Goal: Task Accomplishment & Management: Manage account settings

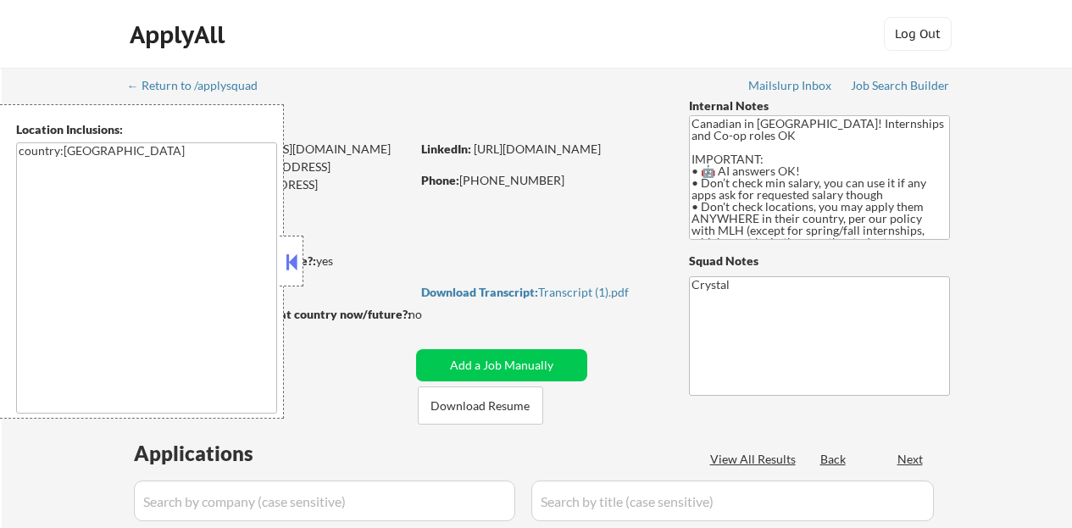
select select ""pending""
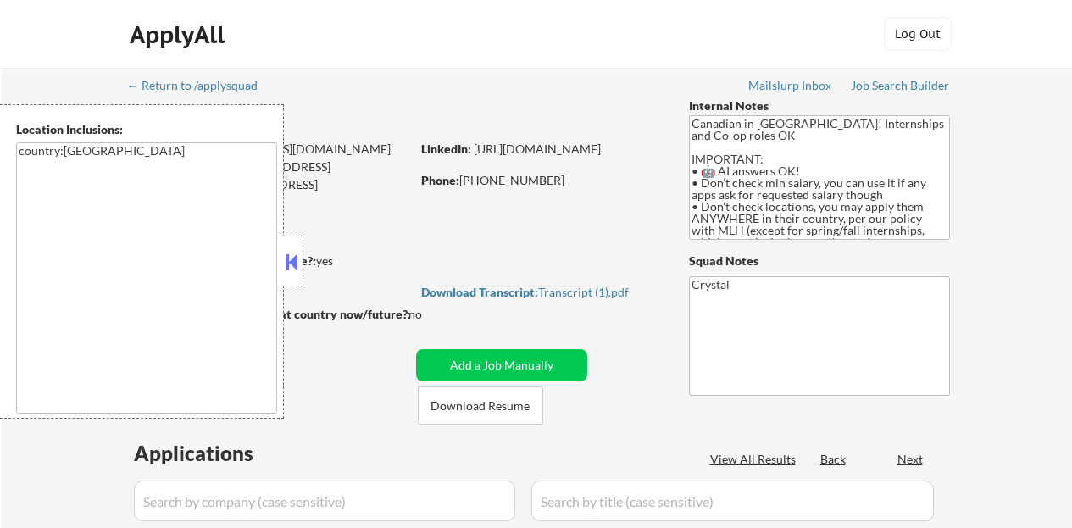
select select ""pending""
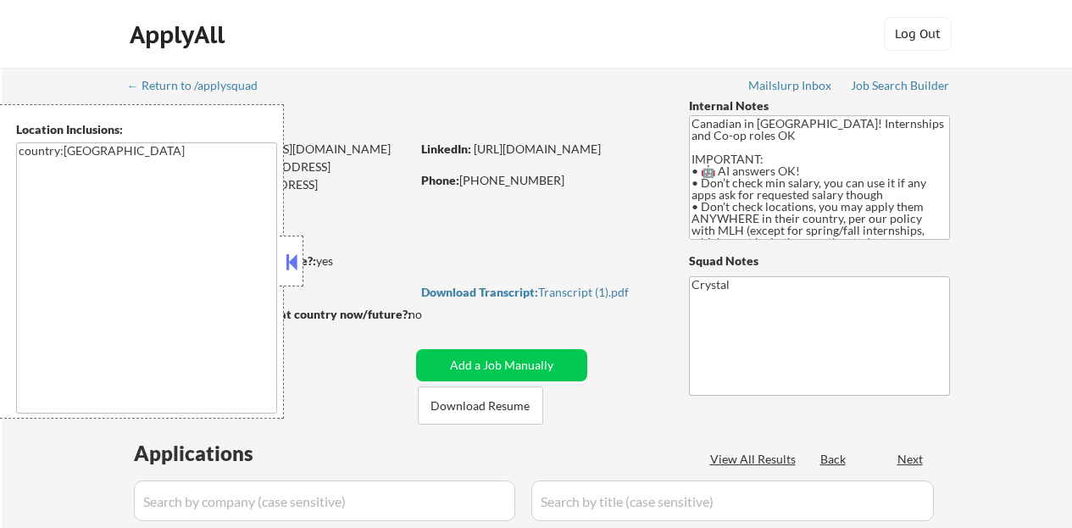
select select ""pending""
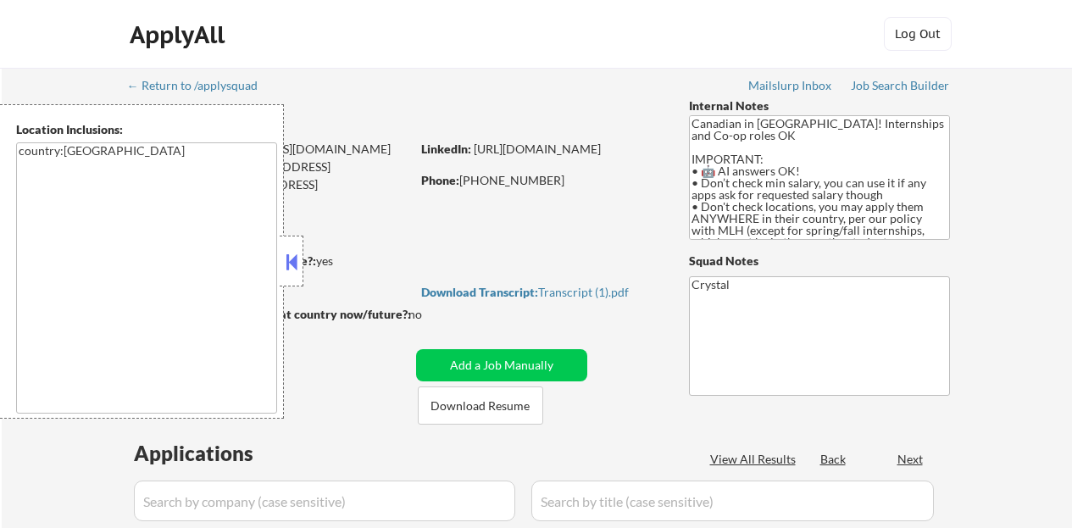
select select ""pending""
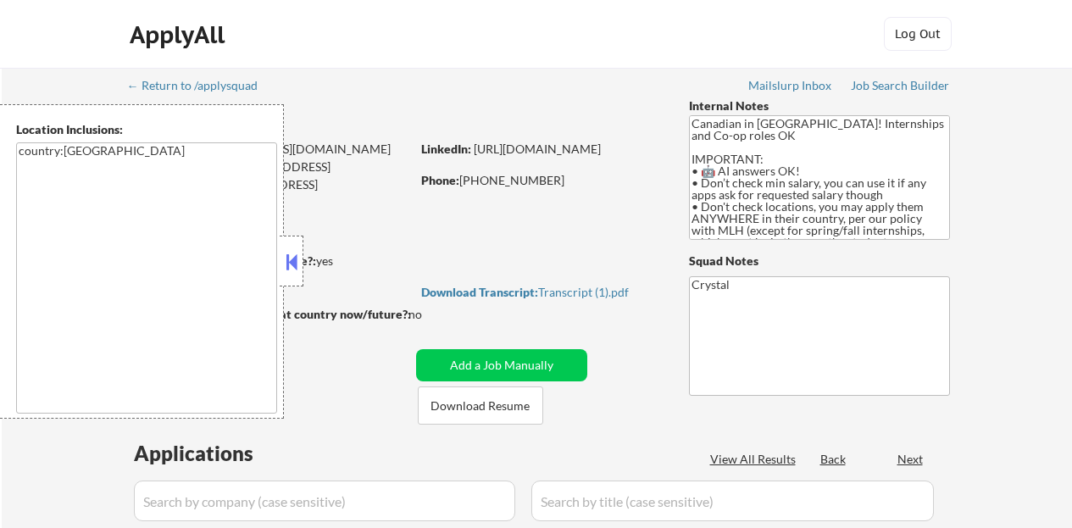
select select ""pending""
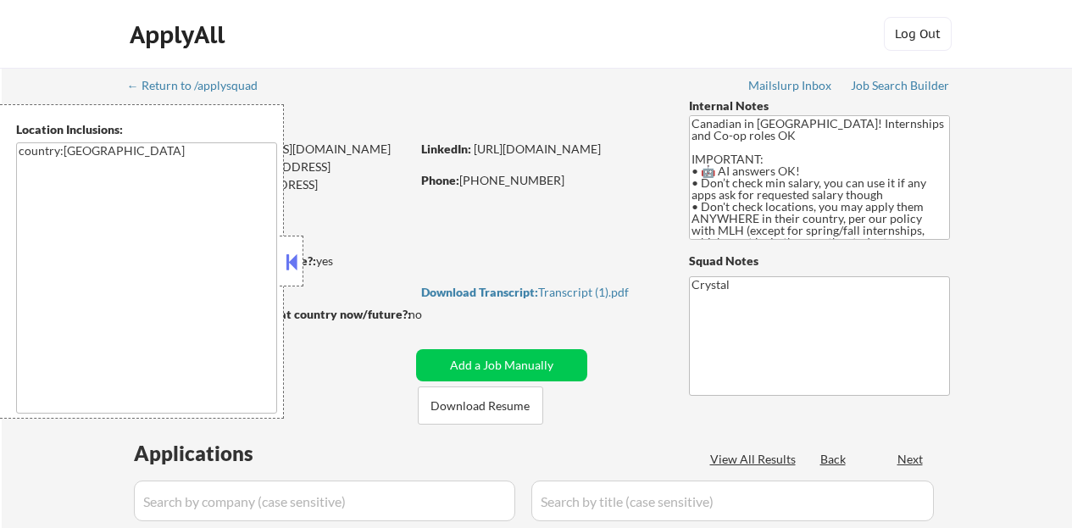
select select ""pending""
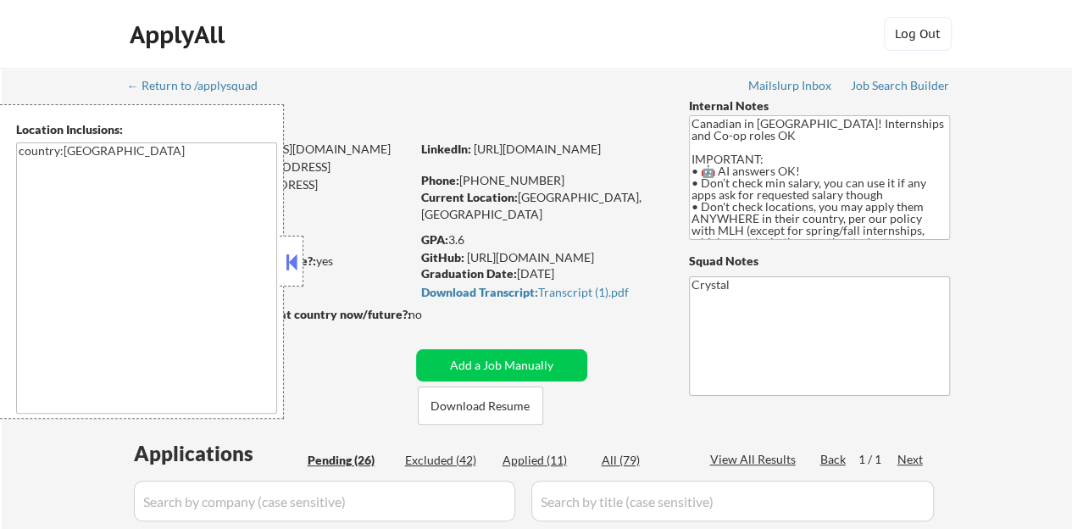
click at [295, 258] on button at bounding box center [291, 261] width 19 height 25
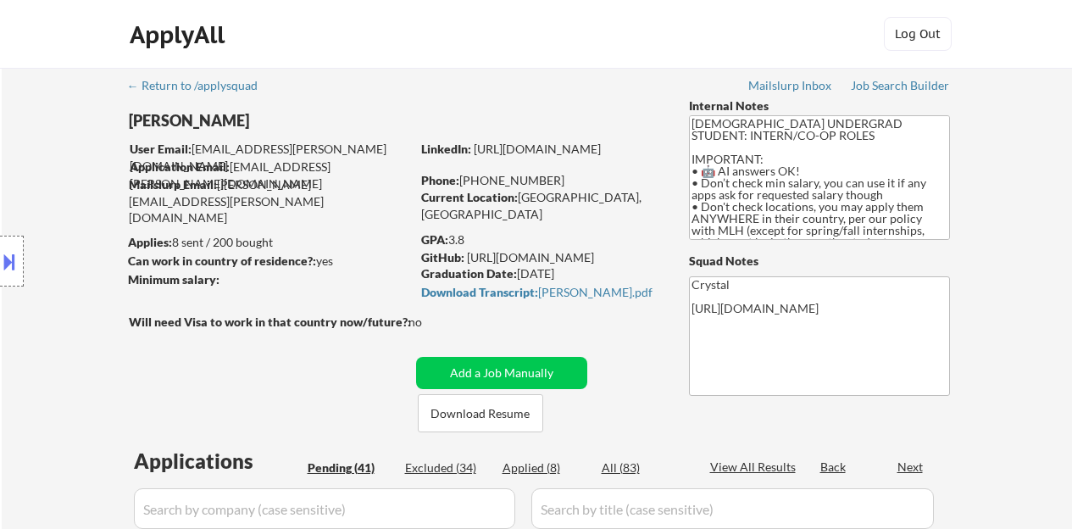
select select ""pending""
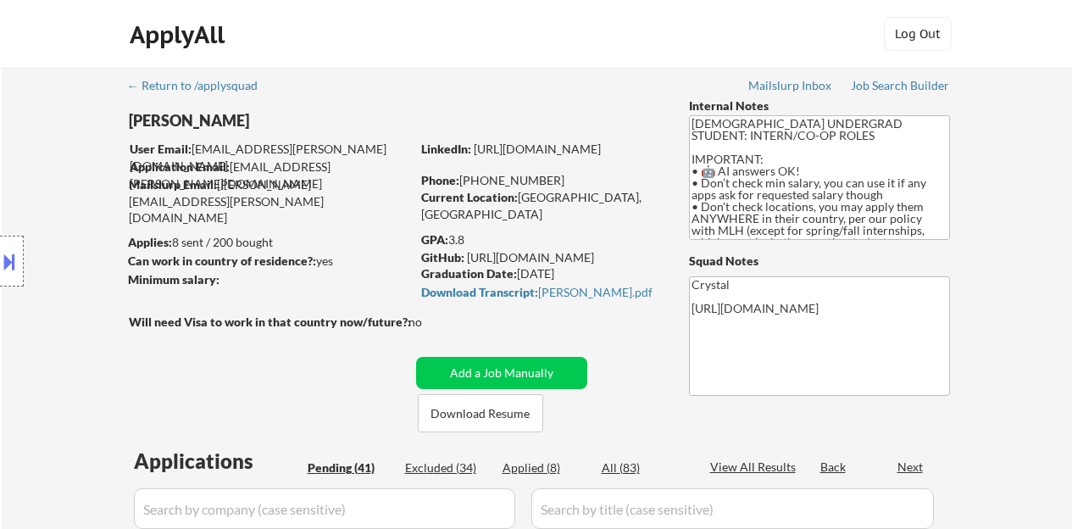
select select ""pending""
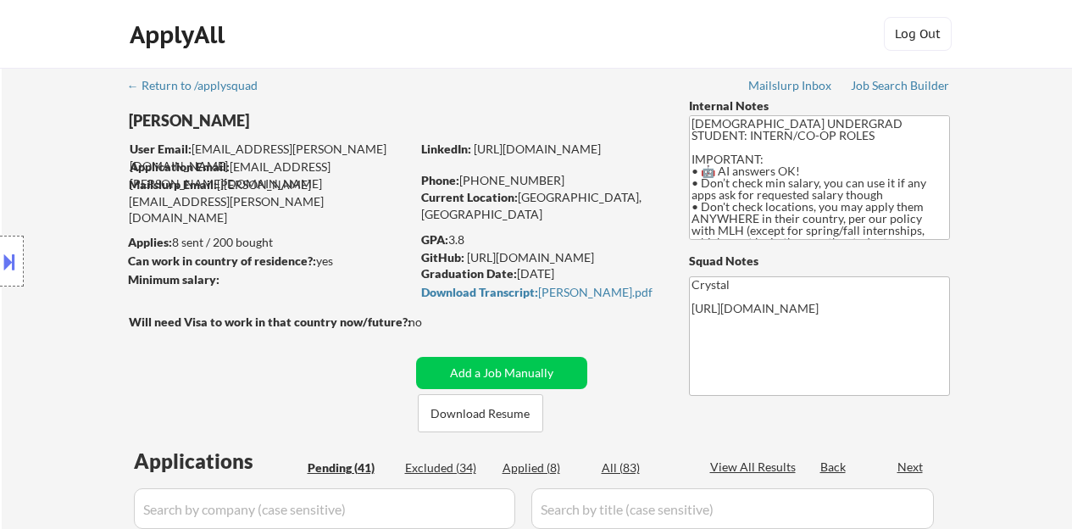
select select ""pending""
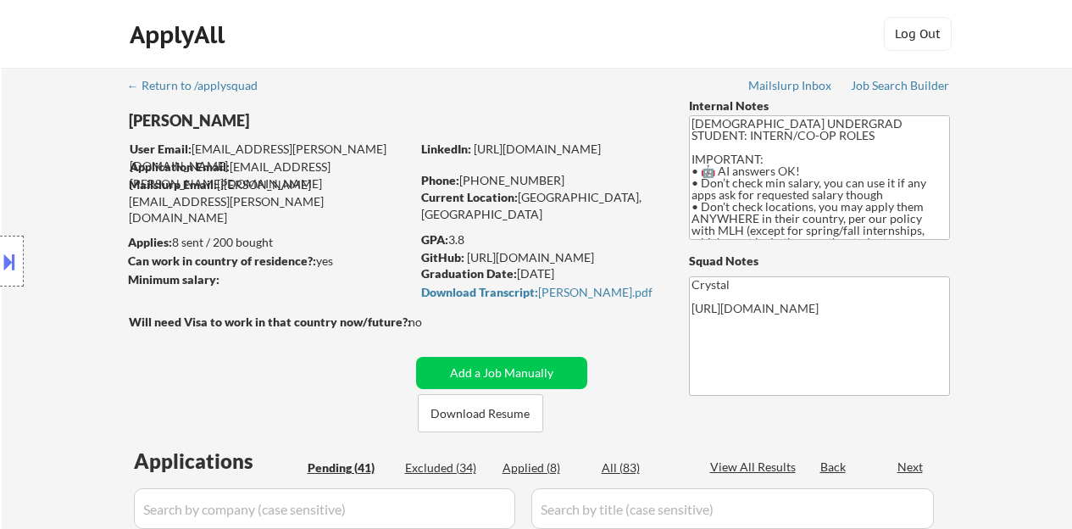
select select ""pending""
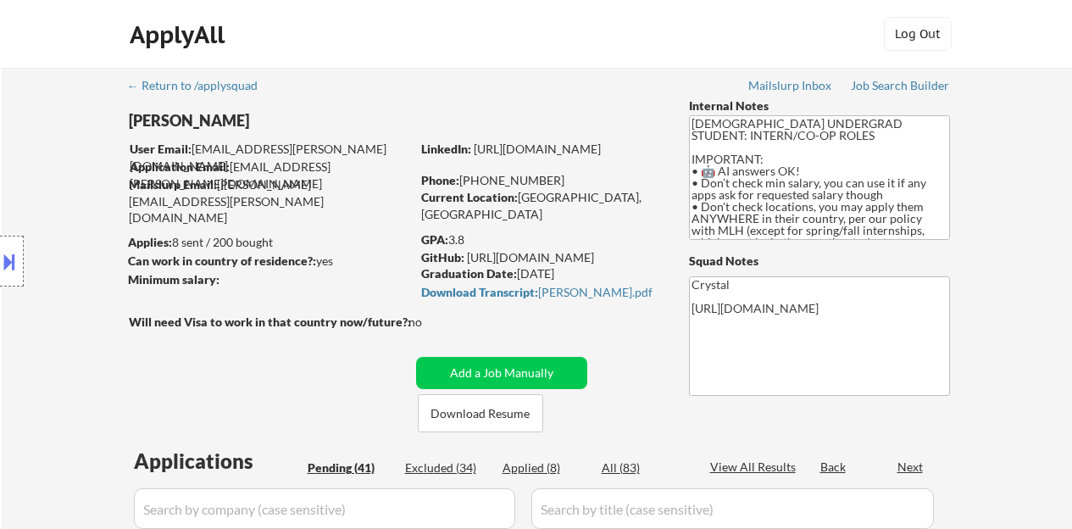
select select ""pending""
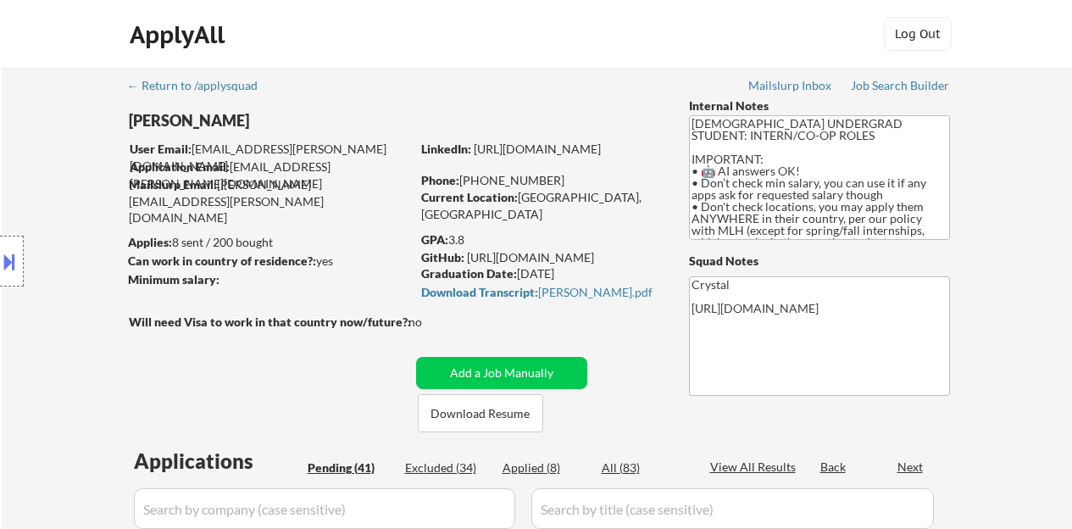
select select ""pending""
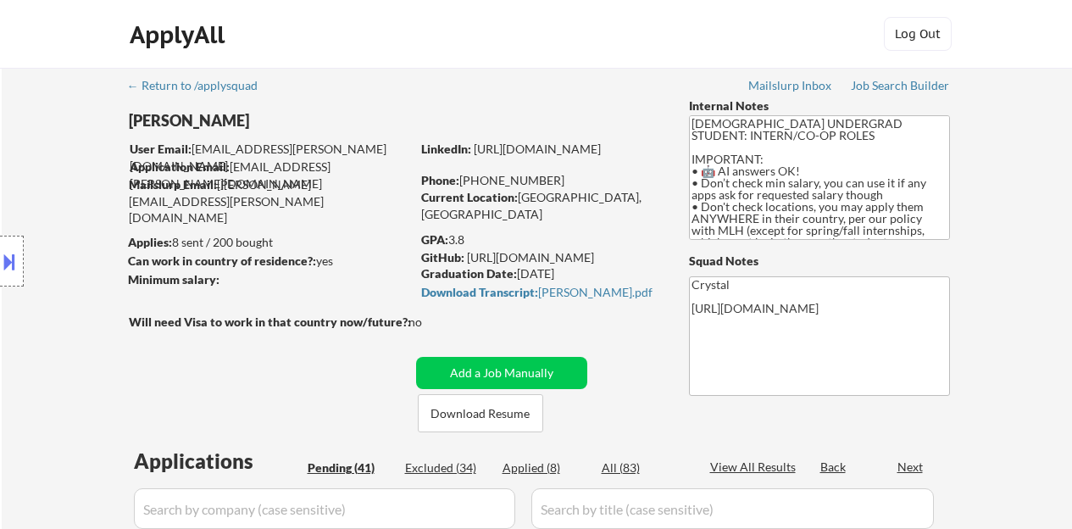
select select ""pending""
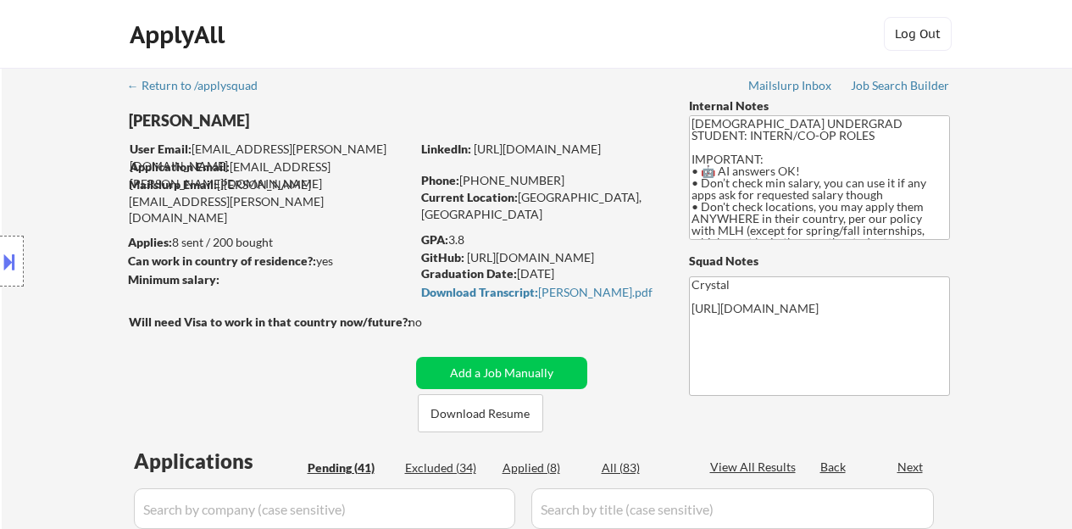
select select ""pending""
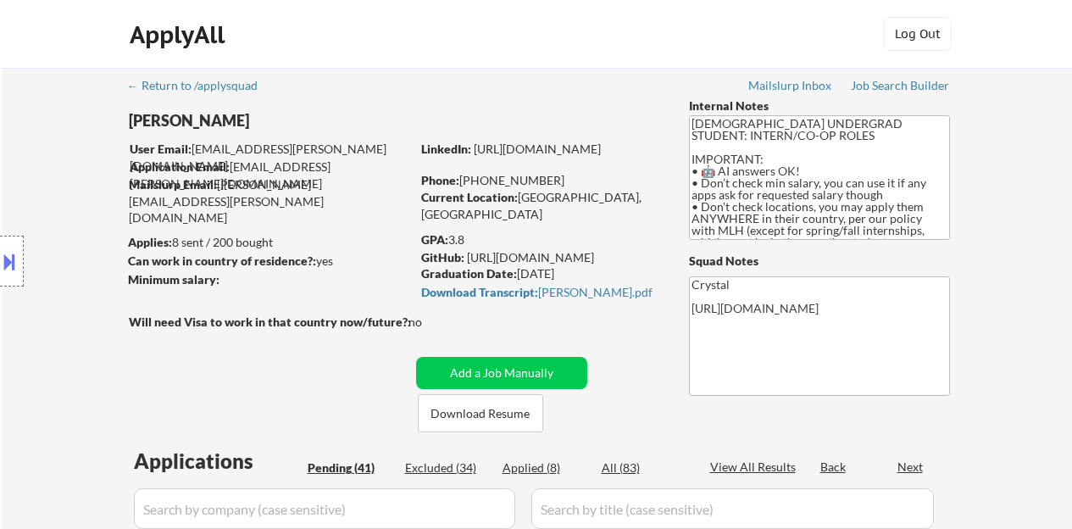
select select ""pending""
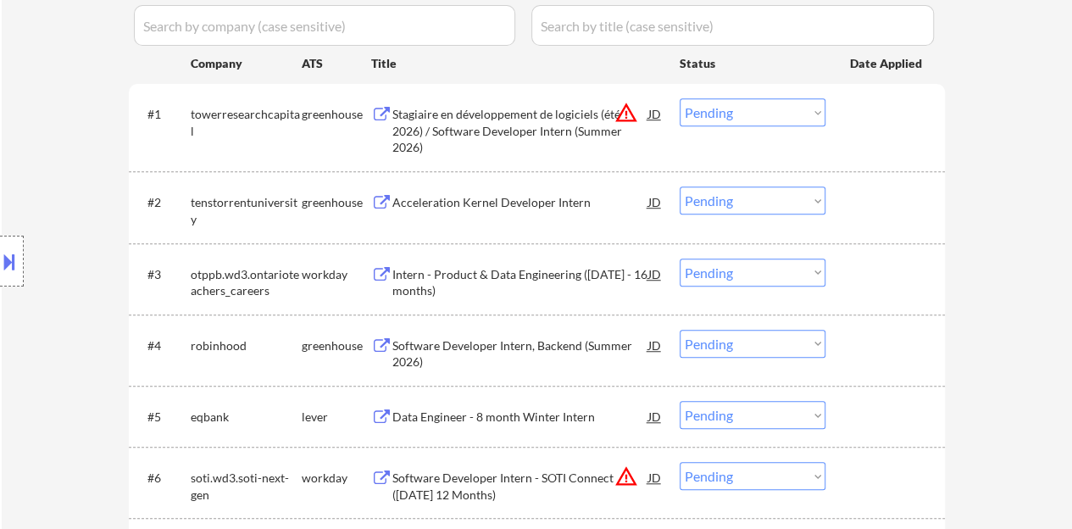
scroll to position [508, 0]
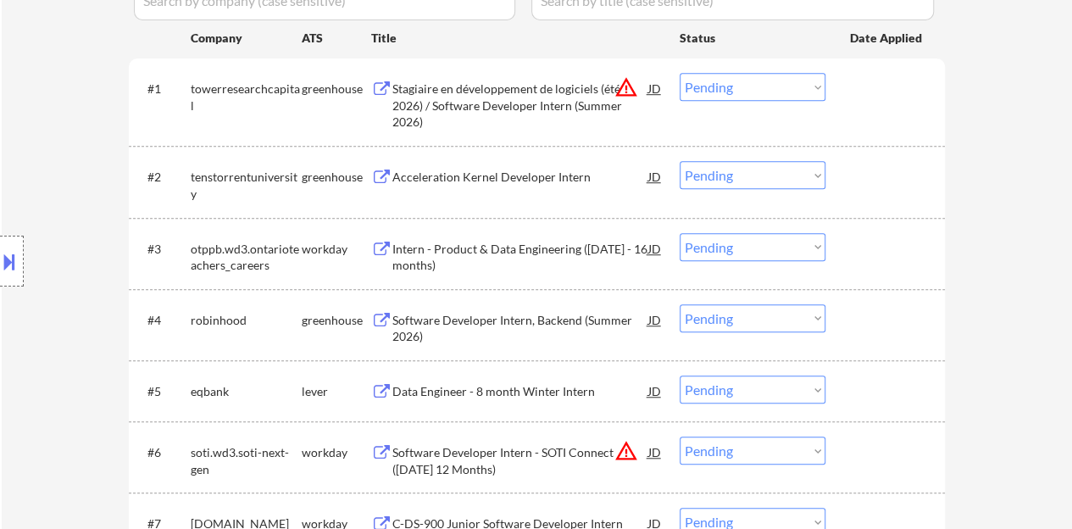
click at [571, 186] on div "Acceleration Kernel Developer Intern" at bounding box center [520, 176] width 256 height 30
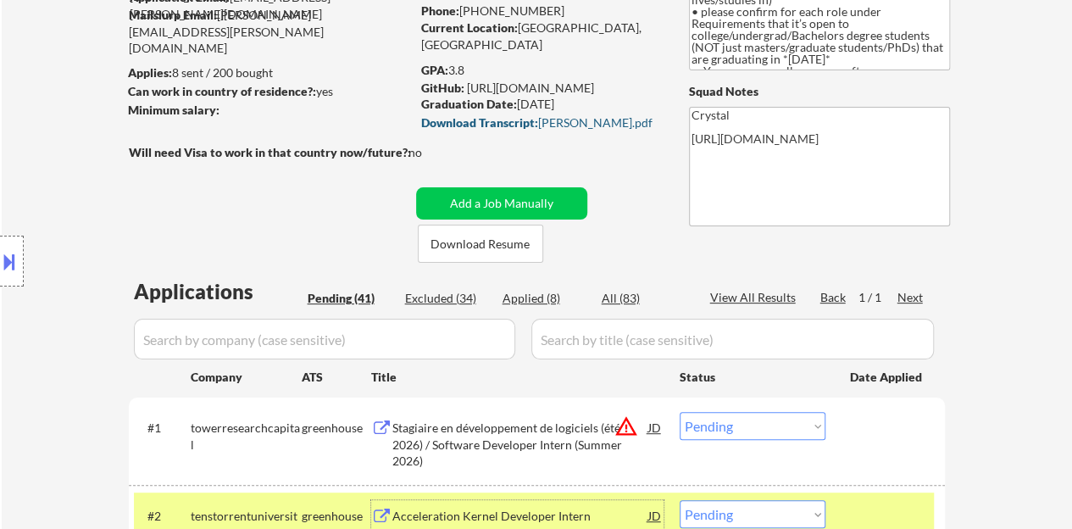
scroll to position [339, 0]
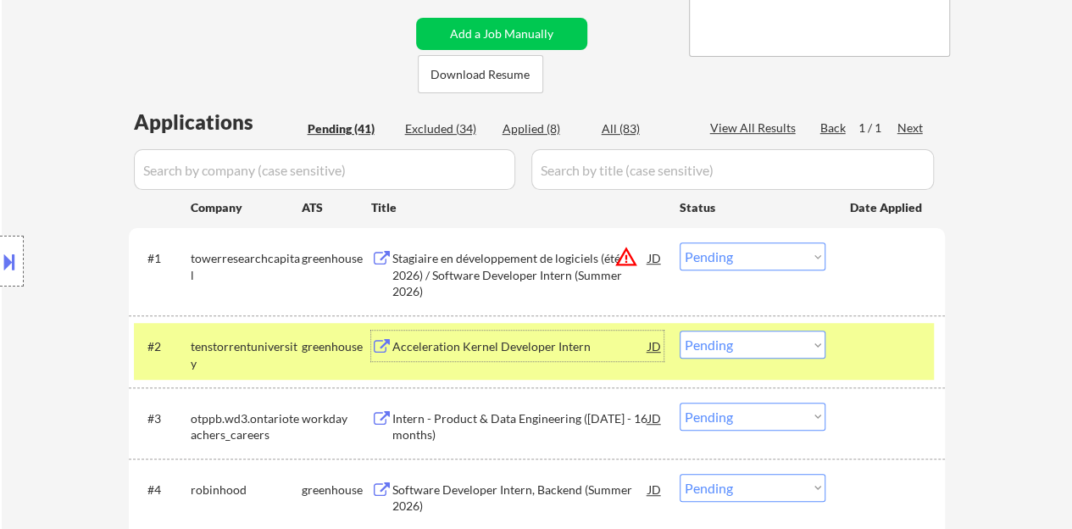
click at [718, 351] on select "Choose an option... Pending Applied Excluded (Questions) Excluded (Expired) Exc…" at bounding box center [752, 344] width 146 height 28
select select ""excluded__location_""
click at [679, 330] on select "Choose an option... Pending Applied Excluded (Questions) Excluded (Expired) Exc…" at bounding box center [752, 344] width 146 height 28
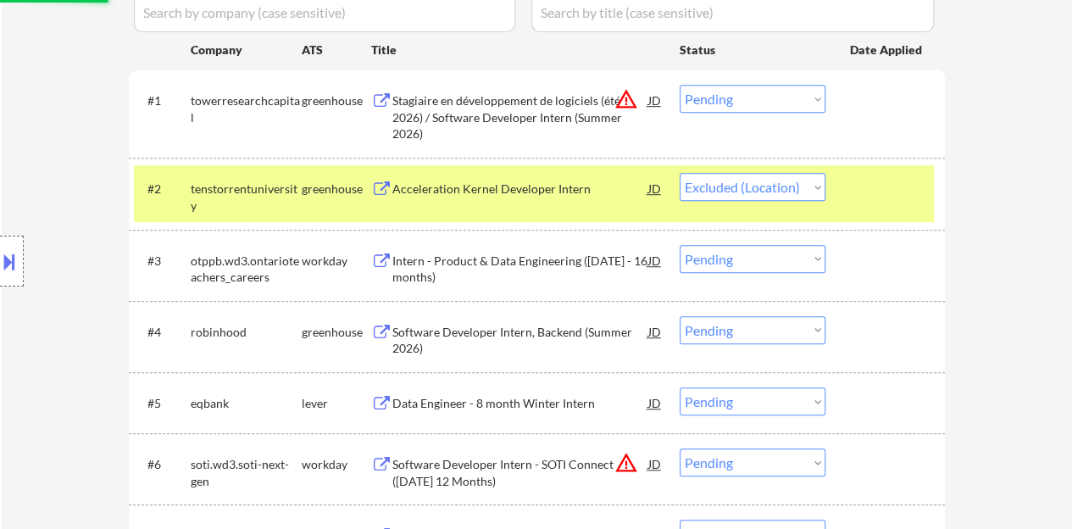
scroll to position [593, 0]
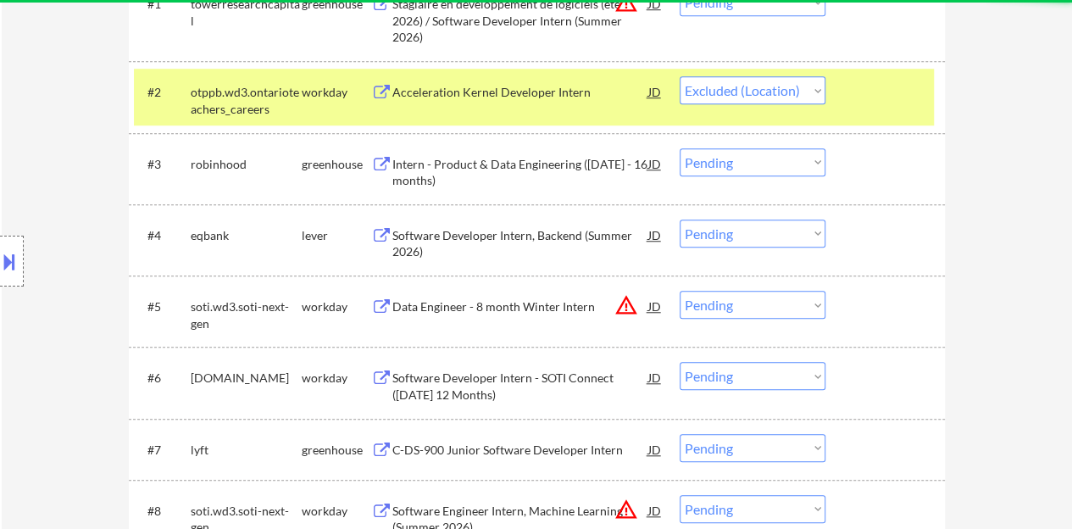
click at [873, 71] on div "#2 otppb.wd3.ontarioteachers_careers workday Acceleration Kernel Developer Inte…" at bounding box center [534, 97] width 800 height 56
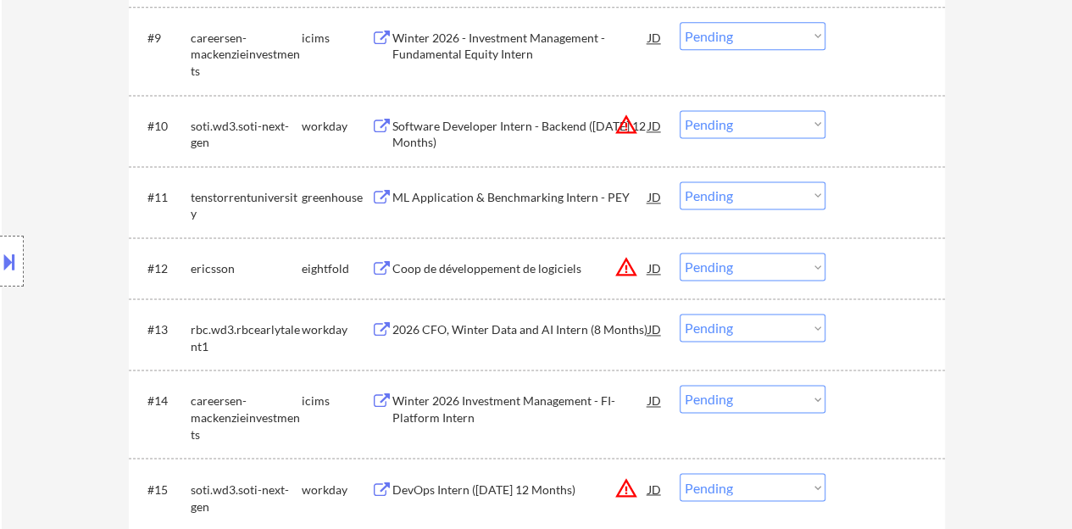
scroll to position [1101, 0]
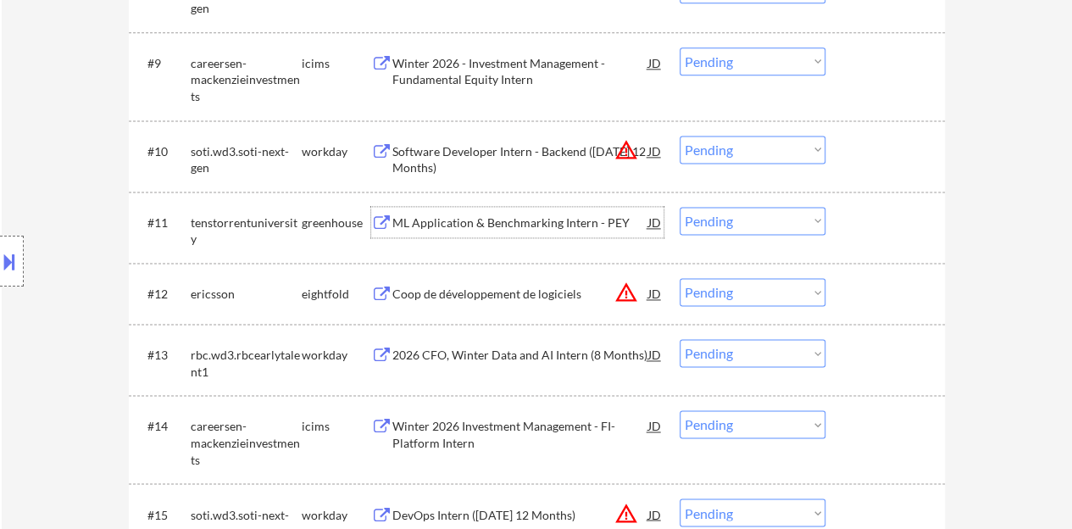
click at [510, 221] on div "ML Application & Benchmarking Intern - PEY" at bounding box center [520, 222] width 256 height 17
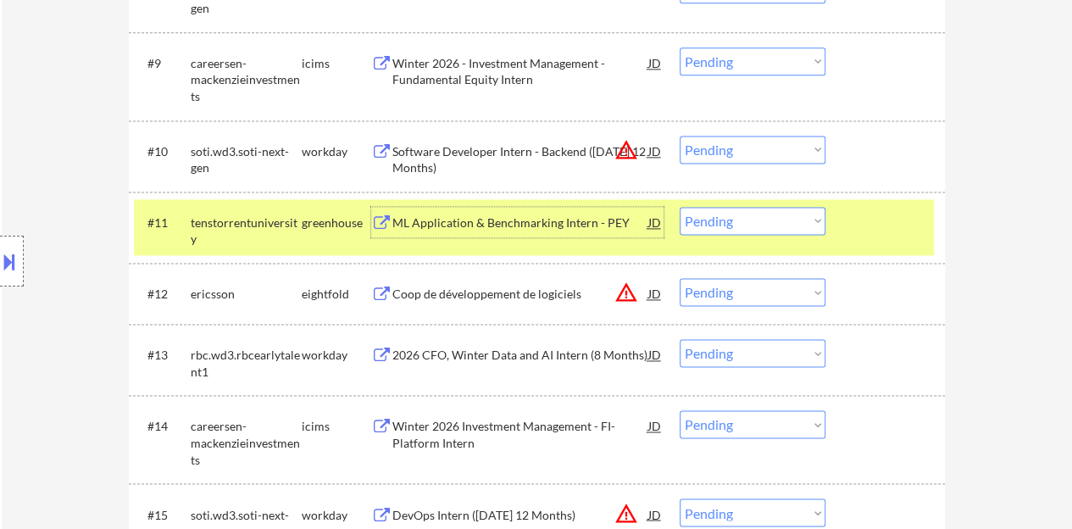
click at [746, 221] on select "Choose an option... Pending Applied Excluded (Questions) Excluded (Expired) Exc…" at bounding box center [752, 221] width 146 height 28
select select ""excluded__other_""
click at [679, 207] on select "Choose an option... Pending Applied Excluded (Questions) Excluded (Expired) Exc…" at bounding box center [752, 221] width 146 height 28
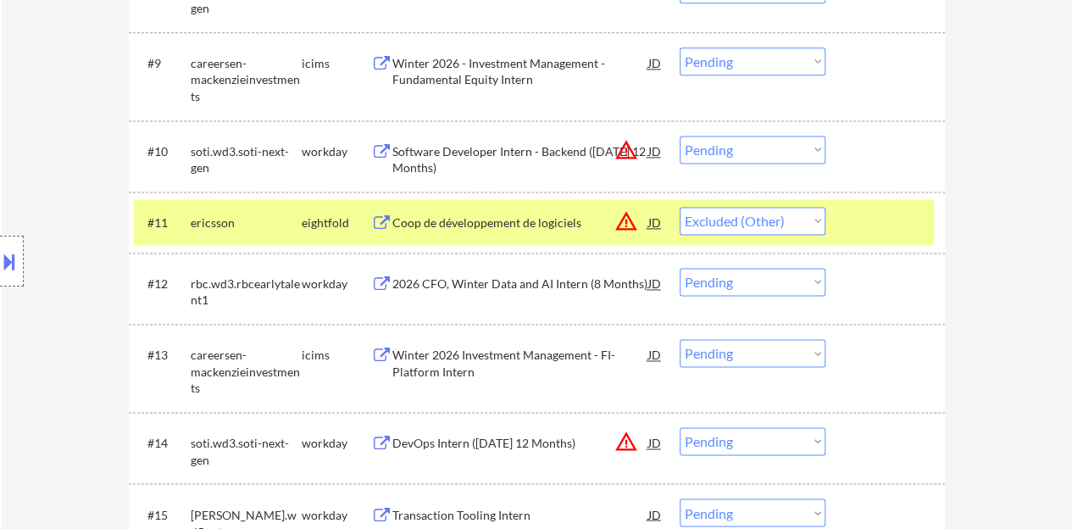
click at [893, 224] on div at bounding box center [887, 222] width 75 height 30
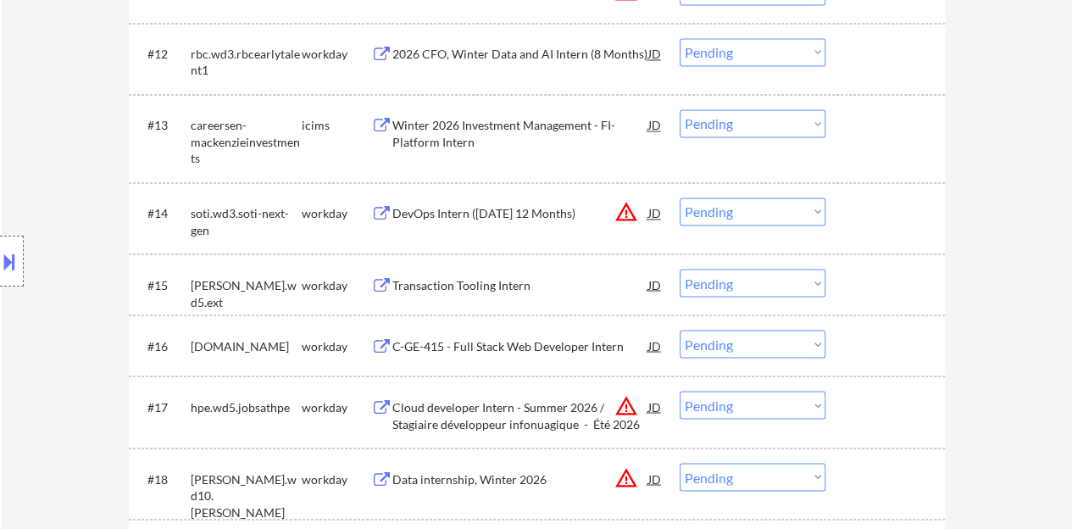
scroll to position [1355, 0]
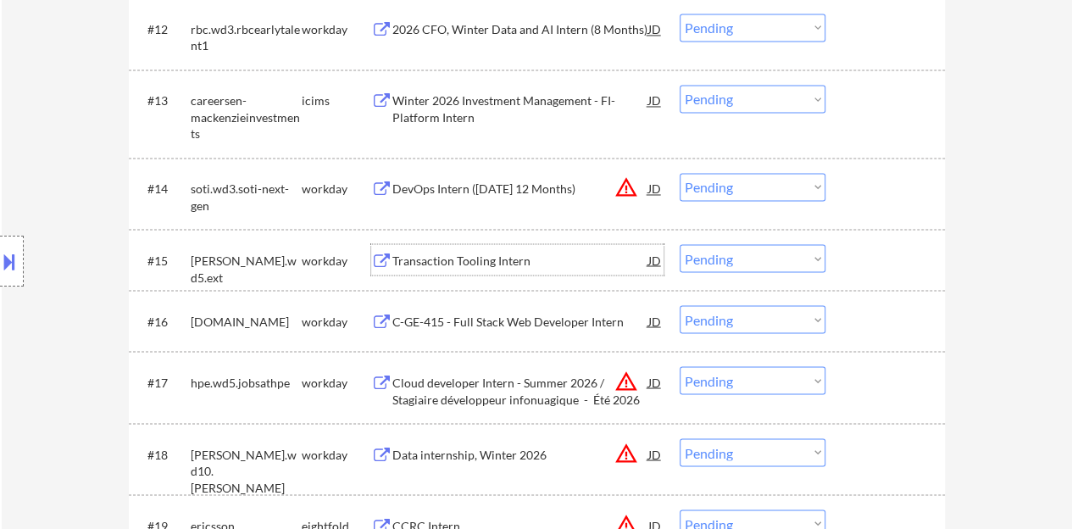
click at [443, 258] on div "Transaction Tooling Intern" at bounding box center [520, 260] width 256 height 17
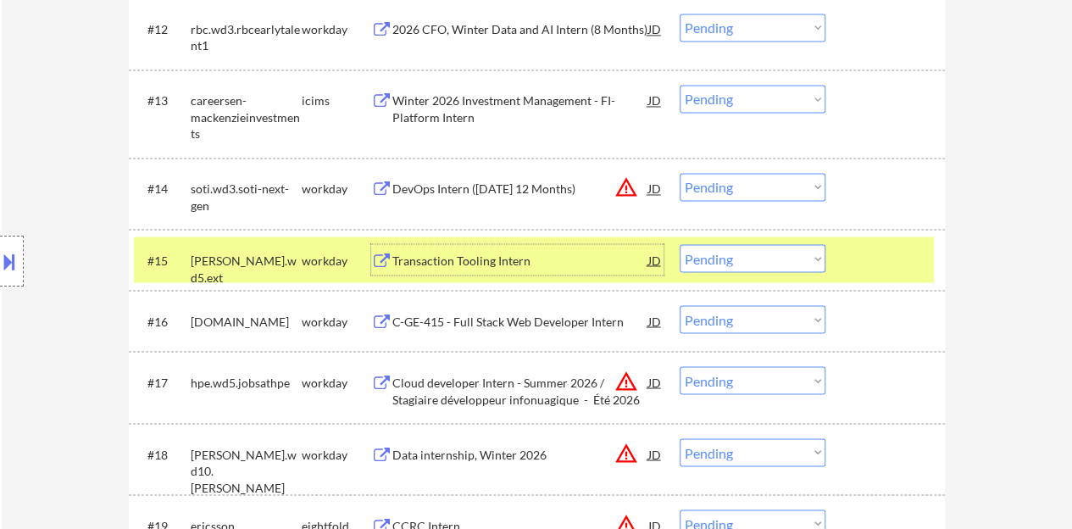
click at [724, 254] on select "Choose an option... Pending Applied Excluded (Questions) Excluded (Expired) Exc…" at bounding box center [752, 258] width 146 height 28
click at [679, 244] on select "Choose an option... Pending Applied Excluded (Questions) Excluded (Expired) Exc…" at bounding box center [752, 258] width 146 height 28
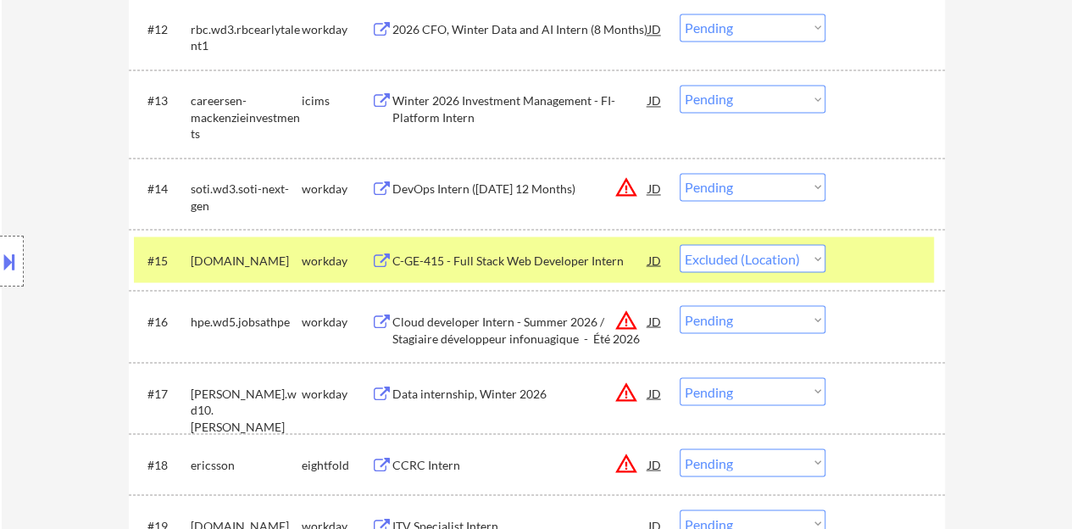
scroll to position [1440, 0]
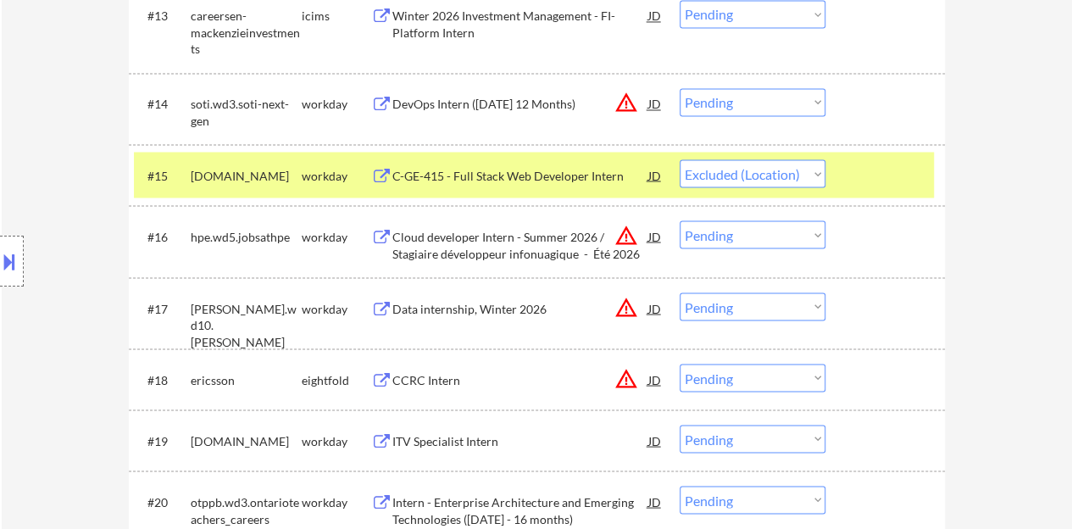
click at [577, 180] on div "C-GE-415 - Full Stack Web Developer Intern" at bounding box center [520, 175] width 256 height 17
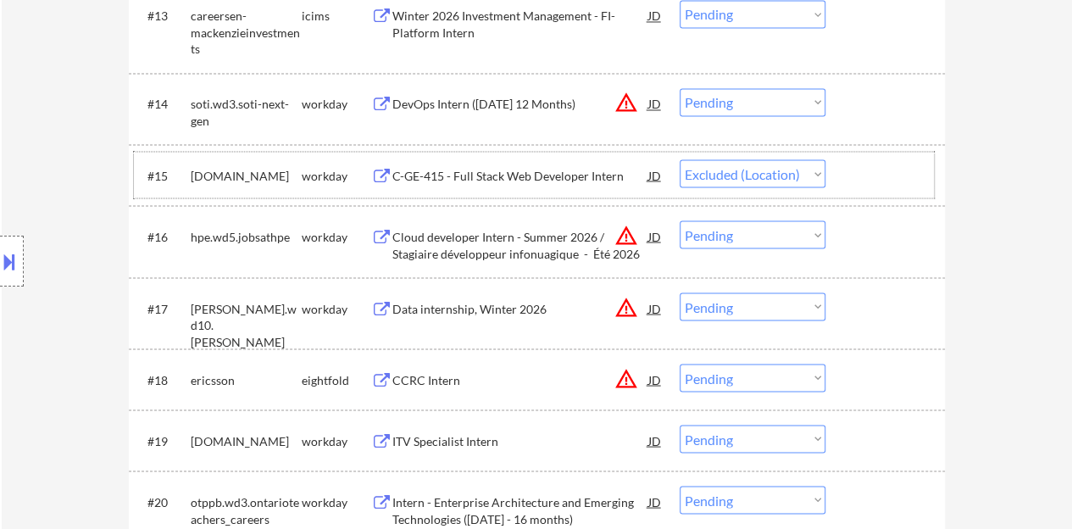
click at [895, 156] on div "#15 cae.wd3.career workday C-GE-415 - Full Stack Web Developer Intern JD warnin…" at bounding box center [534, 175] width 800 height 46
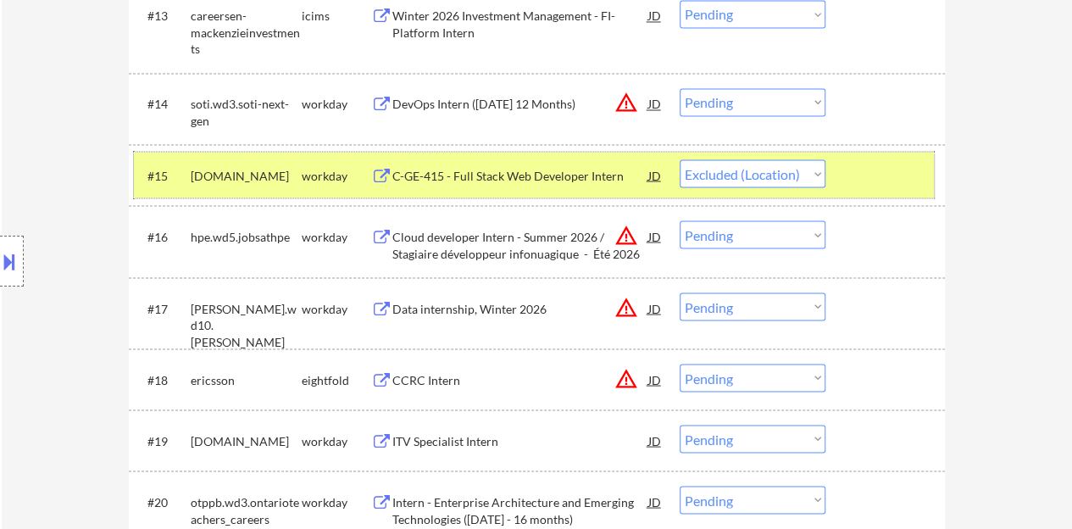
click at [722, 185] on select "Choose an option... Pending Applied Excluded (Questions) Excluded (Expired) Exc…" at bounding box center [752, 173] width 146 height 28
select select ""applied""
click at [679, 159] on select "Choose an option... Pending Applied Excluded (Questions) Excluded (Expired) Exc…" at bounding box center [752, 173] width 146 height 28
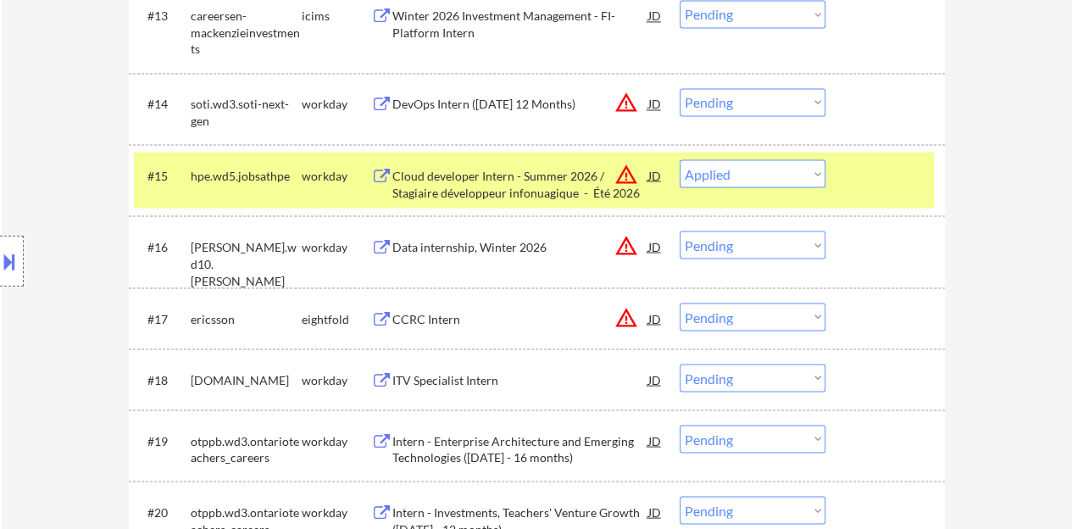
click at [901, 182] on div at bounding box center [887, 174] width 75 height 30
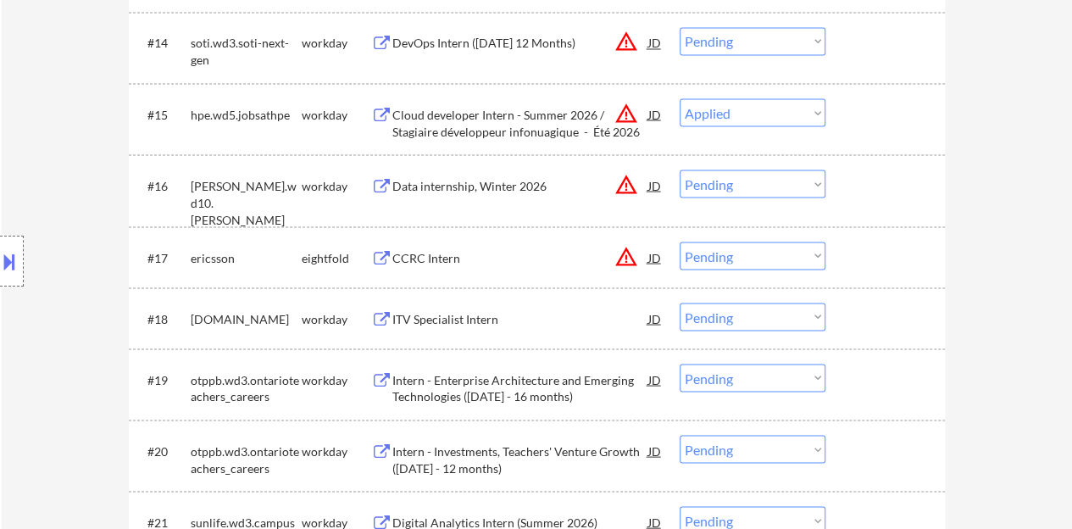
scroll to position [1525, 0]
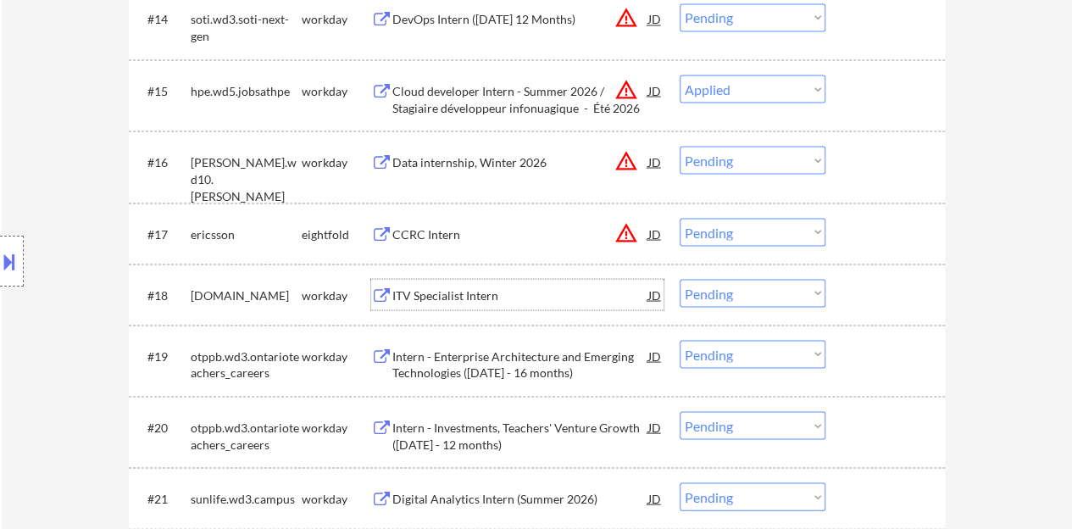
click at [456, 293] on div "ITV Specialist Intern" at bounding box center [520, 294] width 256 height 17
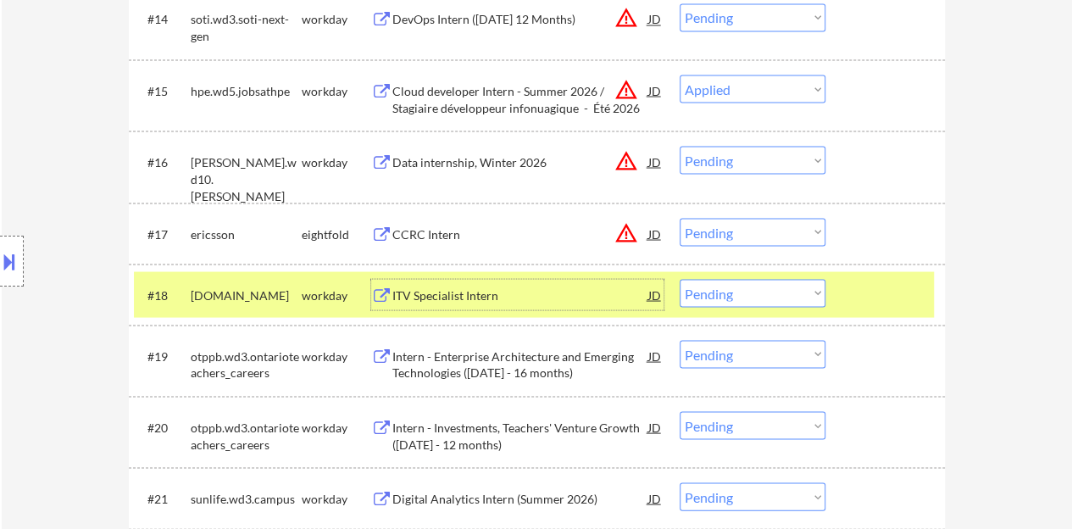
click at [882, 277] on div "#18 gtsgbu.wd3.careers workday ITV Specialist Intern JD warning_amber Choose an…" at bounding box center [534, 294] width 800 height 46
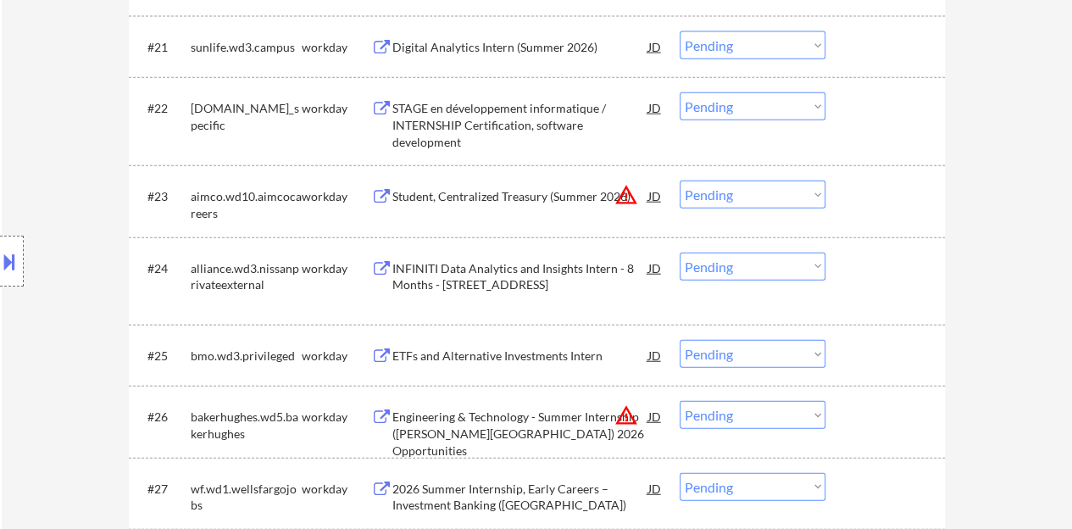
scroll to position [2033, 0]
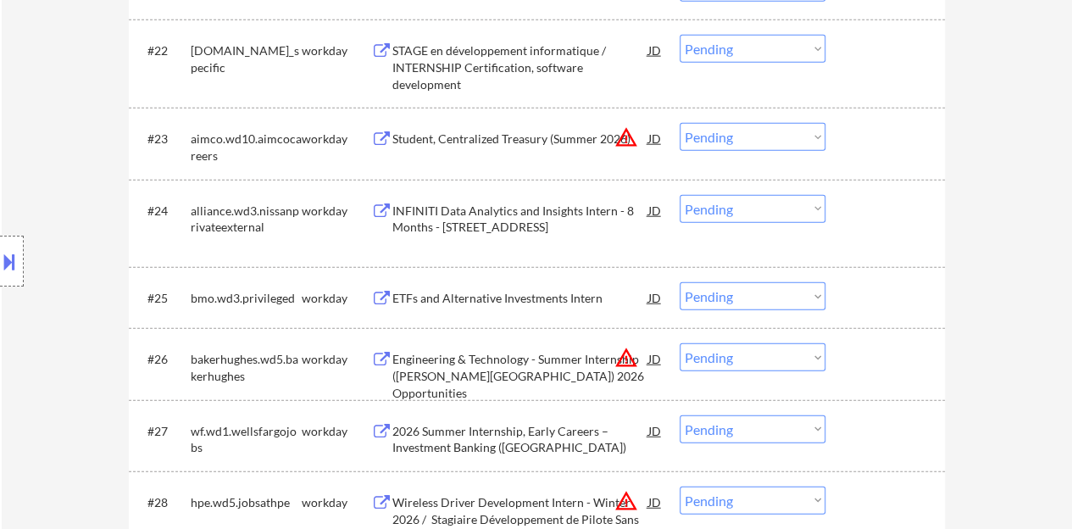
click at [448, 296] on div "ETFs and Alternative Investments Intern" at bounding box center [520, 298] width 256 height 17
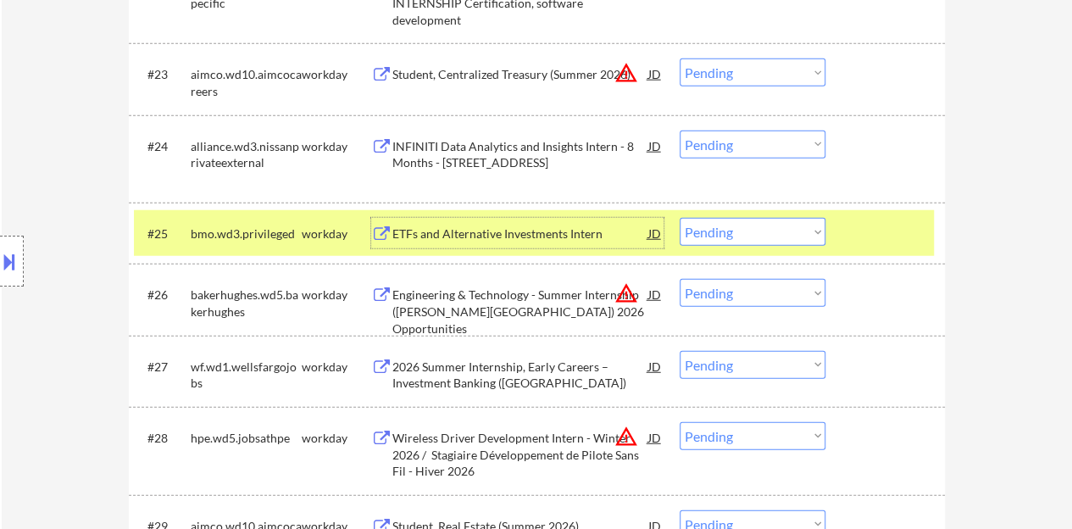
scroll to position [2203, 0]
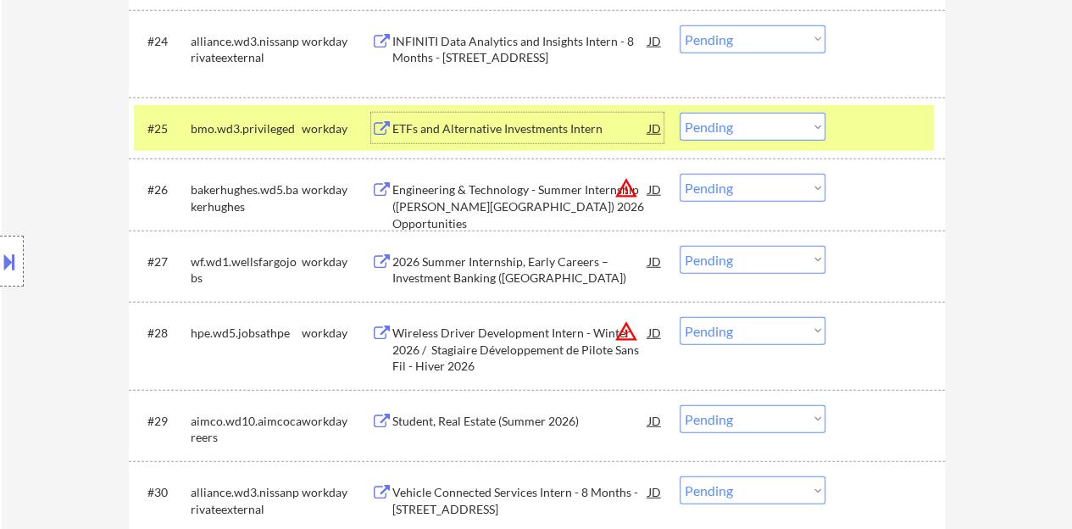
click at [751, 130] on select "Choose an option... Pending Applied Excluded (Questions) Excluded (Expired) Exc…" at bounding box center [752, 127] width 146 height 28
select select ""excluded""
click at [679, 113] on select "Choose an option... Pending Applied Excluded (Questions) Excluded (Expired) Exc…" at bounding box center [752, 127] width 146 height 28
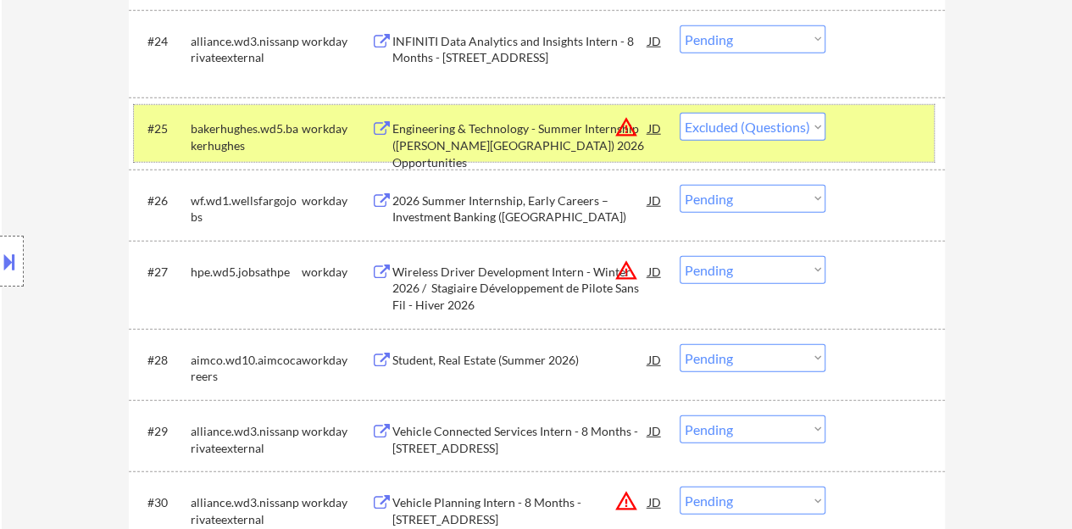
click at [882, 138] on div at bounding box center [887, 128] width 75 height 30
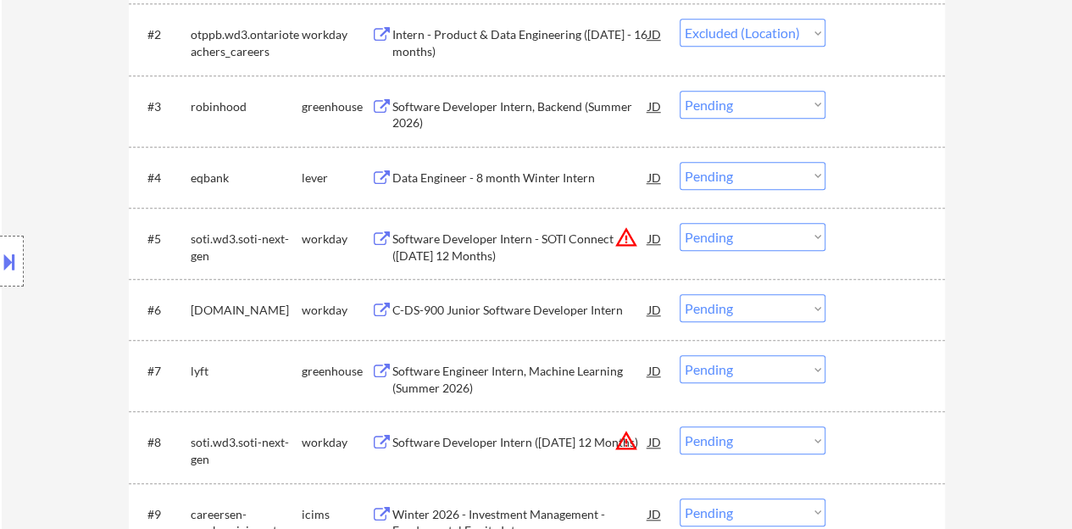
scroll to position [651, 0]
click at [512, 309] on div "C-DS-900 Junior Software Developer Intern" at bounding box center [520, 310] width 256 height 17
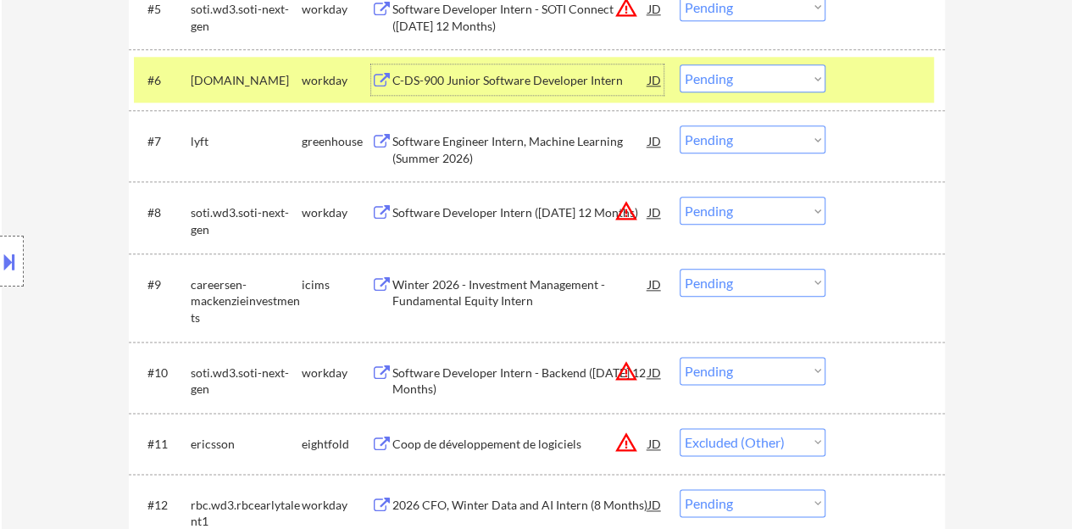
scroll to position [847, 0]
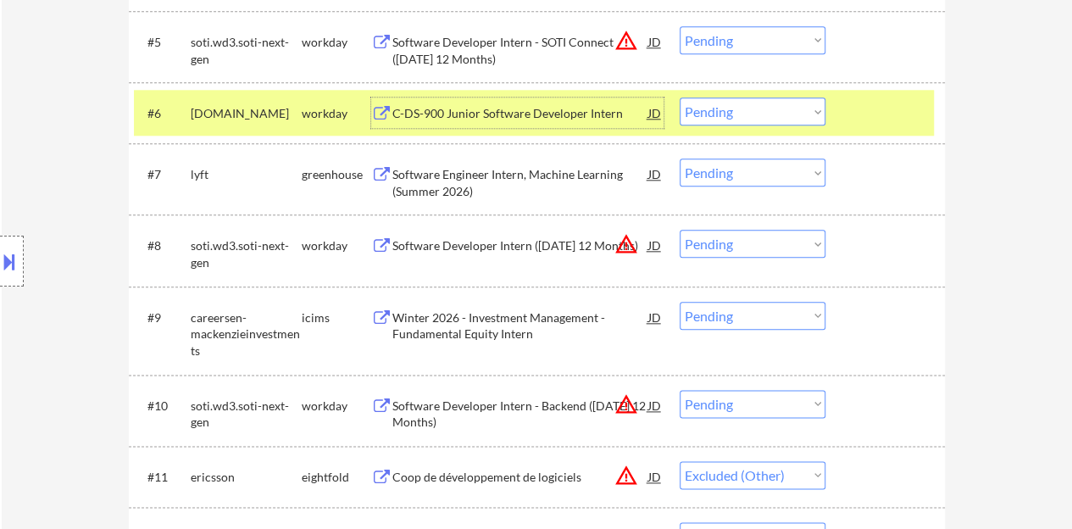
click at [722, 108] on select "Choose an option... Pending Applied Excluded (Questions) Excluded (Expired) Exc…" at bounding box center [752, 111] width 146 height 28
select select ""applied""
click at [679, 97] on select "Choose an option... Pending Applied Excluded (Questions) Excluded (Expired) Exc…" at bounding box center [752, 111] width 146 height 28
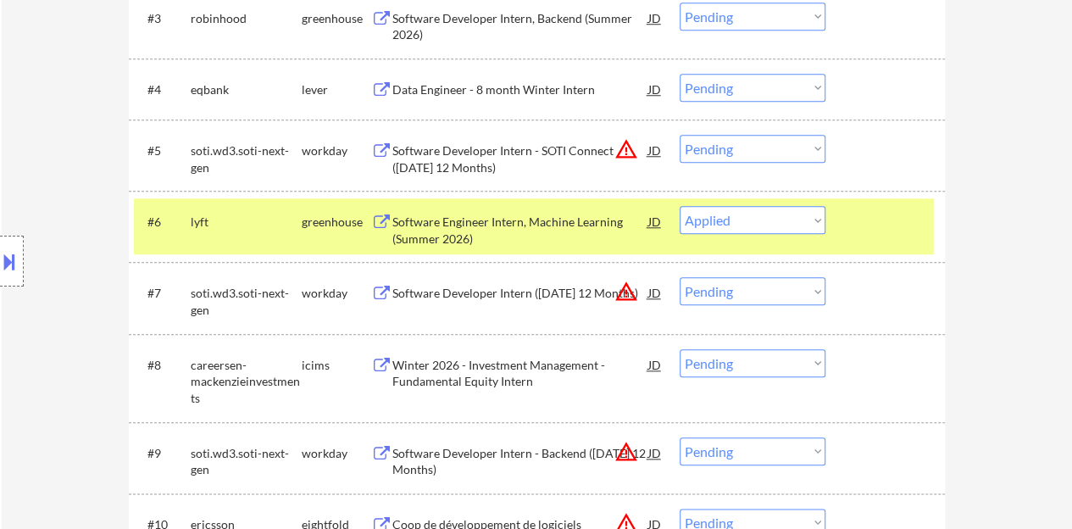
scroll to position [762, 0]
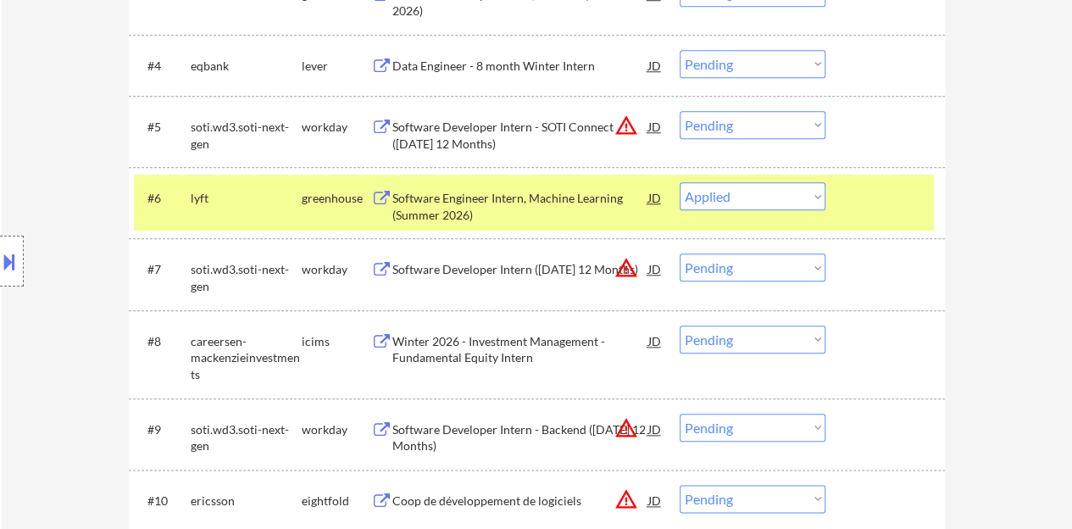
click at [912, 187] on div at bounding box center [887, 197] width 75 height 30
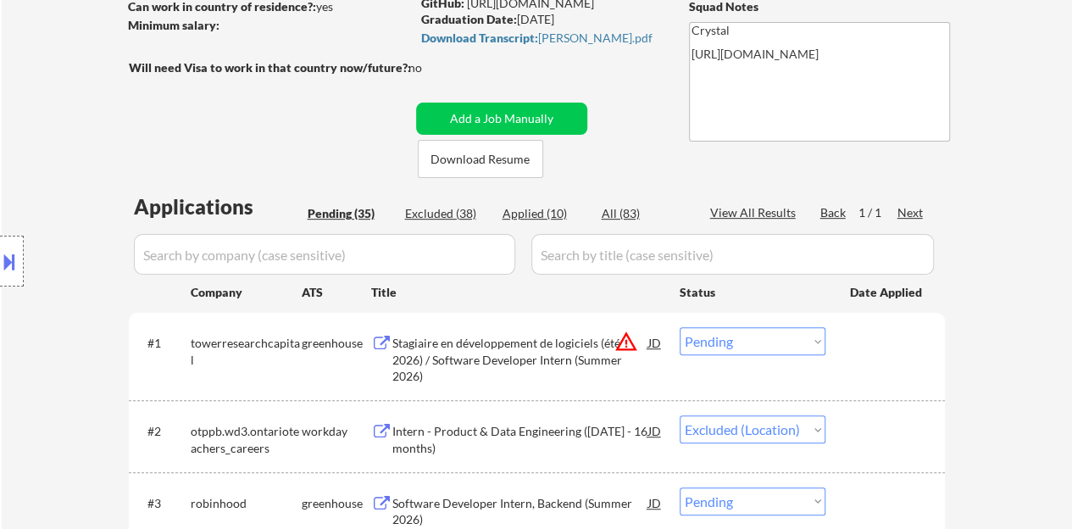
scroll to position [169, 0]
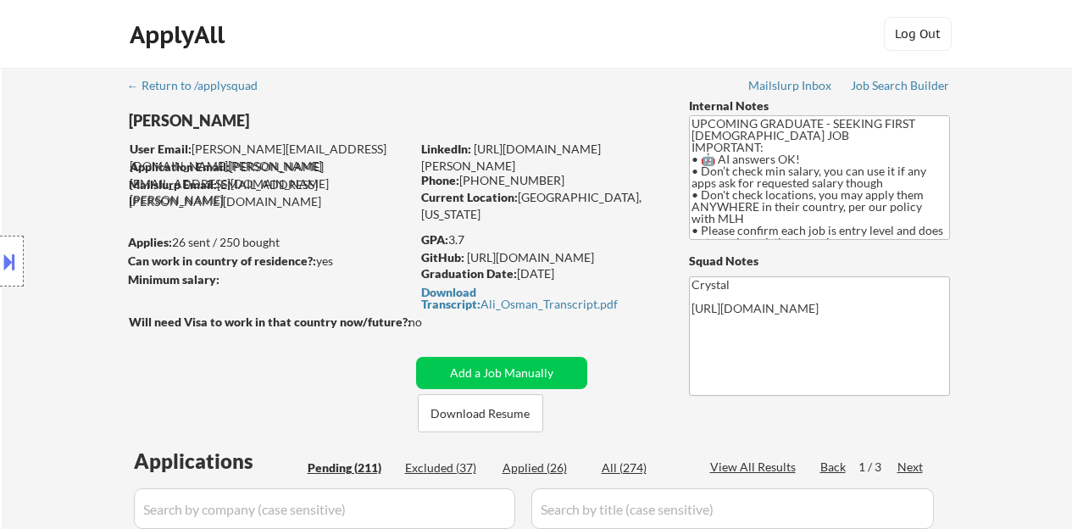
select select ""pending""
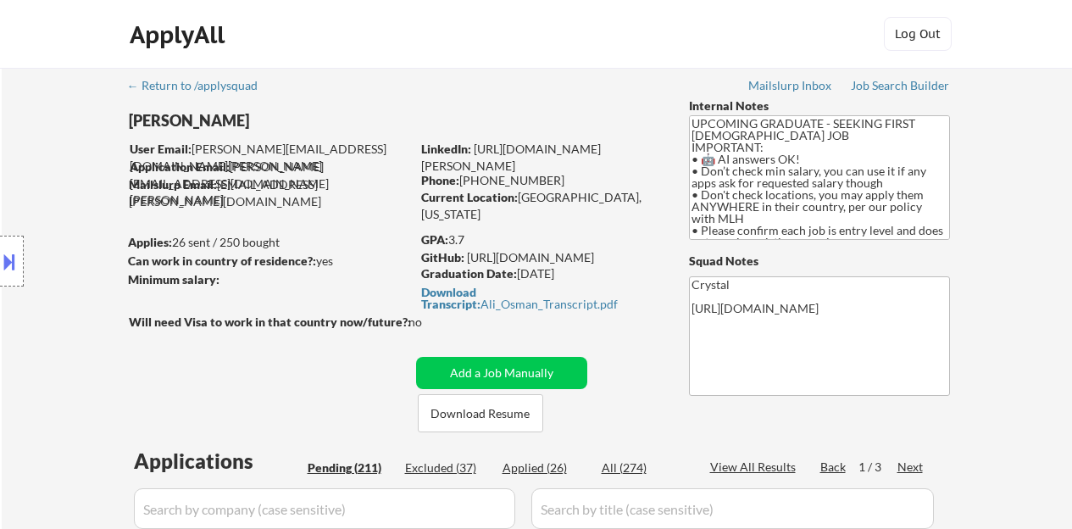
select select ""pending""
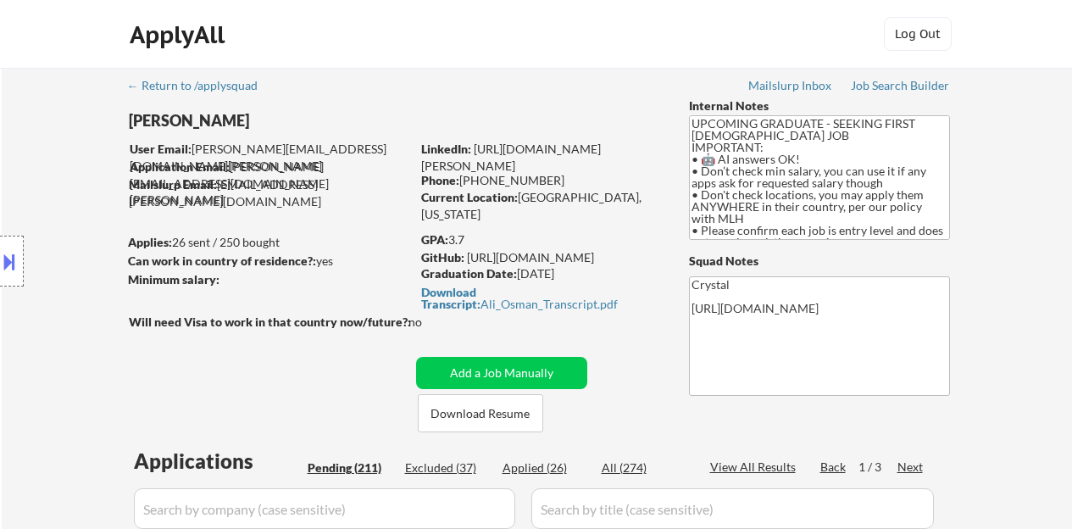
select select ""pending""
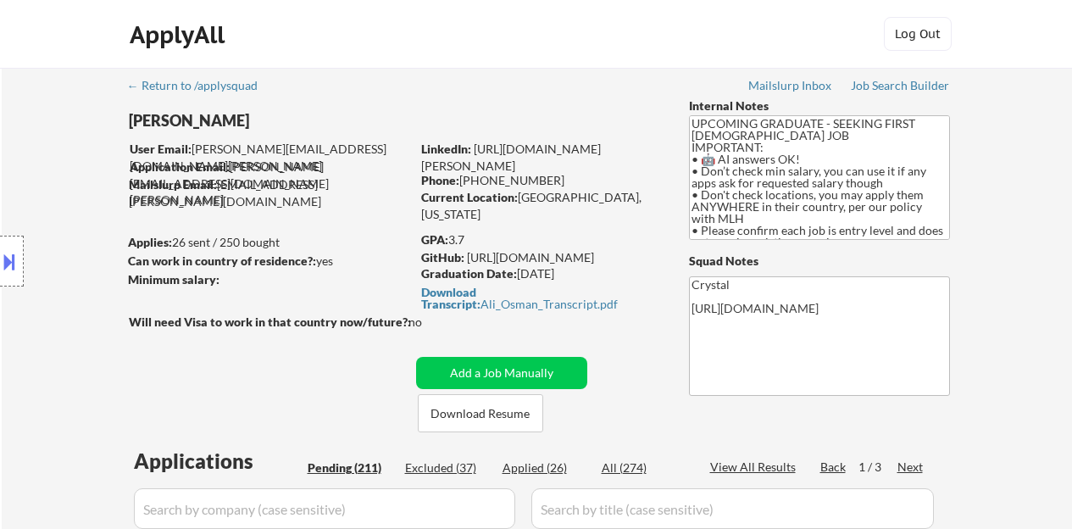
select select ""pending""
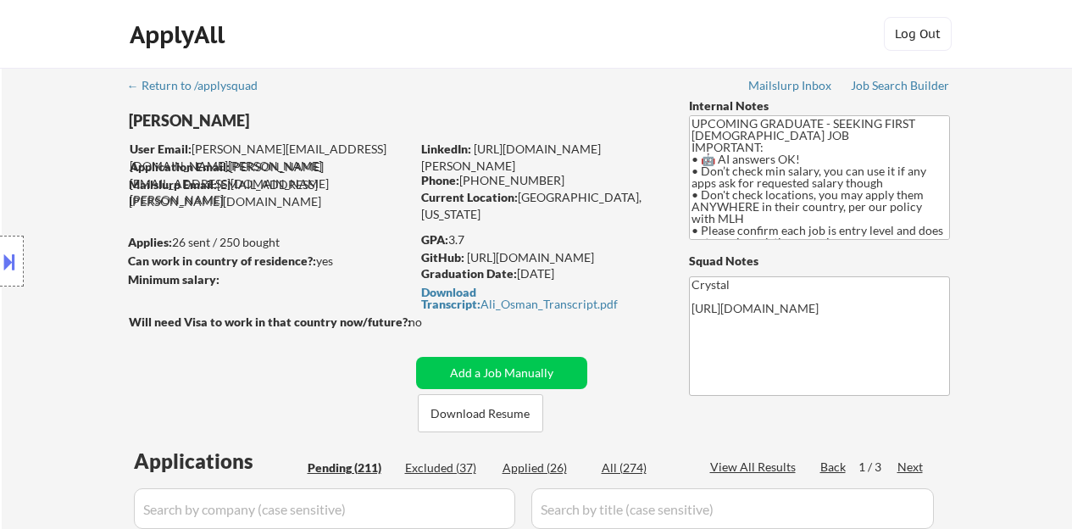
select select ""pending""
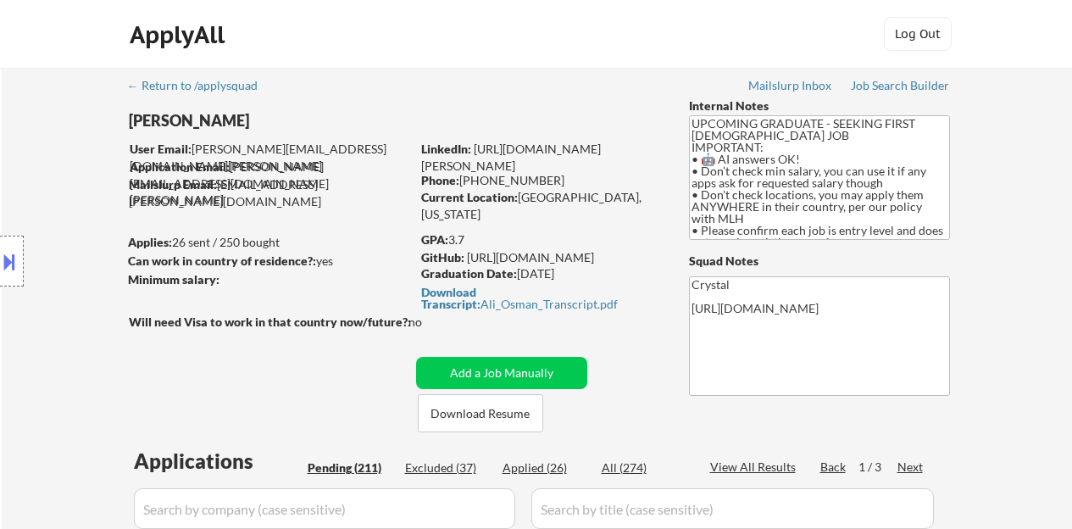
select select ""pending""
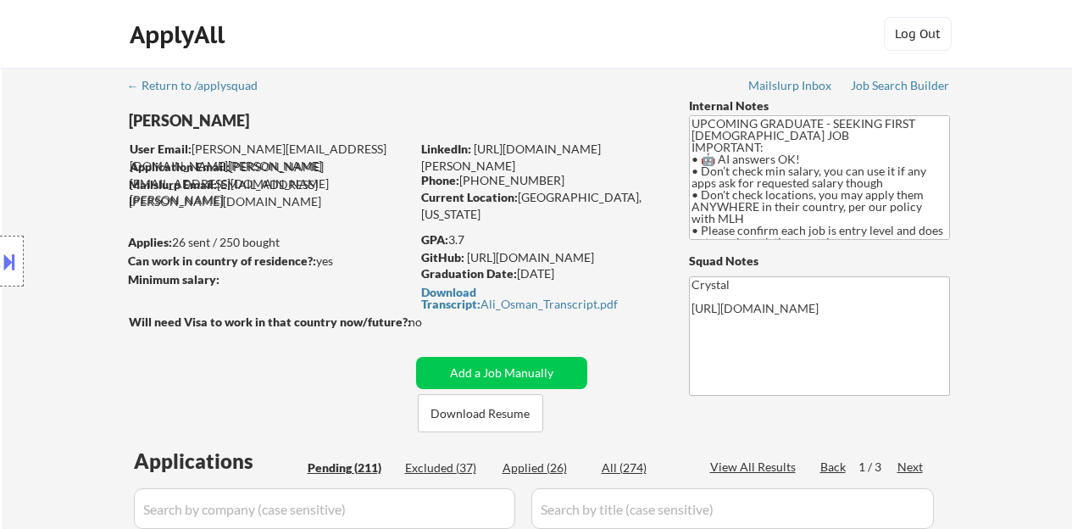
select select ""pending""
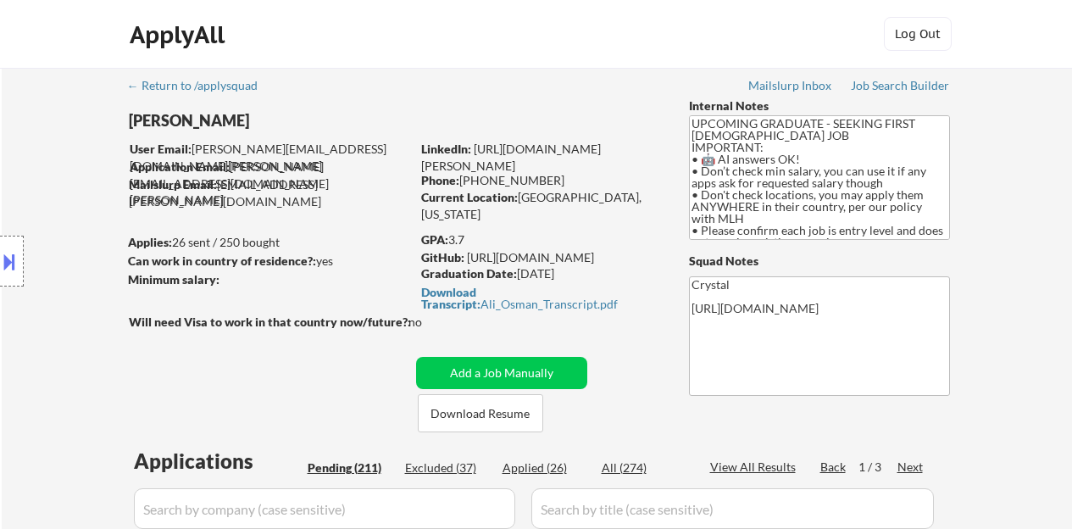
select select ""pending""
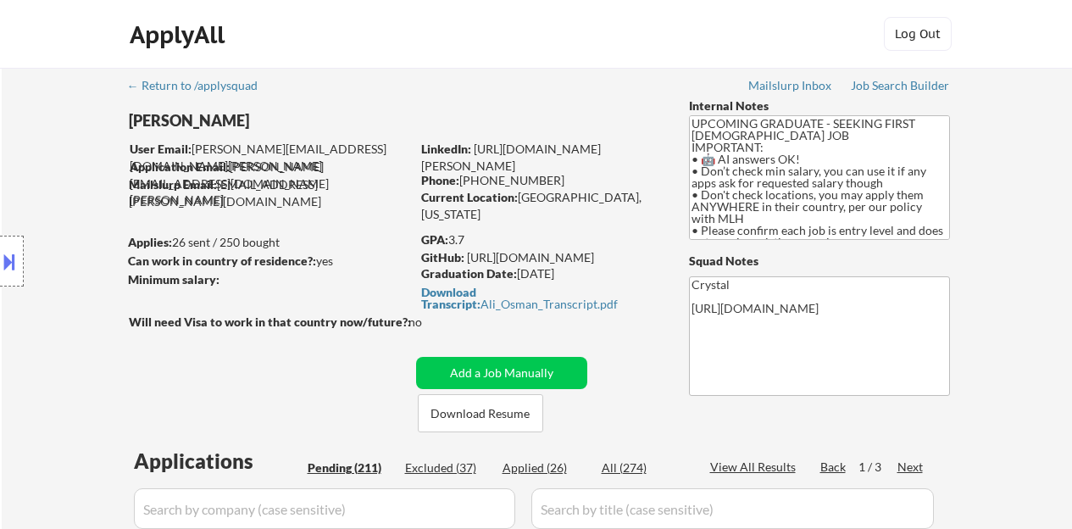
select select ""pending""
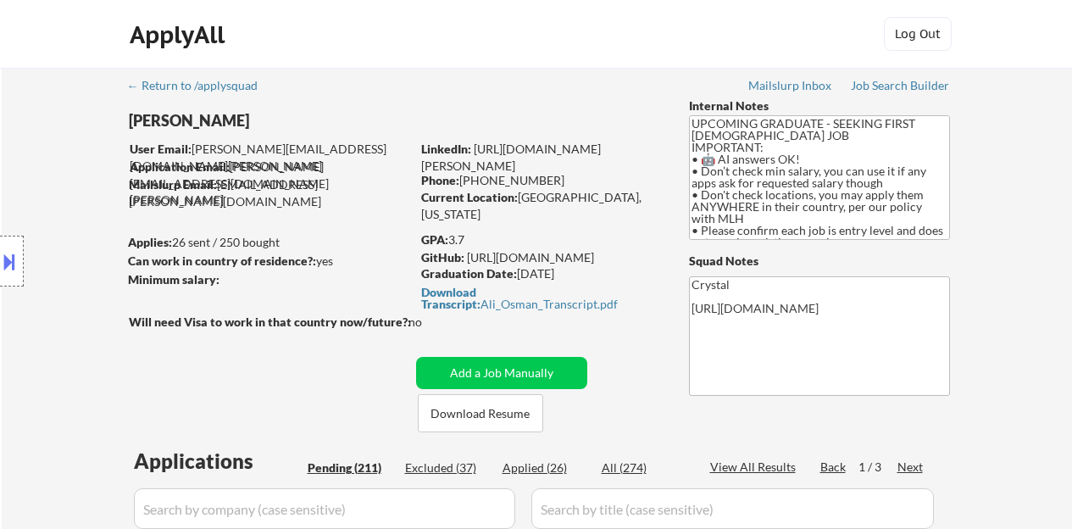
select select ""pending""
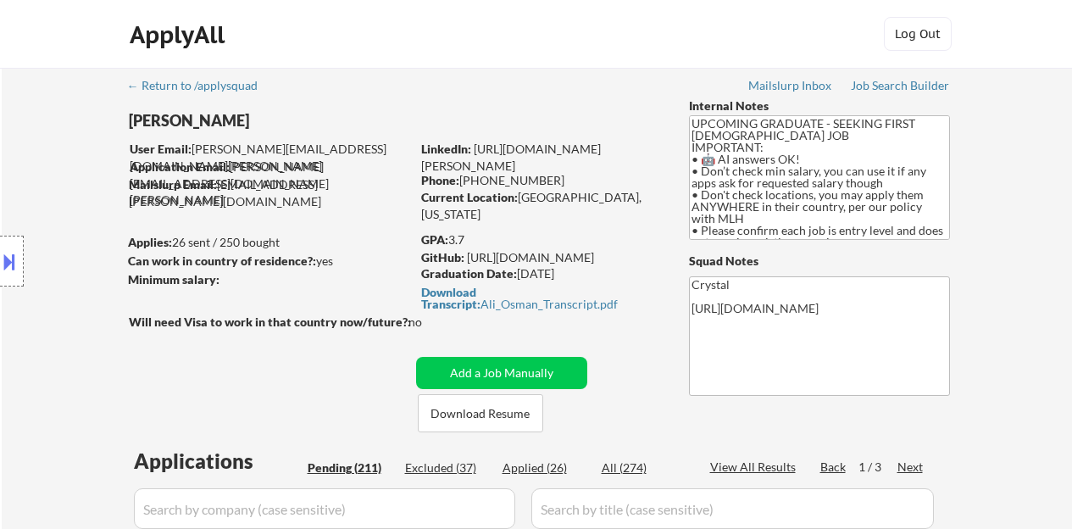
select select ""pending""
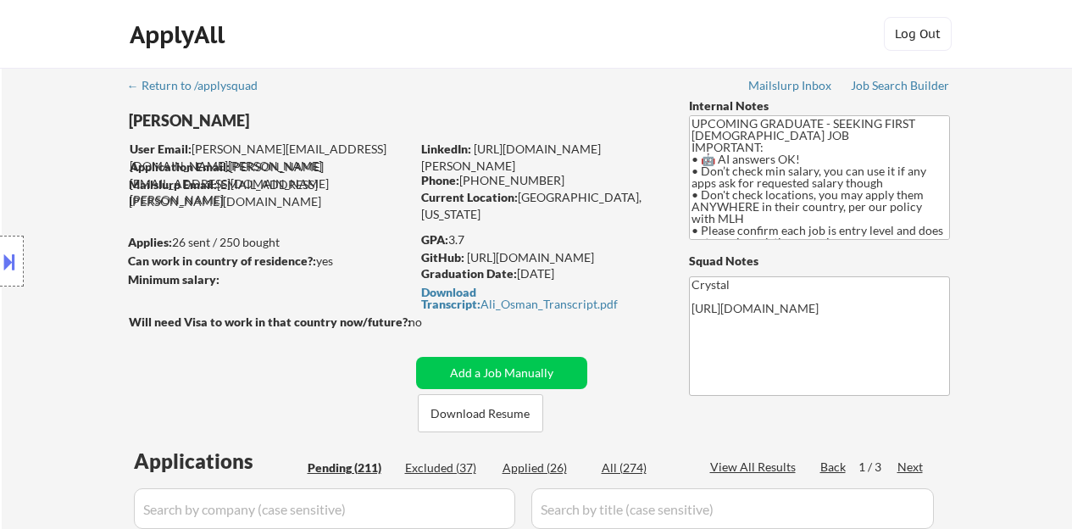
select select ""pending""
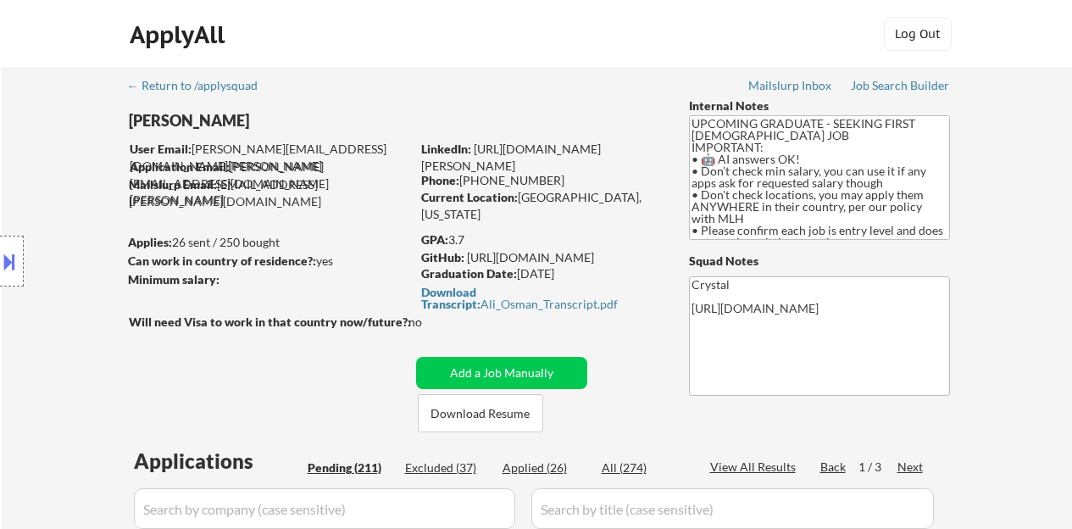
select select ""pending""
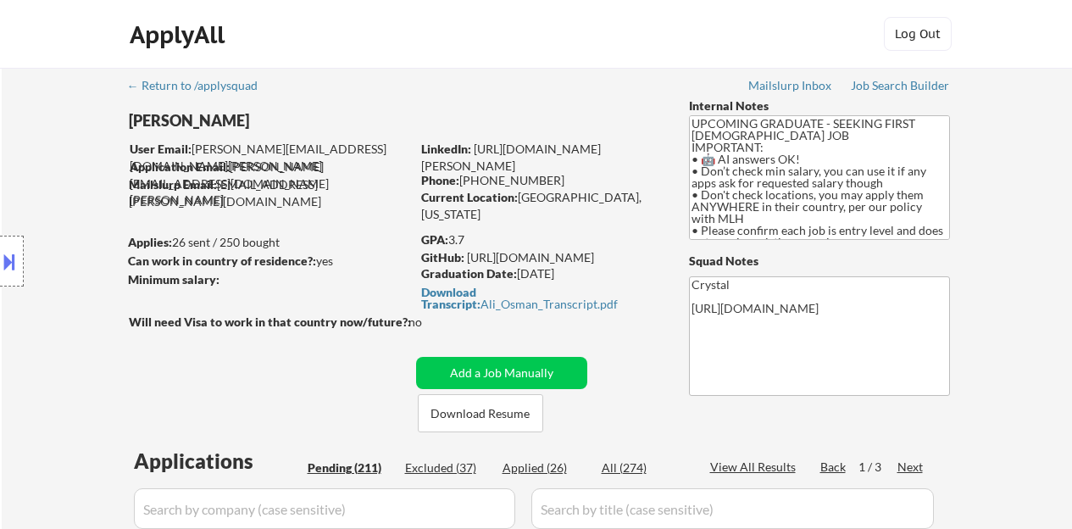
select select ""pending""
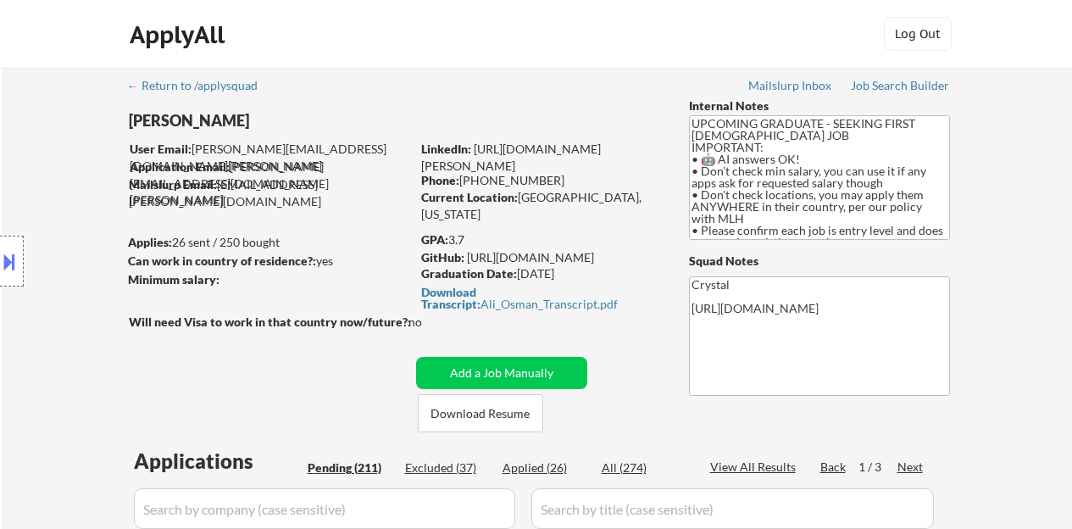
select select ""pending""
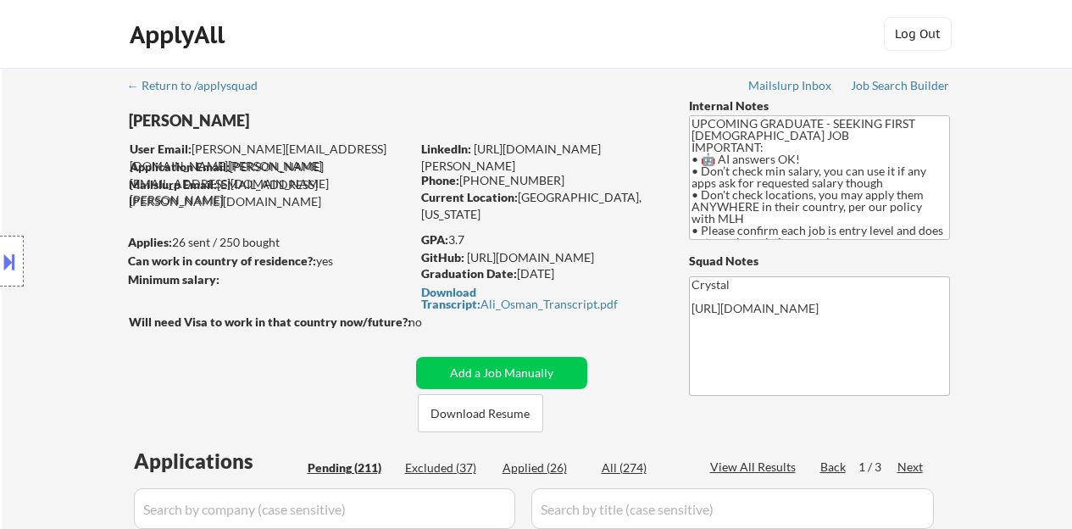
select select ""pending""
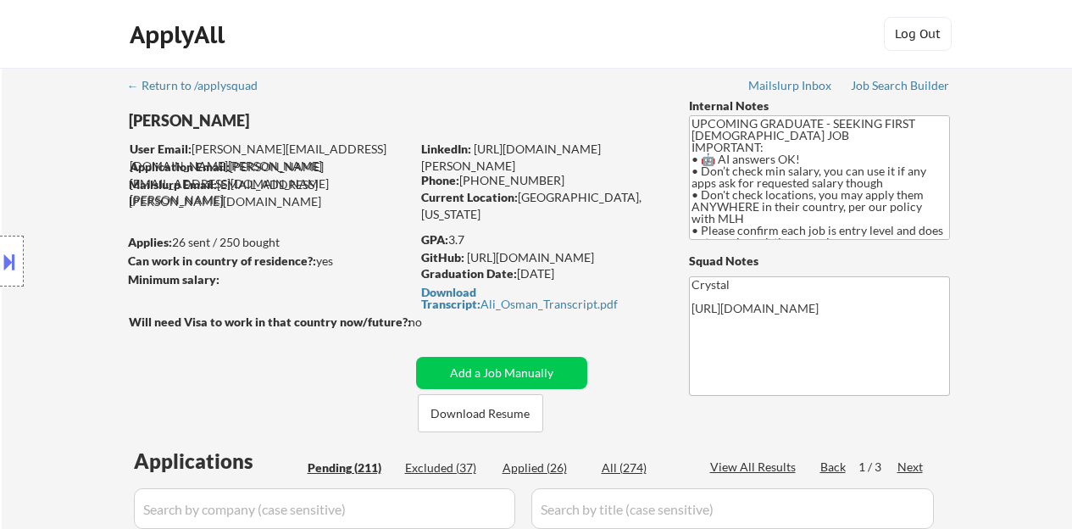
select select ""pending""
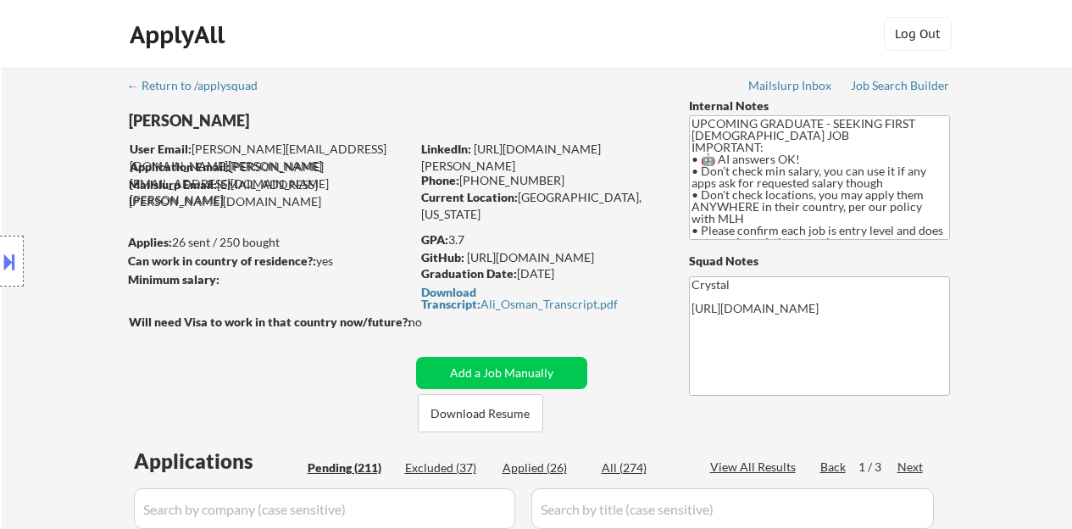
select select ""pending""
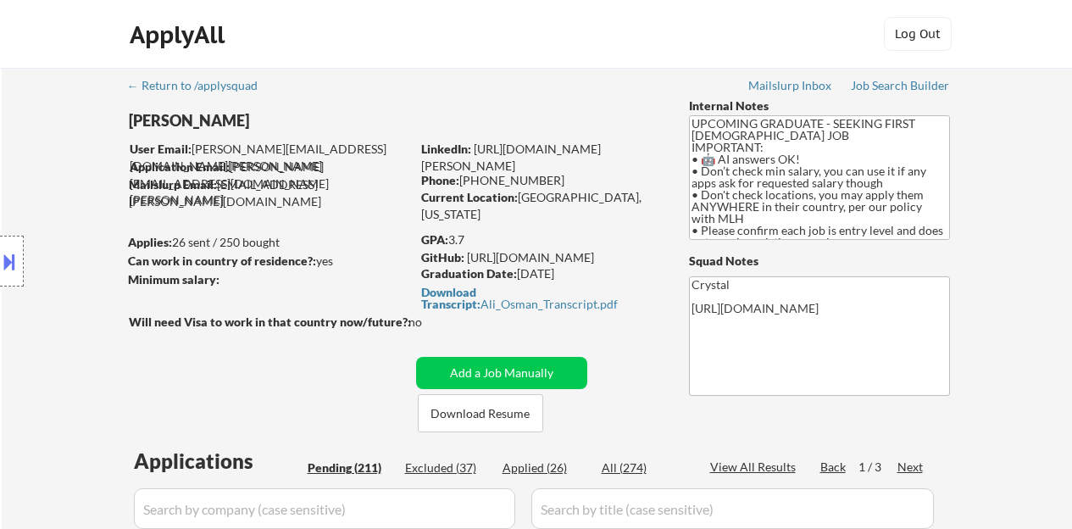
select select ""pending""
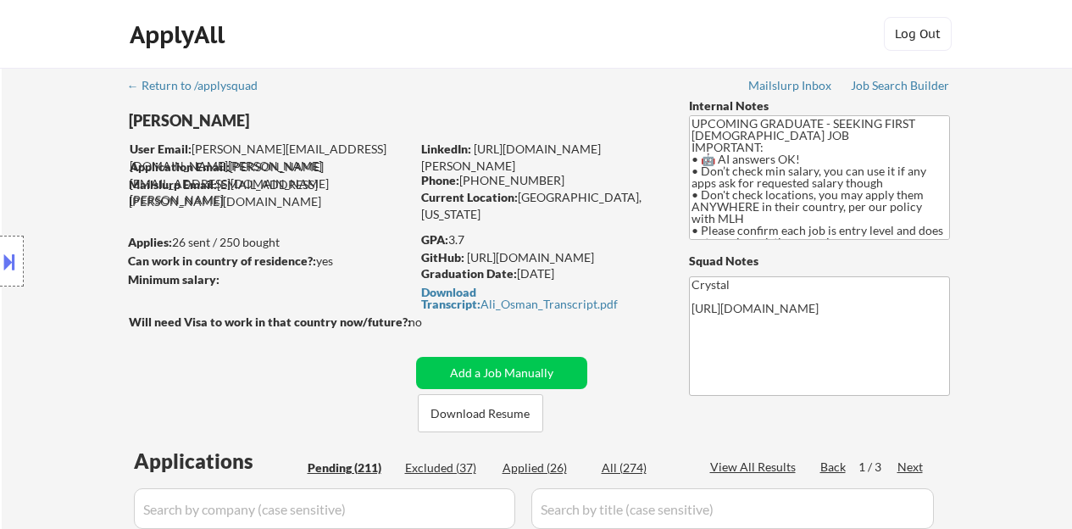
select select ""pending""
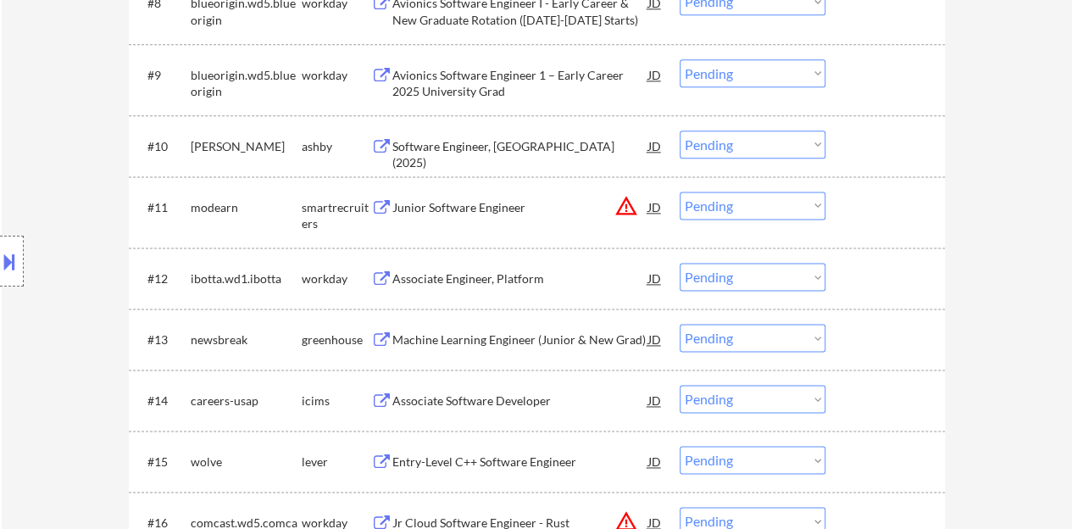
scroll to position [1017, 0]
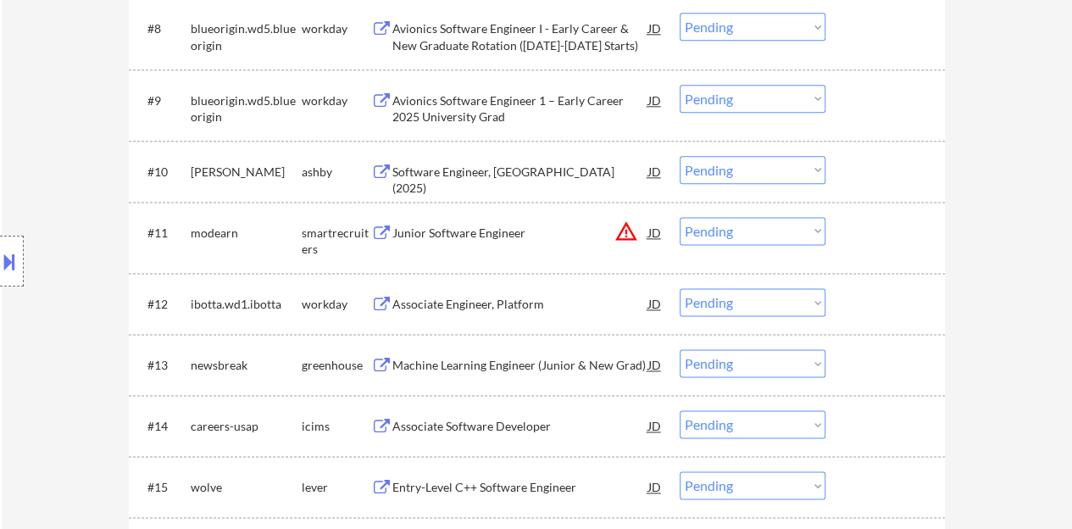
click at [471, 304] on div "Associate Engineer, Platform" at bounding box center [520, 304] width 256 height 17
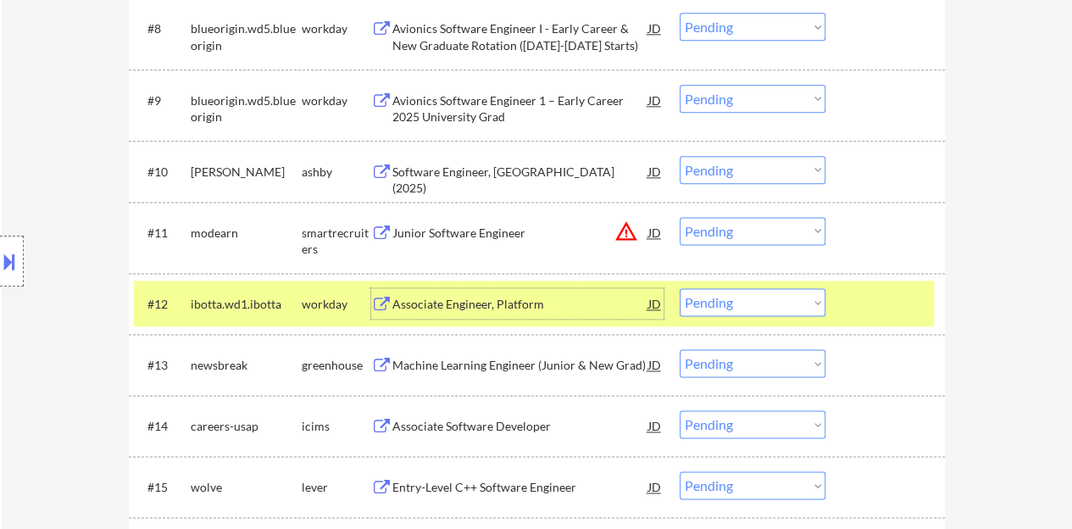
click at [746, 307] on select "Choose an option... Pending Applied Excluded (Questions) Excluded (Expired) Exc…" at bounding box center [752, 302] width 146 height 28
click at [679, 288] on select "Choose an option... Pending Applied Excluded (Questions) Excluded (Expired) Exc…" at bounding box center [752, 302] width 146 height 28
select select ""pending""
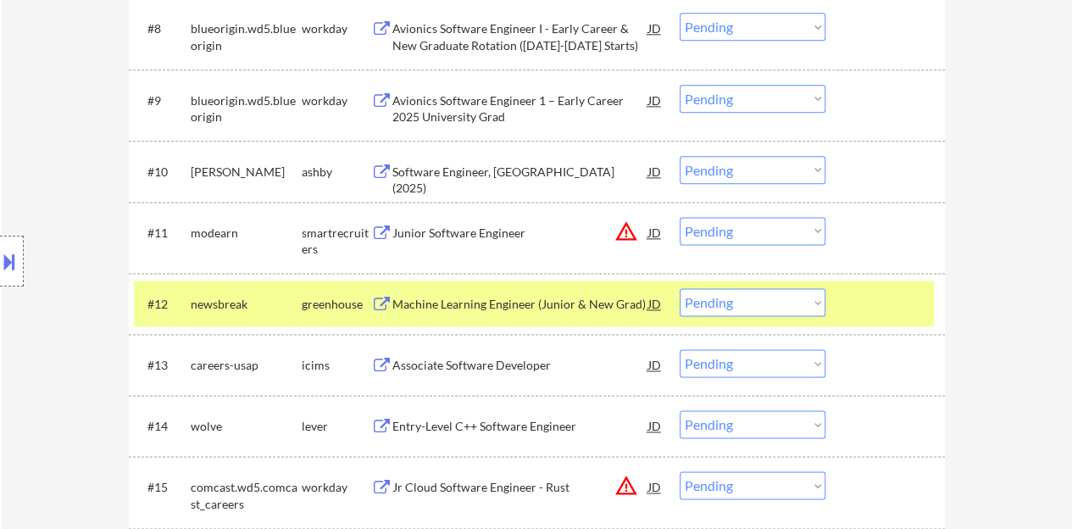
click at [876, 301] on div at bounding box center [887, 303] width 75 height 30
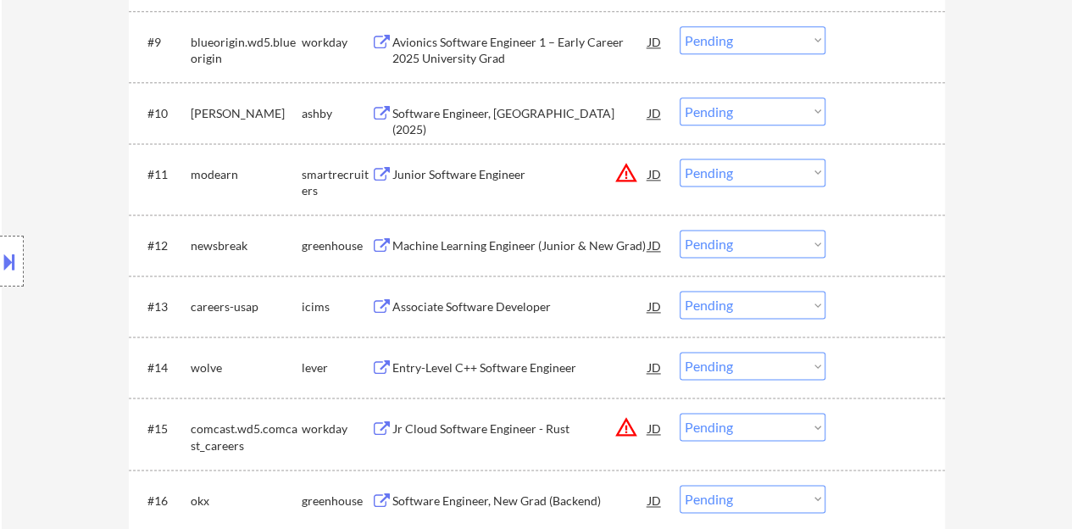
scroll to position [1101, 0]
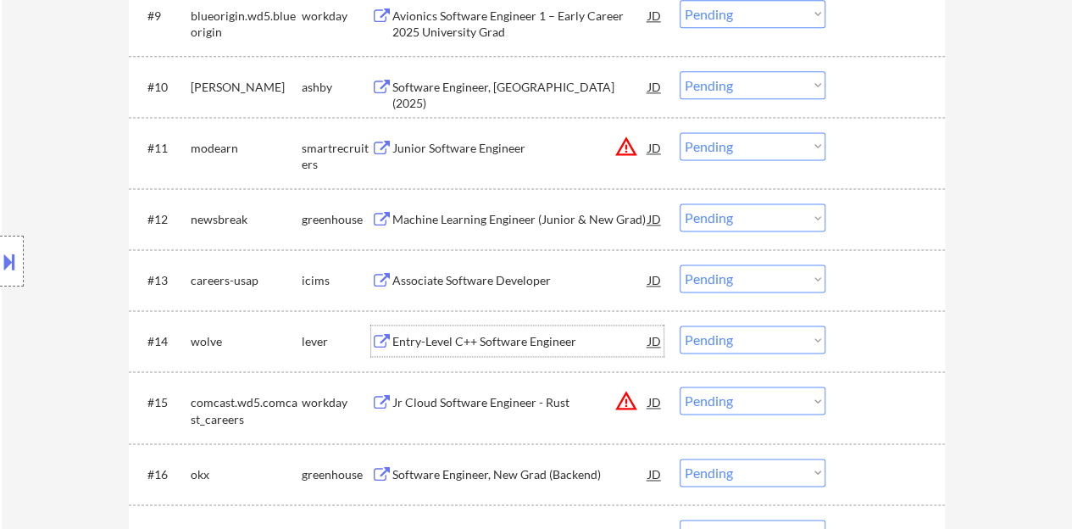
click at [522, 328] on div "Entry-Level C++ Software Engineer" at bounding box center [520, 340] width 256 height 30
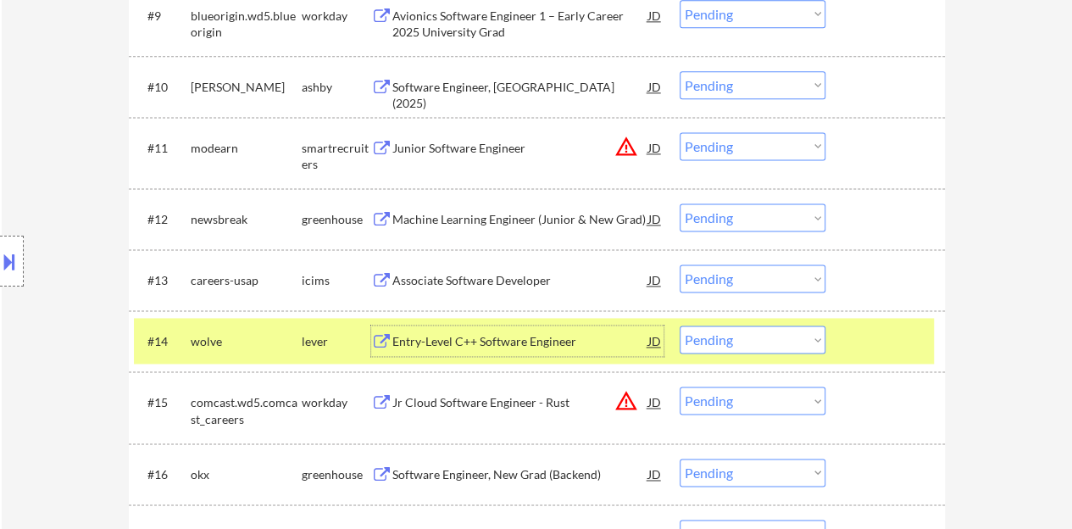
click at [795, 341] on select "Choose an option... Pending Applied Excluded (Questions) Excluded (Expired) Exc…" at bounding box center [752, 339] width 146 height 28
click at [679, 325] on select "Choose an option... Pending Applied Excluded (Questions) Excluded (Expired) Exc…" at bounding box center [752, 339] width 146 height 28
select select ""pending""
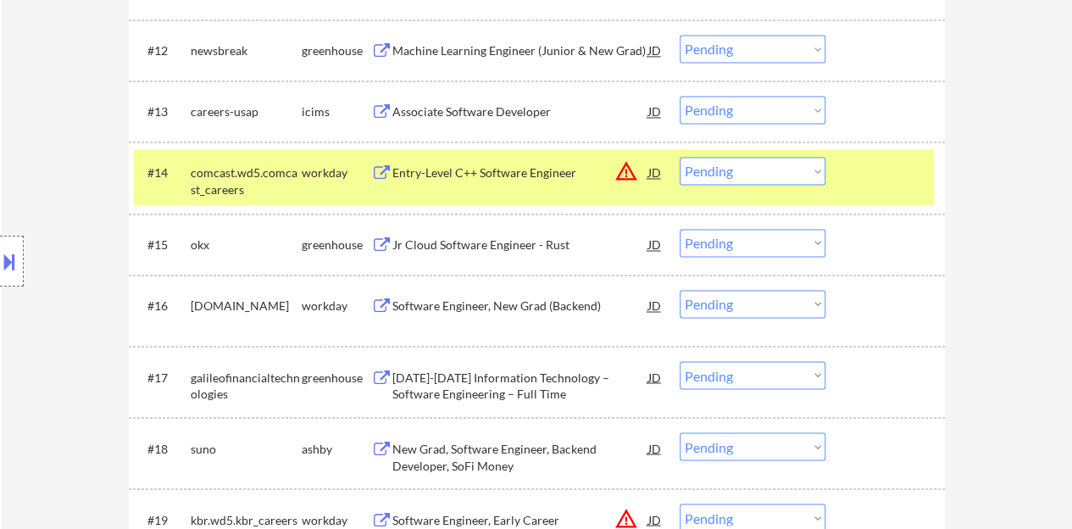
scroll to position [1271, 0]
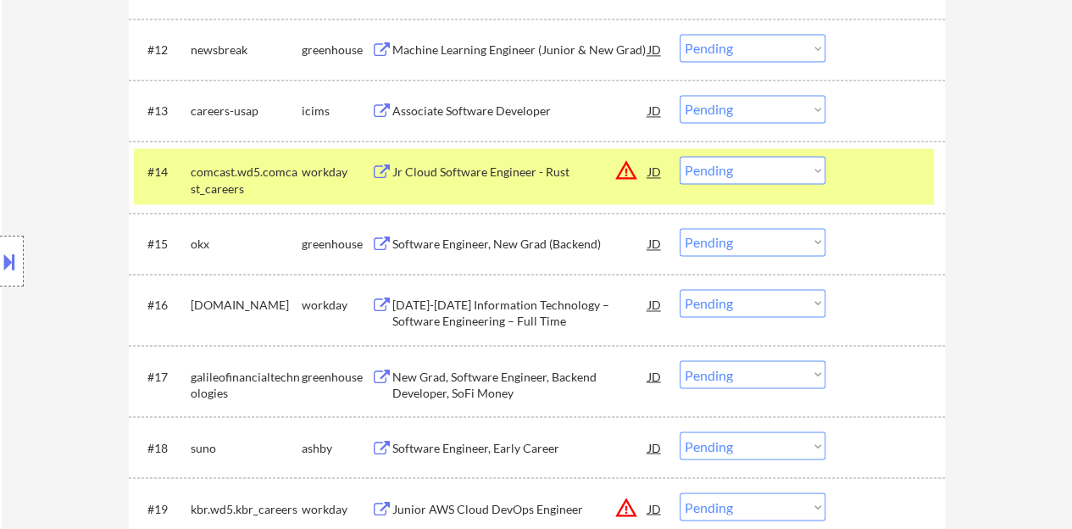
click at [873, 169] on div at bounding box center [887, 171] width 75 height 30
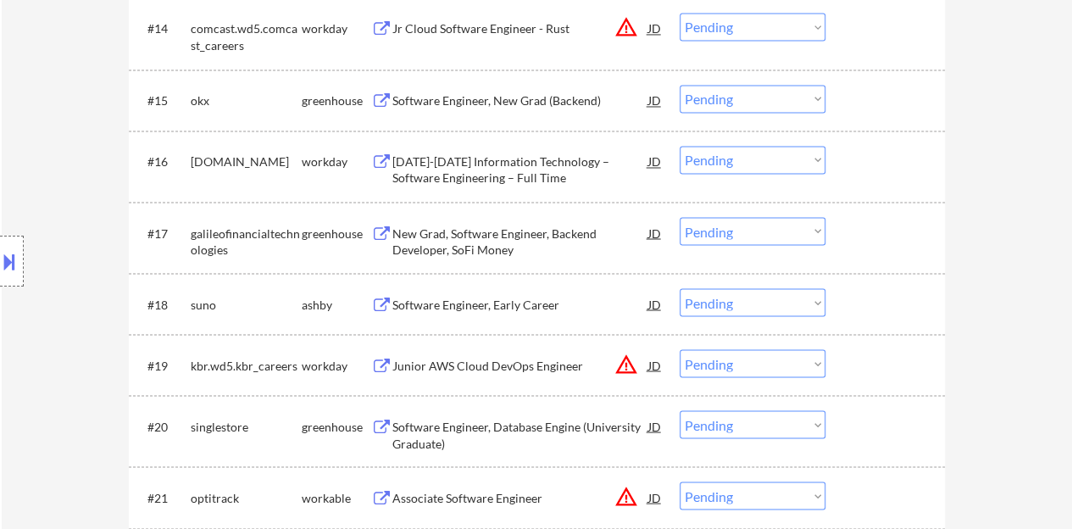
scroll to position [1440, 0]
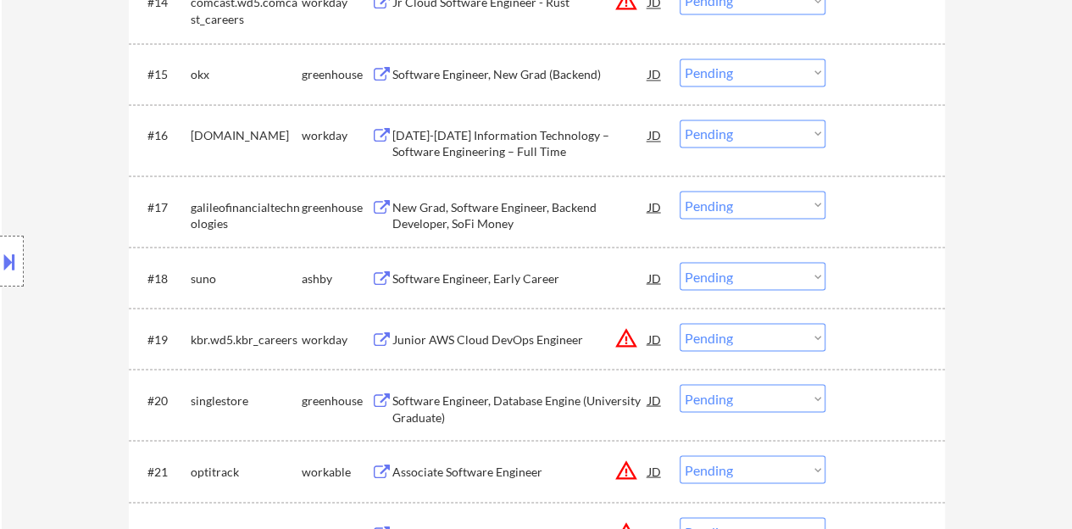
click at [478, 284] on div "Software Engineer, Early Career" at bounding box center [520, 277] width 256 height 17
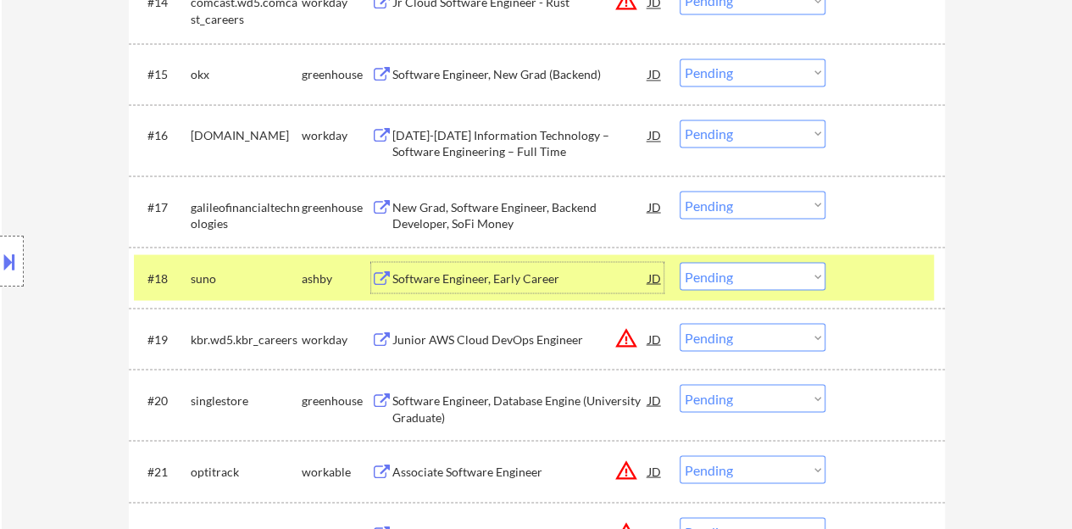
click at [718, 269] on select "Choose an option... Pending Applied Excluded (Questions) Excluded (Expired) Exc…" at bounding box center [752, 276] width 146 height 28
click at [679, 262] on select "Choose an option... Pending Applied Excluded (Questions) Excluded (Expired) Exc…" at bounding box center [752, 276] width 146 height 28
select select ""pending""
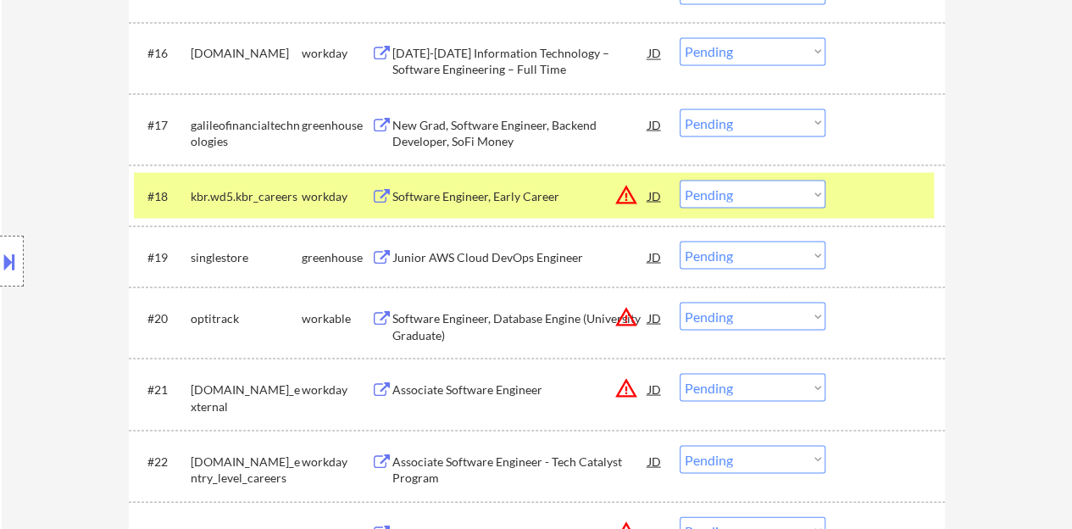
scroll to position [1525, 0]
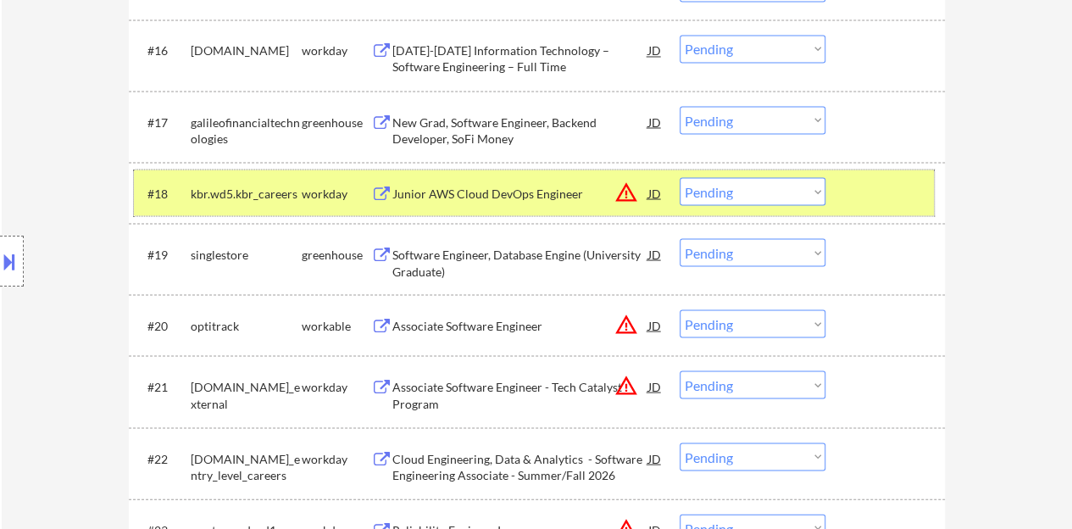
click at [873, 186] on div at bounding box center [887, 192] width 75 height 30
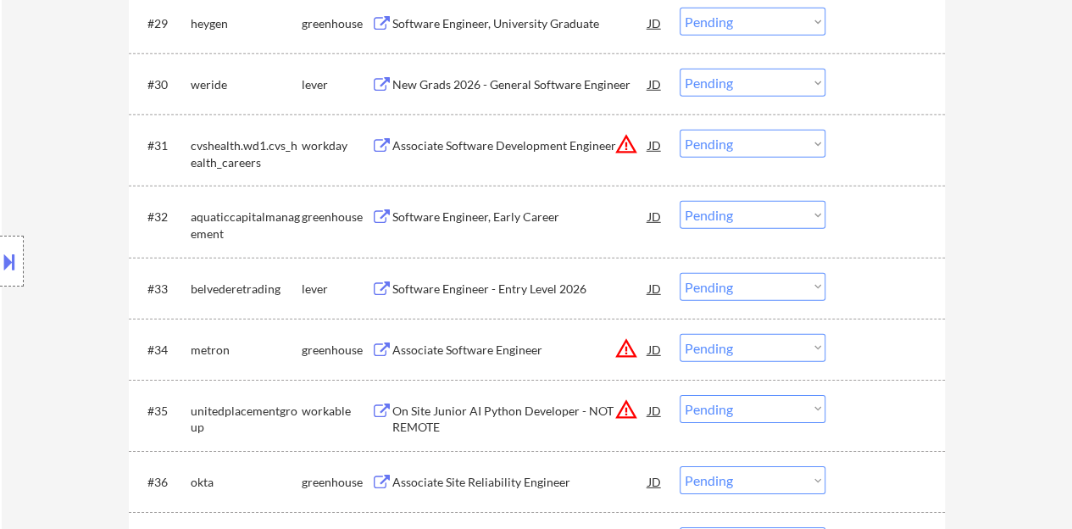
scroll to position [2541, 0]
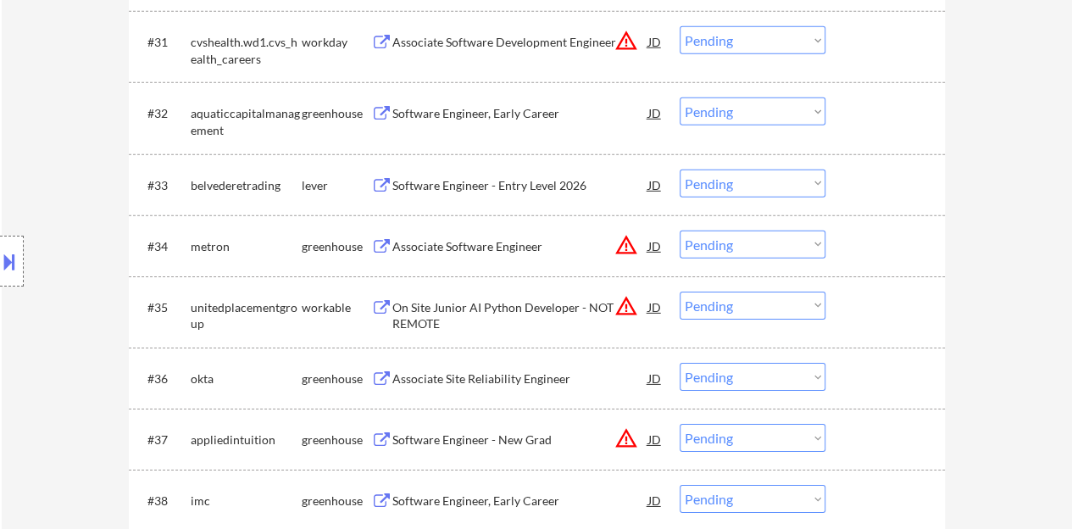
click at [546, 179] on div "Software Engineer - Entry Level 2026" at bounding box center [520, 185] width 256 height 17
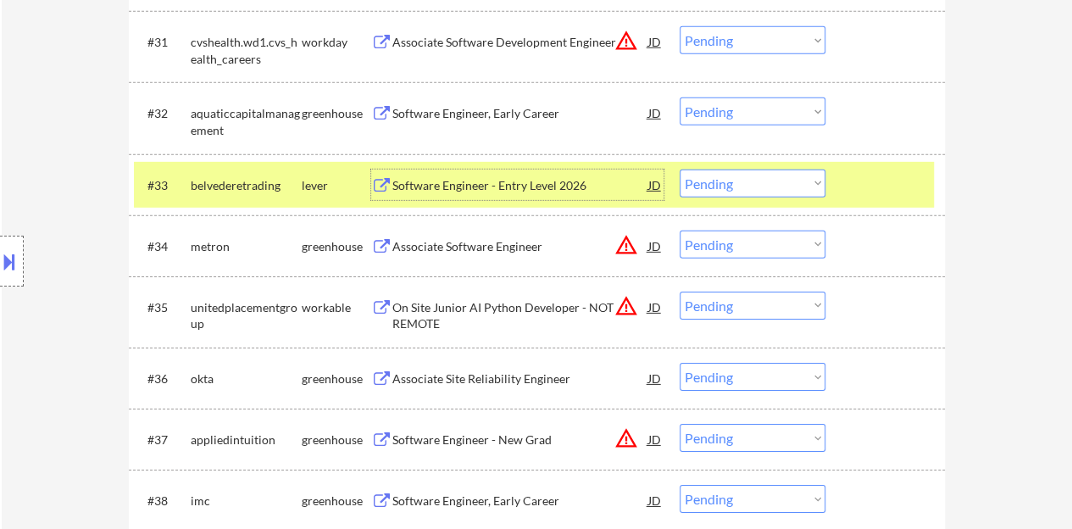
click at [0, 257] on button at bounding box center [9, 261] width 19 height 28
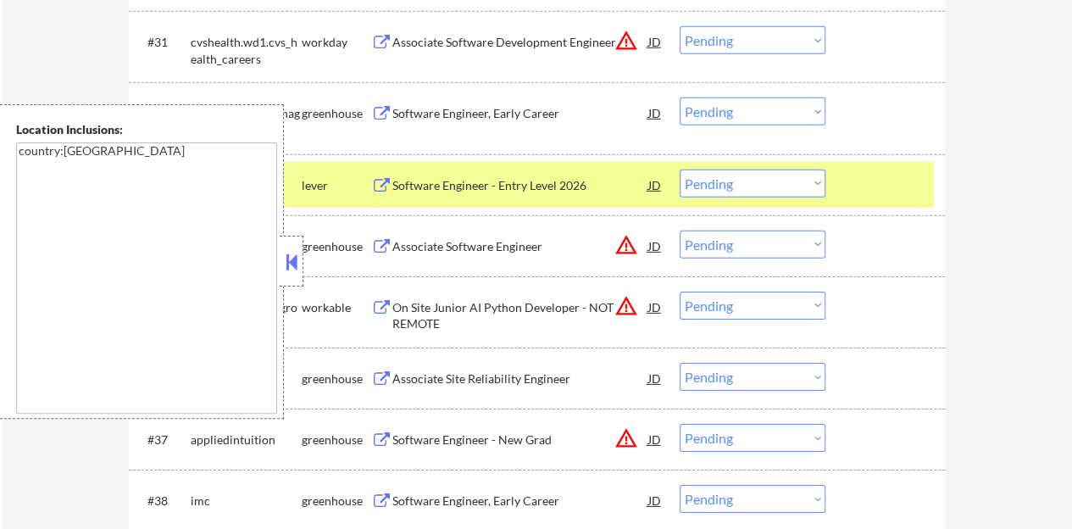
click at [291, 262] on button at bounding box center [291, 261] width 19 height 25
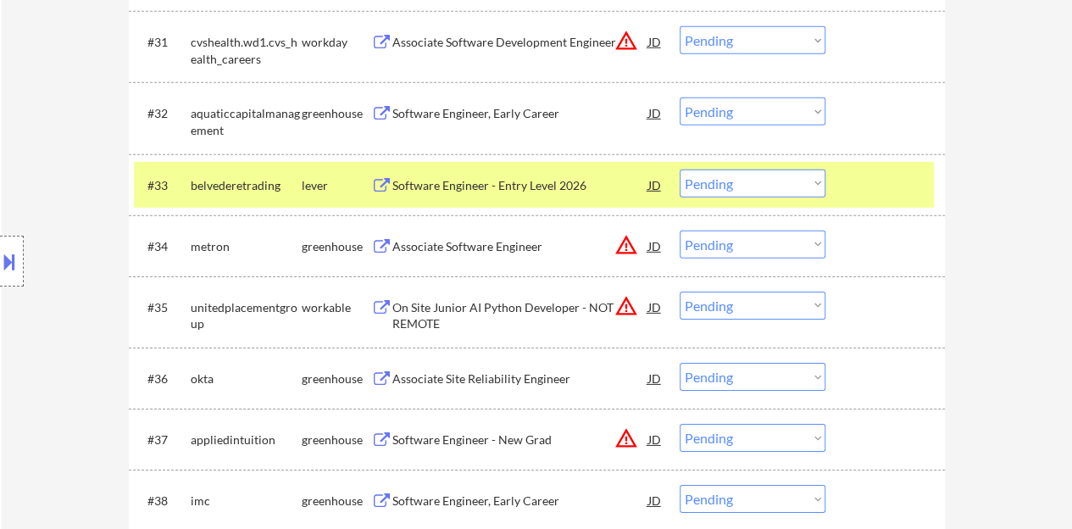
click at [856, 191] on div at bounding box center [887, 184] width 75 height 30
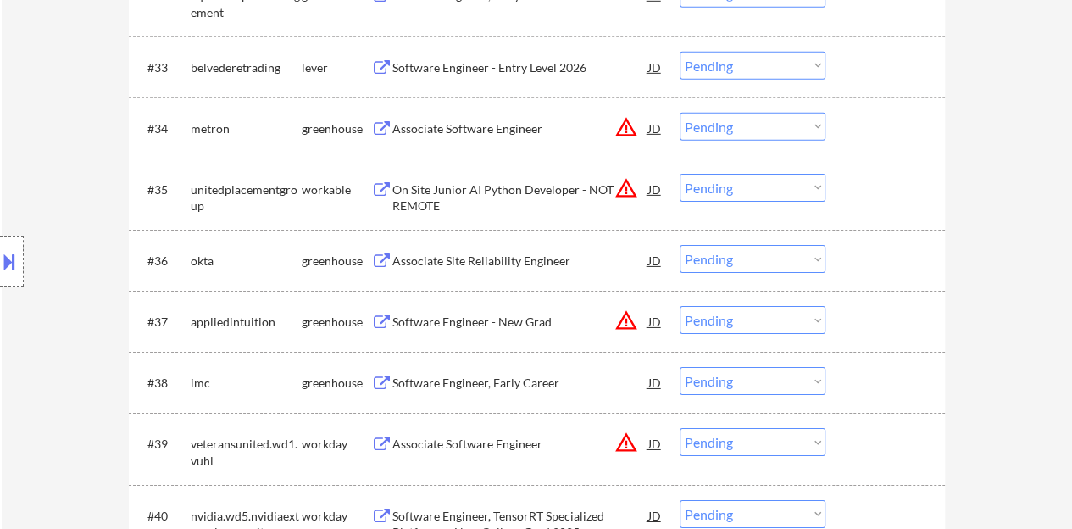
scroll to position [2711, 0]
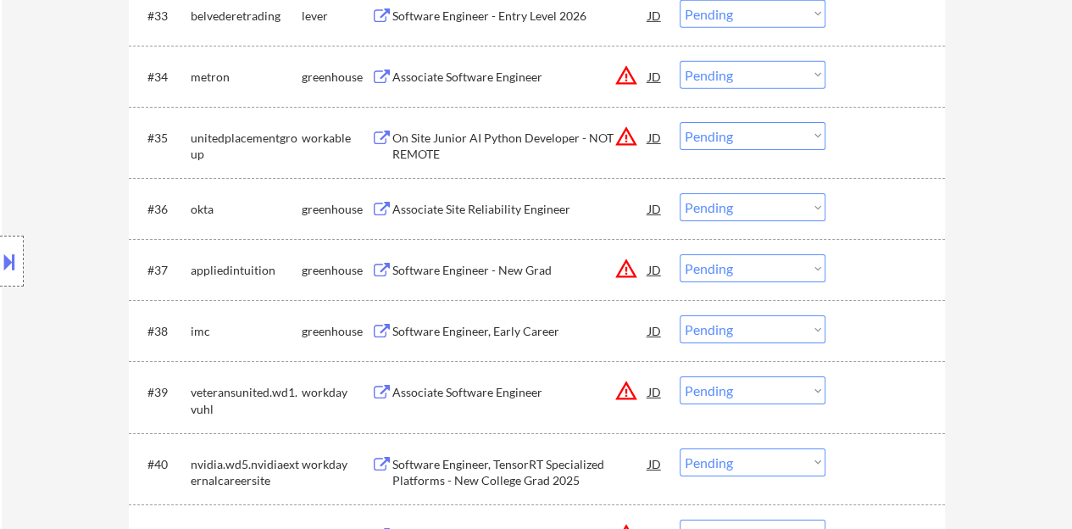
click at [479, 202] on div "Associate Site Reliability Engineer" at bounding box center [520, 209] width 256 height 17
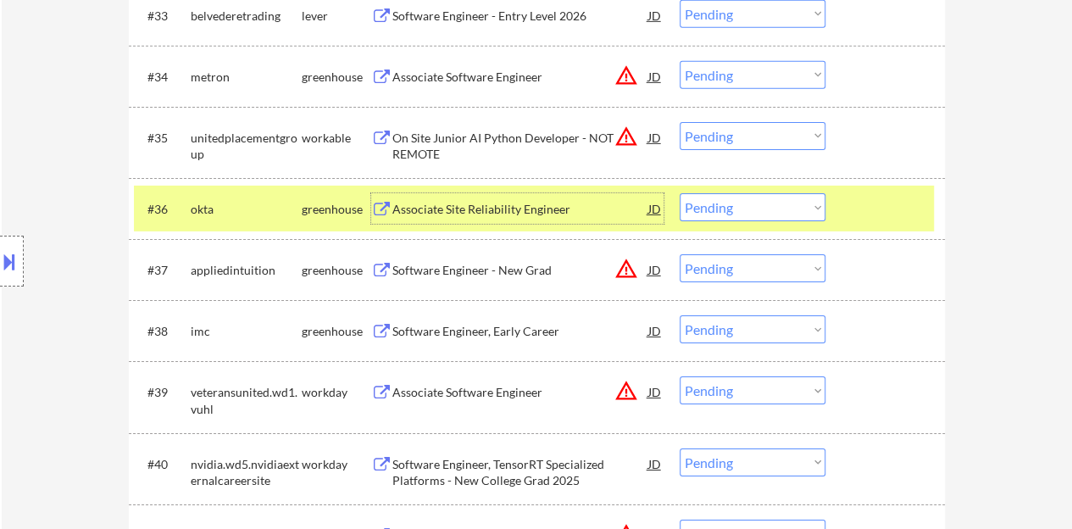
click at [725, 200] on select "Choose an option... Pending Applied Excluded (Questions) Excluded (Expired) Exc…" at bounding box center [752, 207] width 146 height 28
click at [679, 193] on select "Choose an option... Pending Applied Excluded (Questions) Excluded (Expired) Exc…" at bounding box center [752, 207] width 146 height 28
select select ""pending""
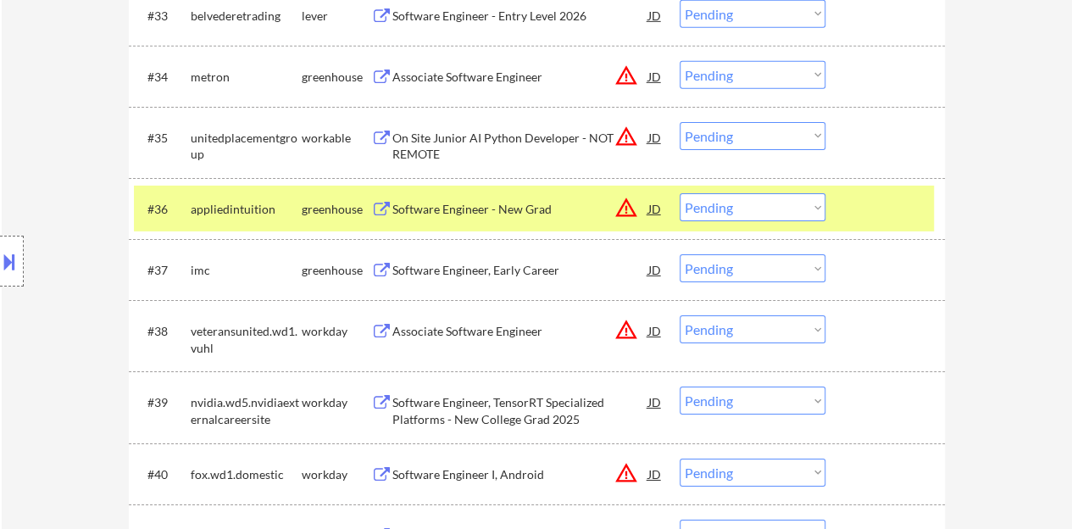
click at [915, 193] on div at bounding box center [887, 208] width 75 height 30
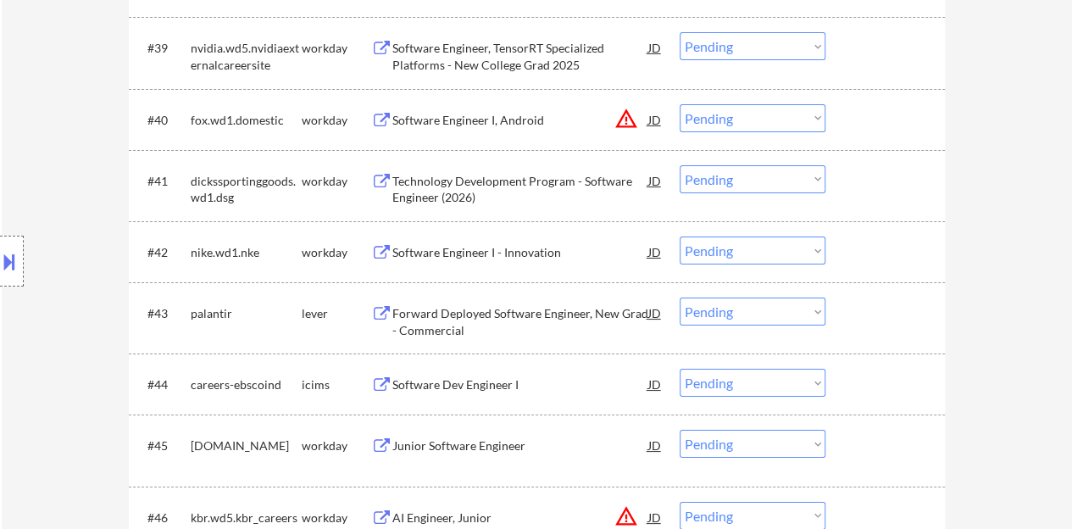
scroll to position [3050, 0]
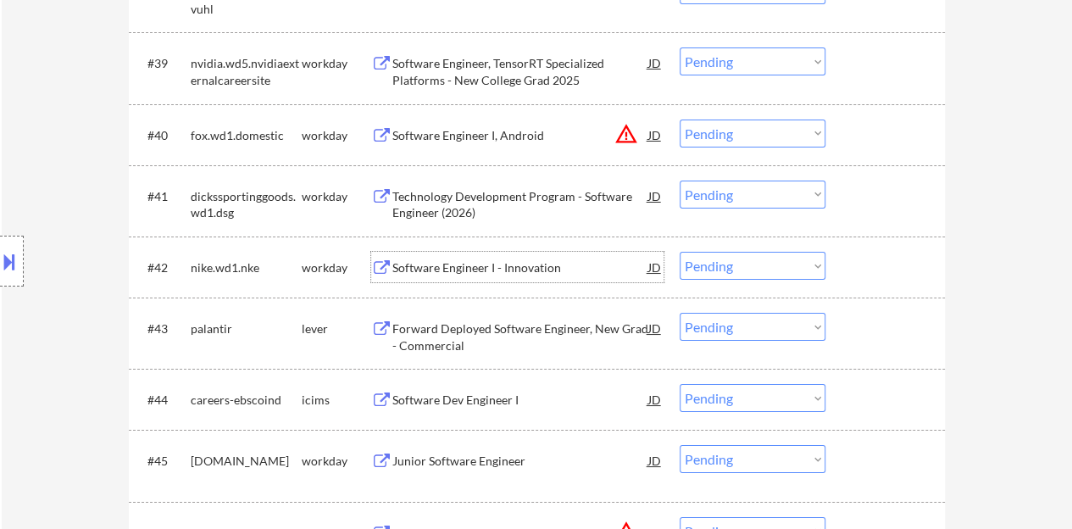
click at [522, 258] on div "Software Engineer I - Innovation" at bounding box center [520, 267] width 256 height 30
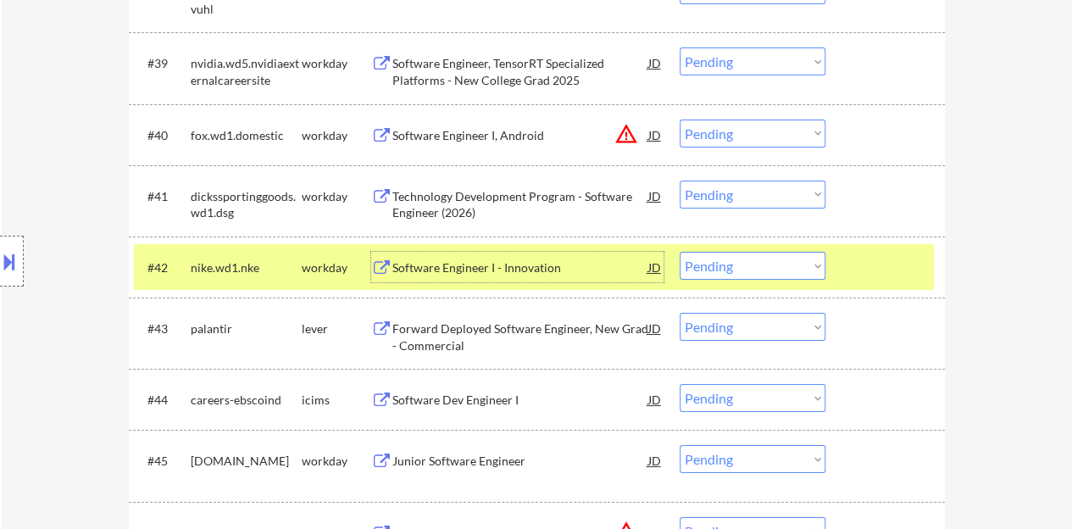
click at [762, 261] on select "Choose an option... Pending Applied Excluded (Questions) Excluded (Expired) Exc…" at bounding box center [752, 266] width 146 height 28
click at [679, 252] on select "Choose an option... Pending Applied Excluded (Questions) Excluded (Expired) Exc…" at bounding box center [752, 266] width 146 height 28
select select ""pending""
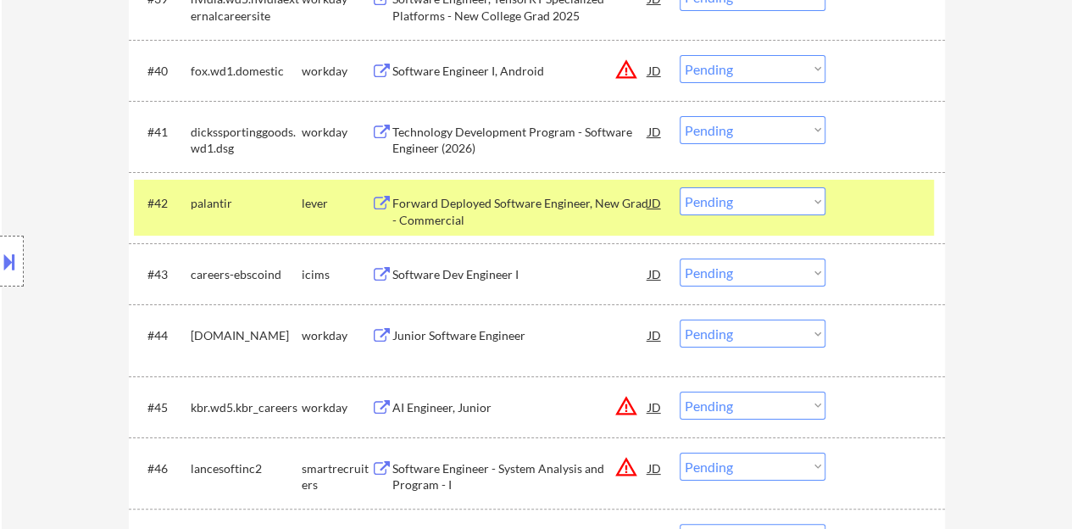
scroll to position [3135, 0]
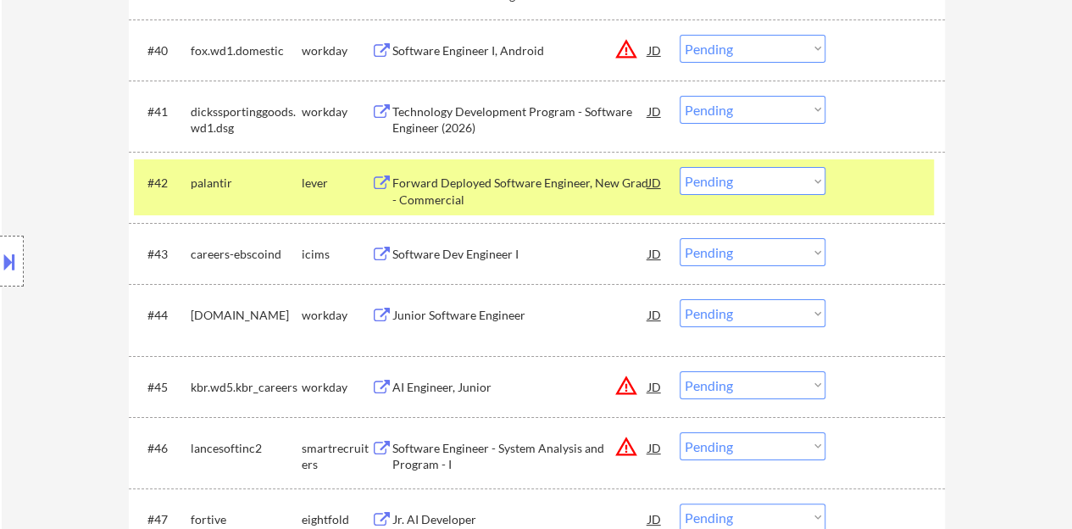
click at [909, 191] on div at bounding box center [887, 182] width 75 height 30
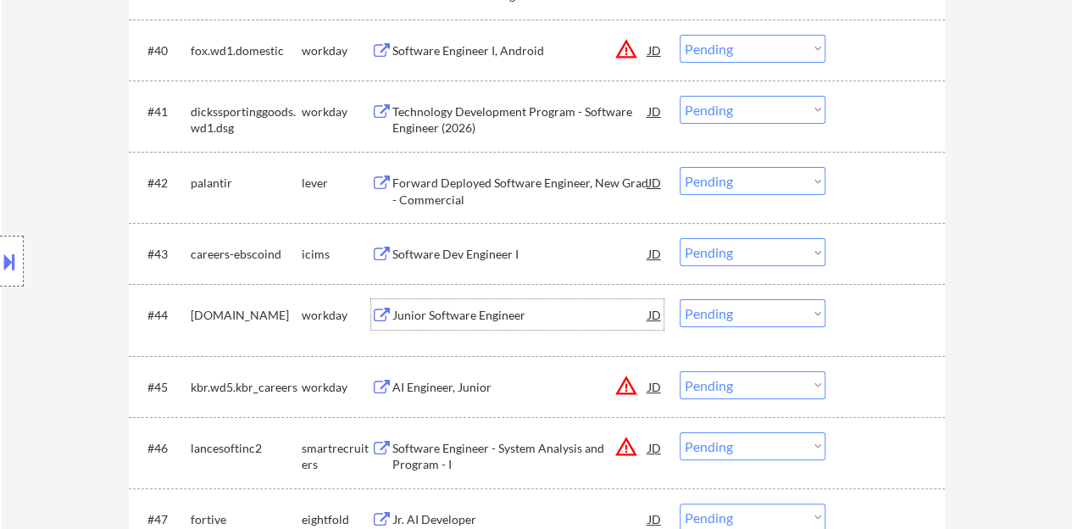
click at [468, 309] on div "Junior Software Engineer" at bounding box center [520, 315] width 256 height 17
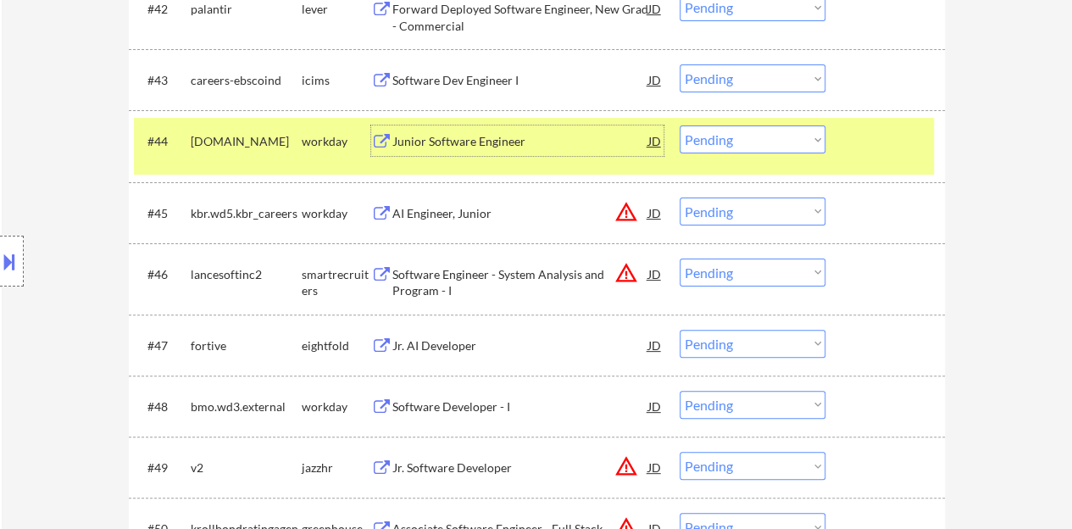
scroll to position [3304, 0]
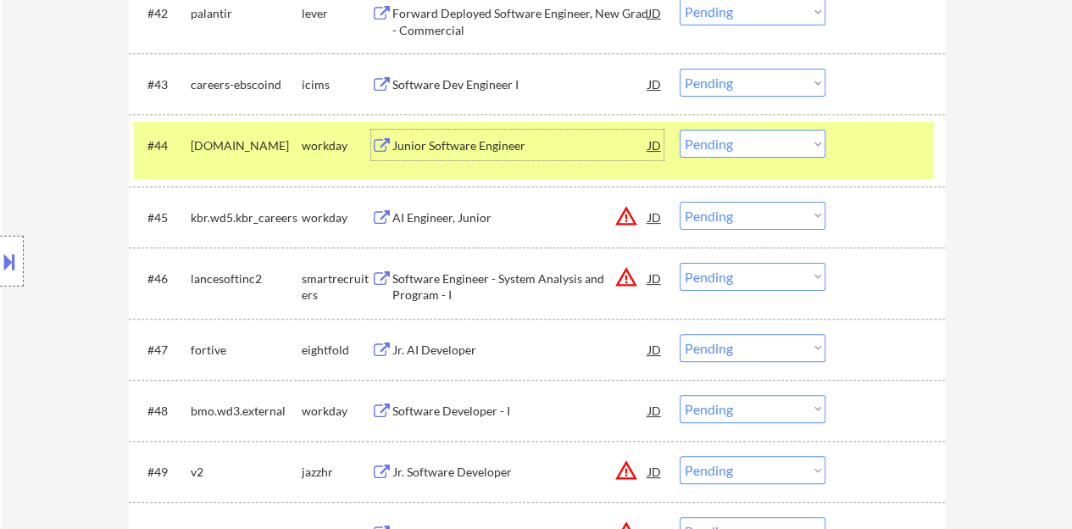
click at [717, 134] on select "Choose an option... Pending Applied Excluded (Questions) Excluded (Expired) Exc…" at bounding box center [752, 144] width 146 height 28
click at [679, 130] on select "Choose an option... Pending Applied Excluded (Questions) Excluded (Expired) Exc…" at bounding box center [752, 144] width 146 height 28
select select ""pending""
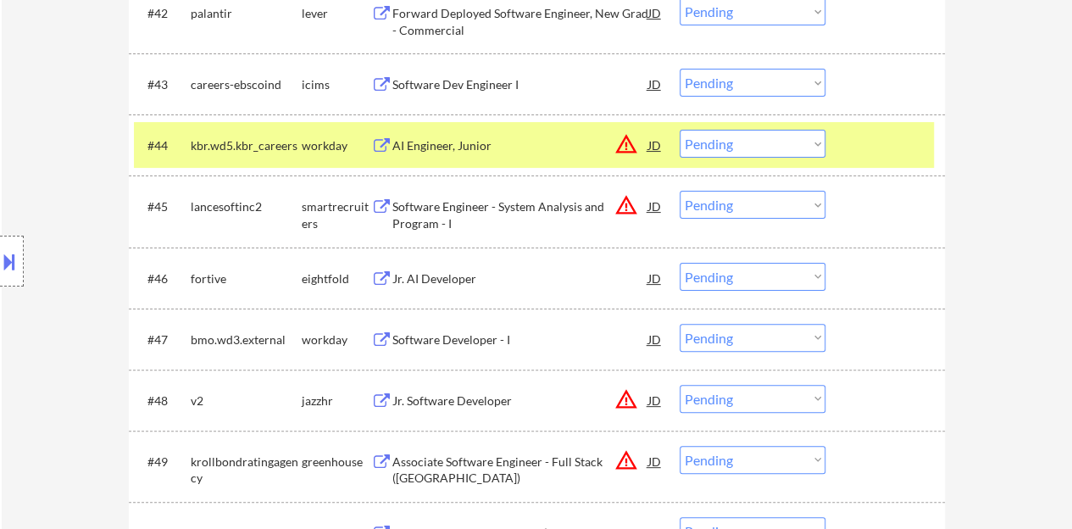
click at [851, 130] on div at bounding box center [887, 145] width 75 height 30
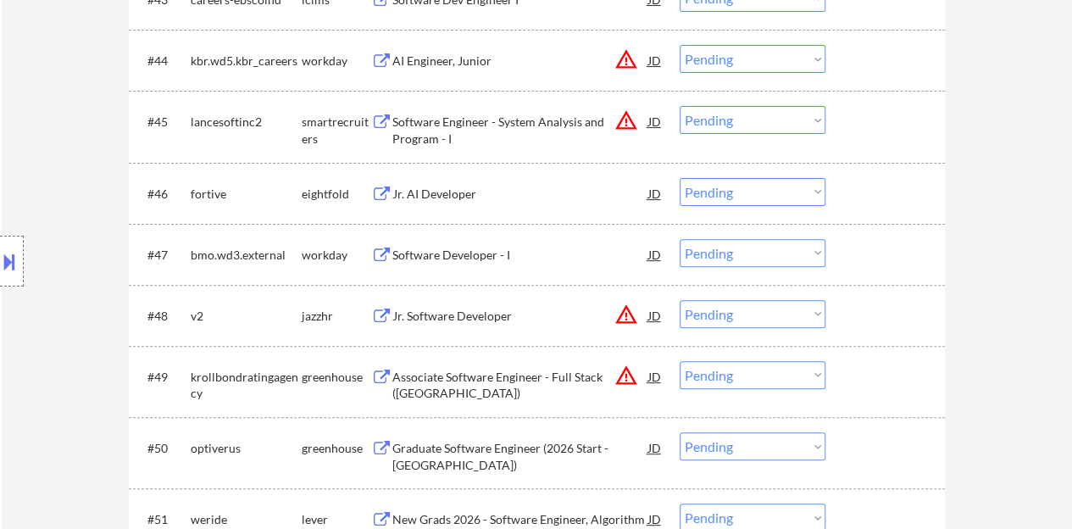
scroll to position [3473, 0]
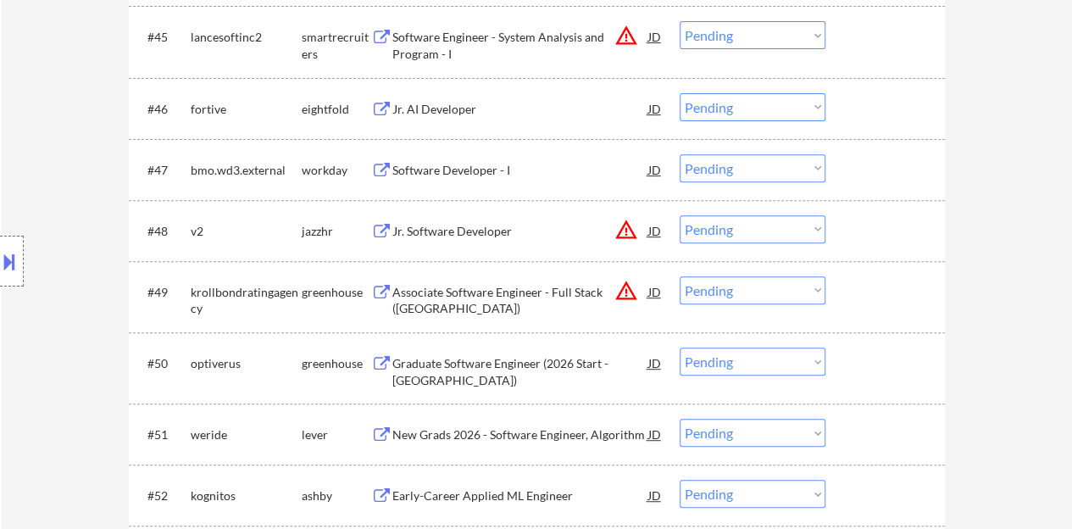
click at [474, 168] on div "Software Developer - I" at bounding box center [520, 170] width 256 height 17
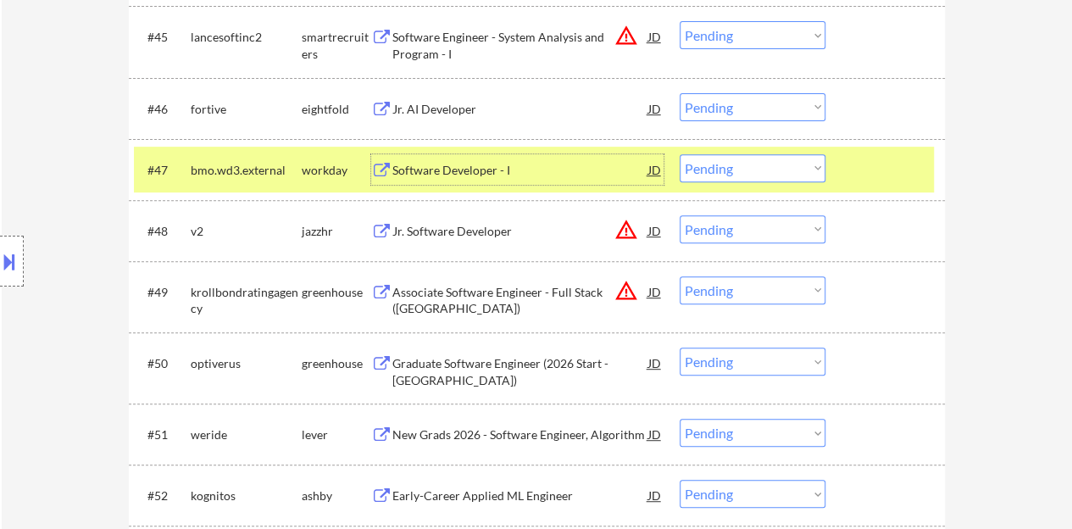
click at [738, 171] on select "Choose an option... Pending Applied Excluded (Questions) Excluded (Expired) Exc…" at bounding box center [752, 168] width 146 height 28
click at [679, 154] on select "Choose an option... Pending Applied Excluded (Questions) Excluded (Expired) Exc…" at bounding box center [752, 168] width 146 height 28
select select ""pending""
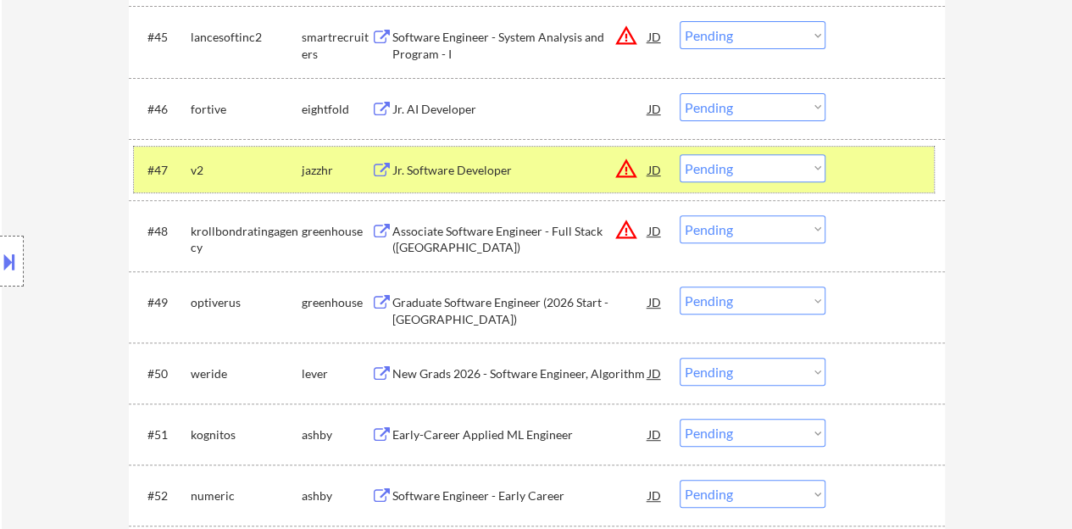
click at [858, 191] on div "#47 v2 jazzhr Jr. Software Developer JD warning_amber Choose an option... Pendi…" at bounding box center [534, 170] width 800 height 46
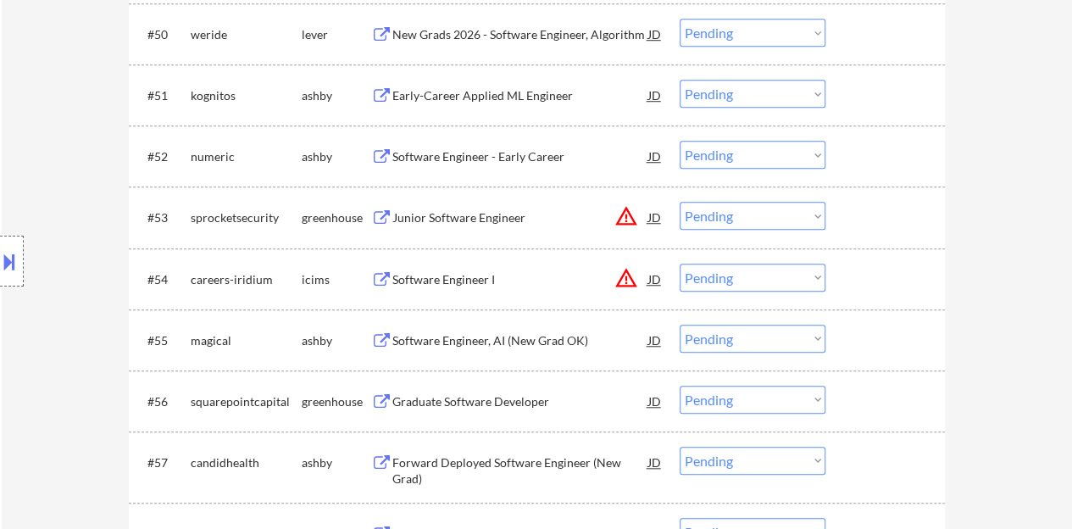
scroll to position [3897, 0]
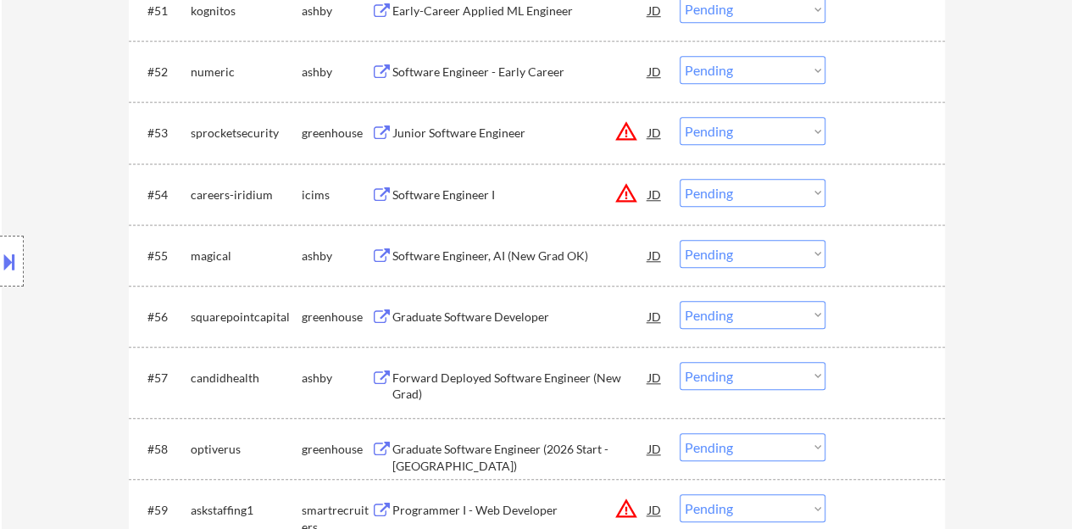
click at [532, 257] on div "Software Engineer, AI (New Grad OK)" at bounding box center [520, 255] width 256 height 17
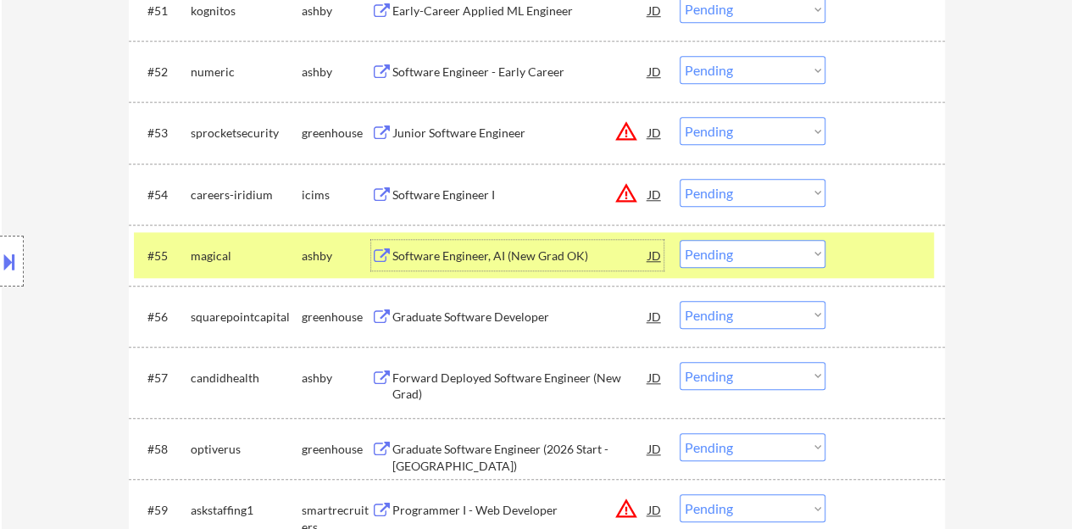
drag, startPoint x: 713, startPoint y: 247, endPoint x: 733, endPoint y: 265, distance: 27.0
click at [714, 247] on select "Choose an option... Pending Applied Excluded (Questions) Excluded (Expired) Exc…" at bounding box center [752, 254] width 146 height 28
click at [679, 240] on select "Choose an option... Pending Applied Excluded (Questions) Excluded (Expired) Exc…" at bounding box center [752, 254] width 146 height 28
select select ""pending""
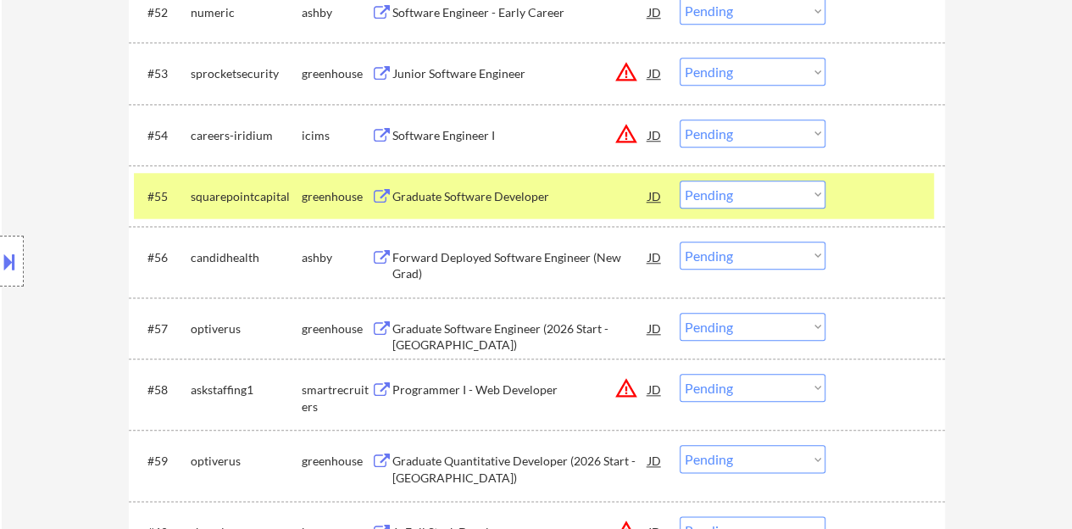
scroll to position [3982, 0]
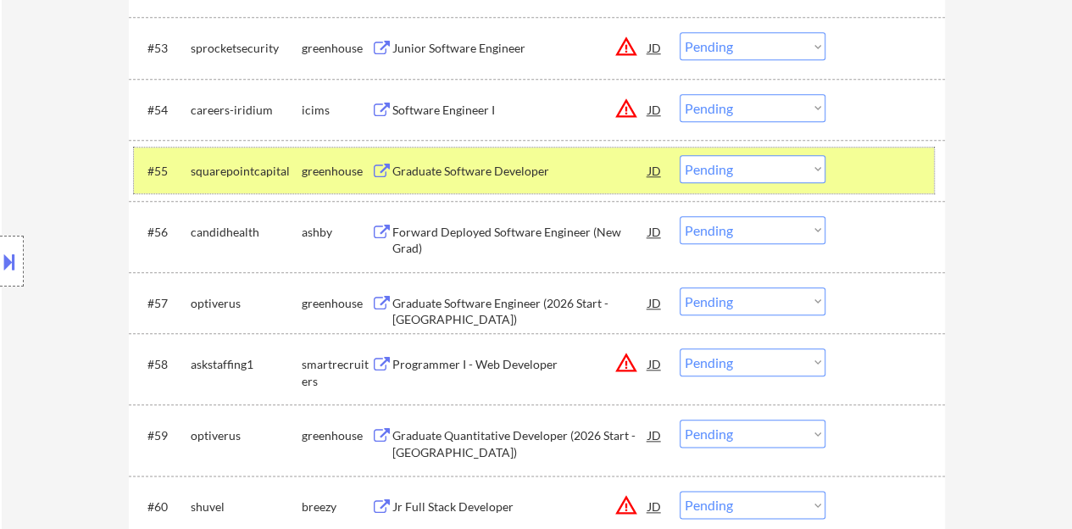
click at [880, 174] on div at bounding box center [887, 170] width 75 height 30
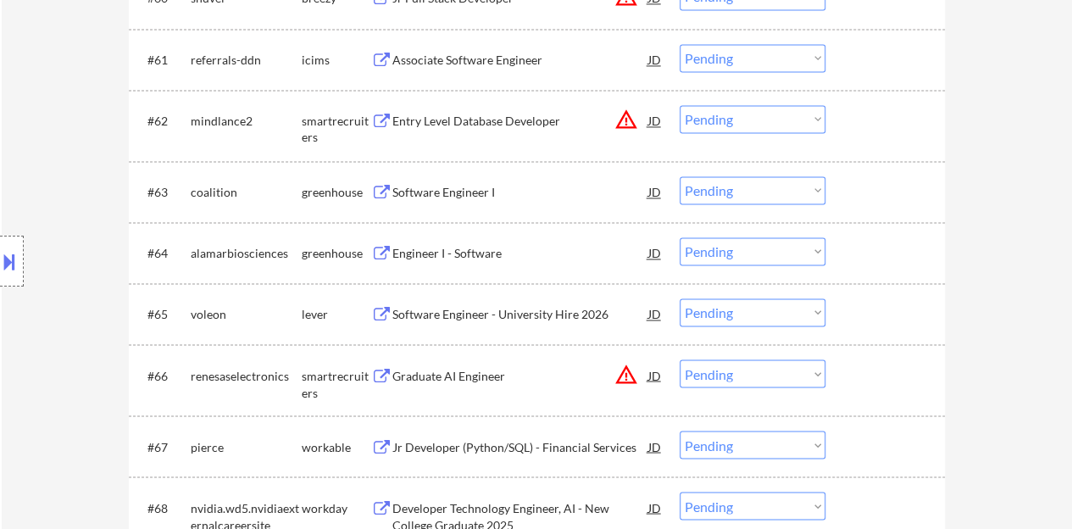
scroll to position [4405, 0]
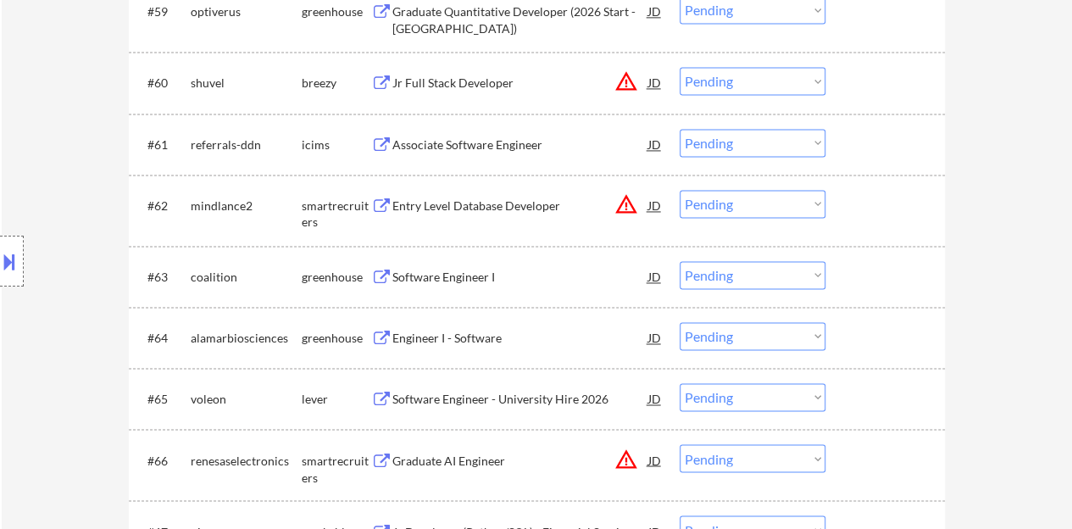
click at [446, 278] on div "Software Engineer I" at bounding box center [520, 277] width 256 height 17
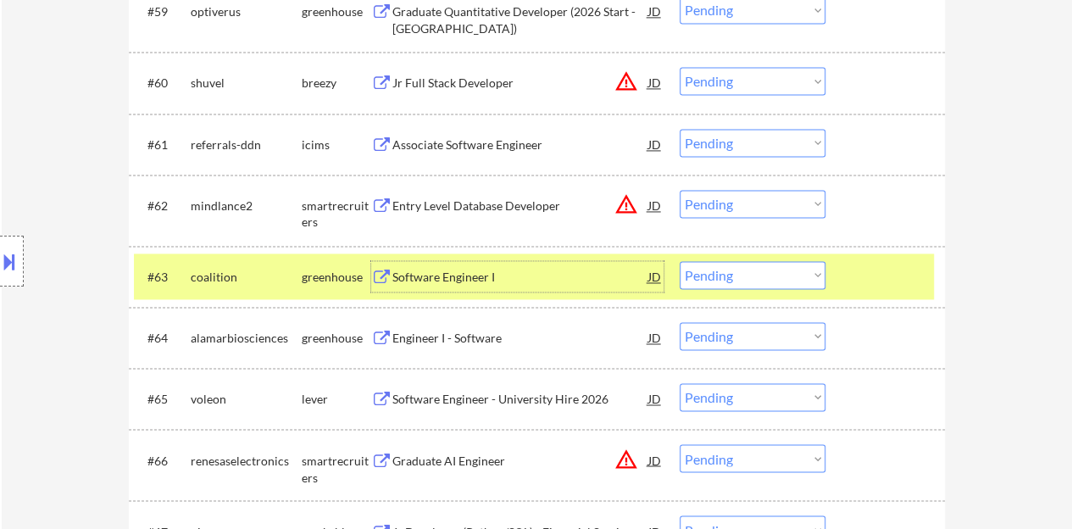
click at [708, 270] on select "Choose an option... Pending Applied Excluded (Questions) Excluded (Expired) Exc…" at bounding box center [752, 275] width 146 height 28
click at [679, 261] on select "Choose an option... Pending Applied Excluded (Questions) Excluded (Expired) Exc…" at bounding box center [752, 275] width 146 height 28
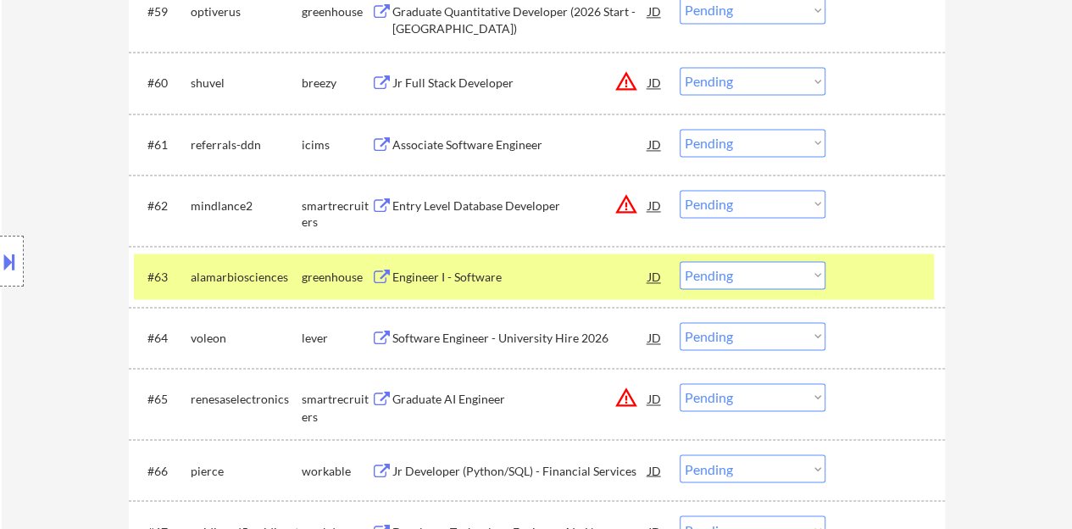
scroll to position [4490, 0]
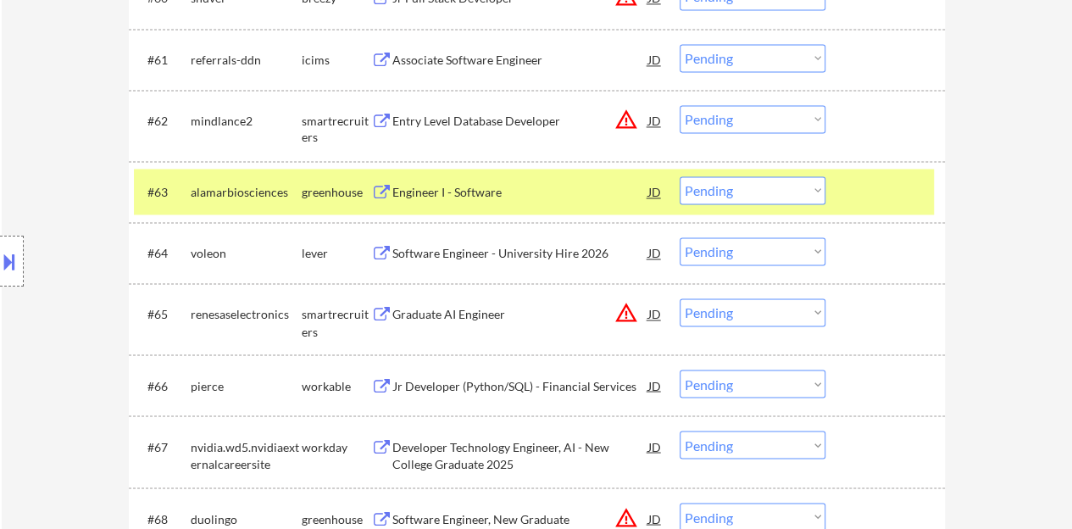
click at [464, 193] on div "Engineer I - Software" at bounding box center [520, 192] width 256 height 17
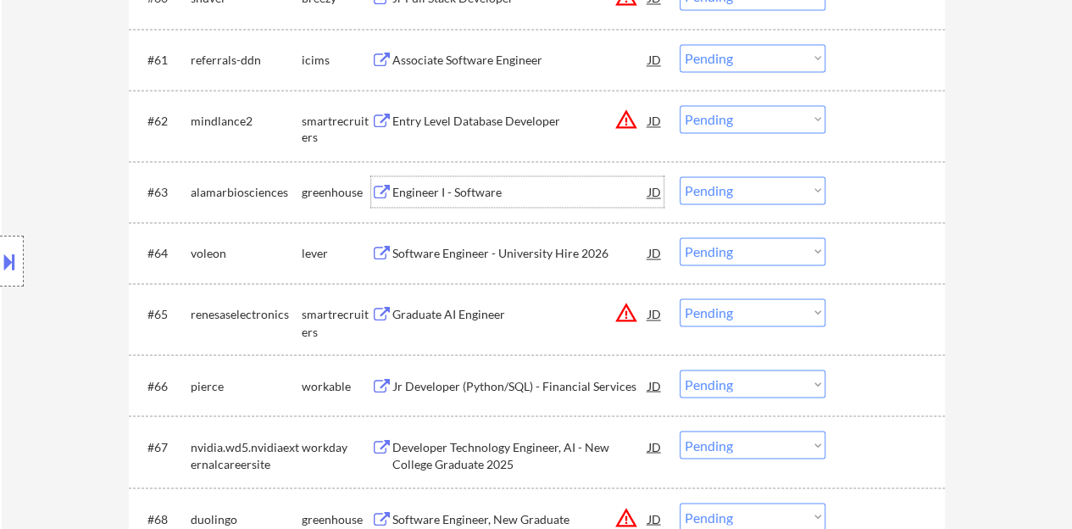
click at [864, 201] on div at bounding box center [887, 191] width 75 height 30
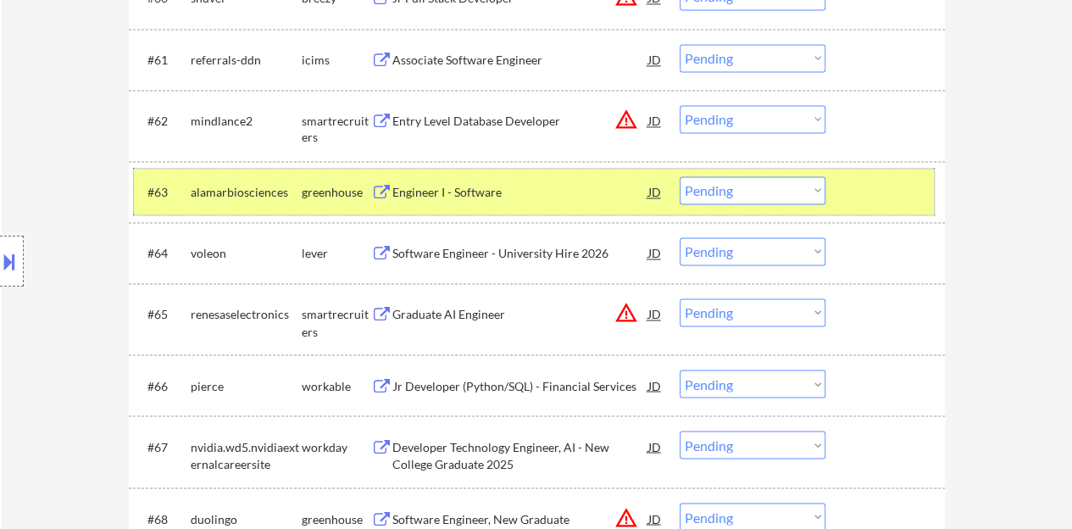
click at [725, 185] on select "Choose an option... Pending Applied Excluded (Questions) Excluded (Expired) Exc…" at bounding box center [752, 190] width 146 height 28
click at [679, 176] on select "Choose an option... Pending Applied Excluded (Questions) Excluded (Expired) Exc…" at bounding box center [752, 190] width 146 height 28
select select ""pending""
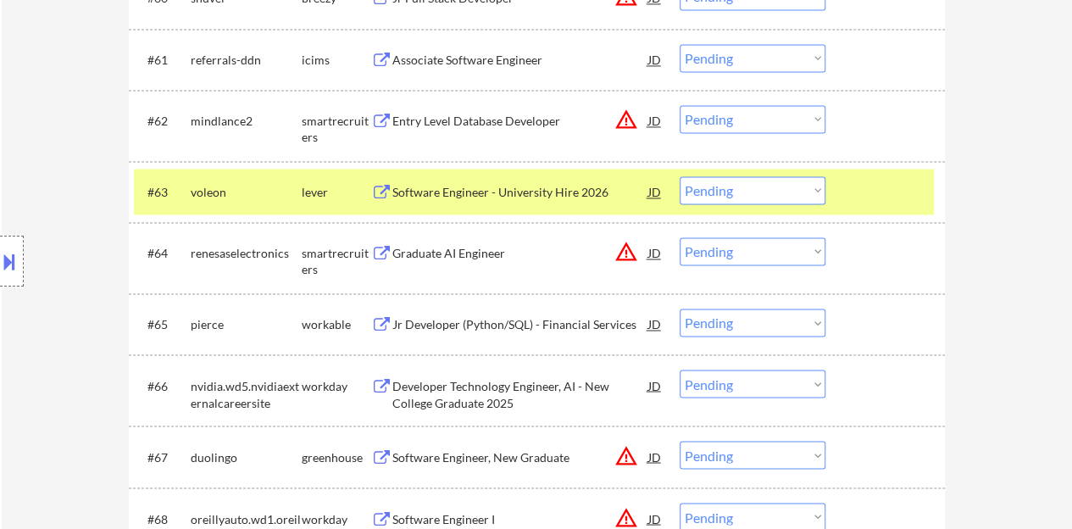
scroll to position [4575, 0]
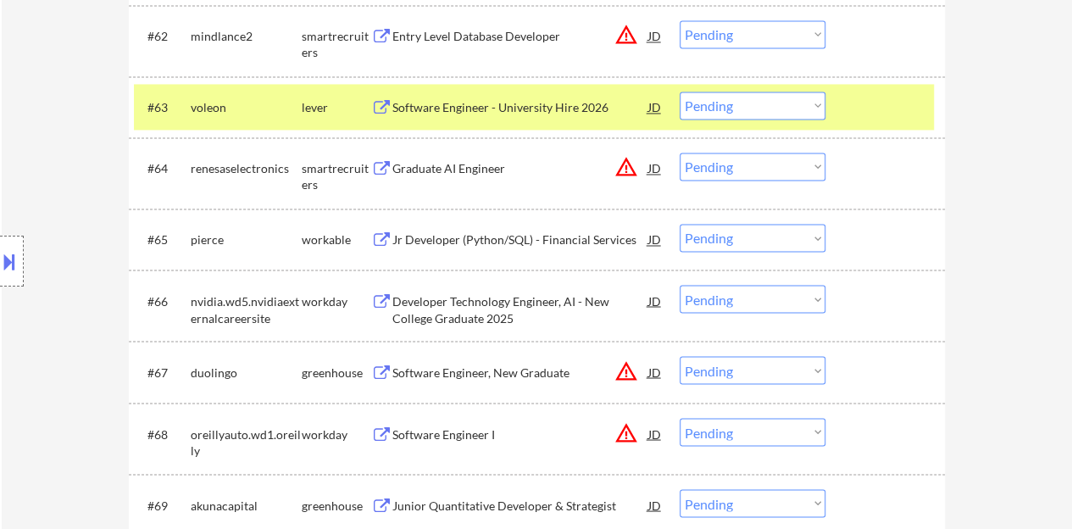
click at [871, 101] on div at bounding box center [887, 106] width 75 height 30
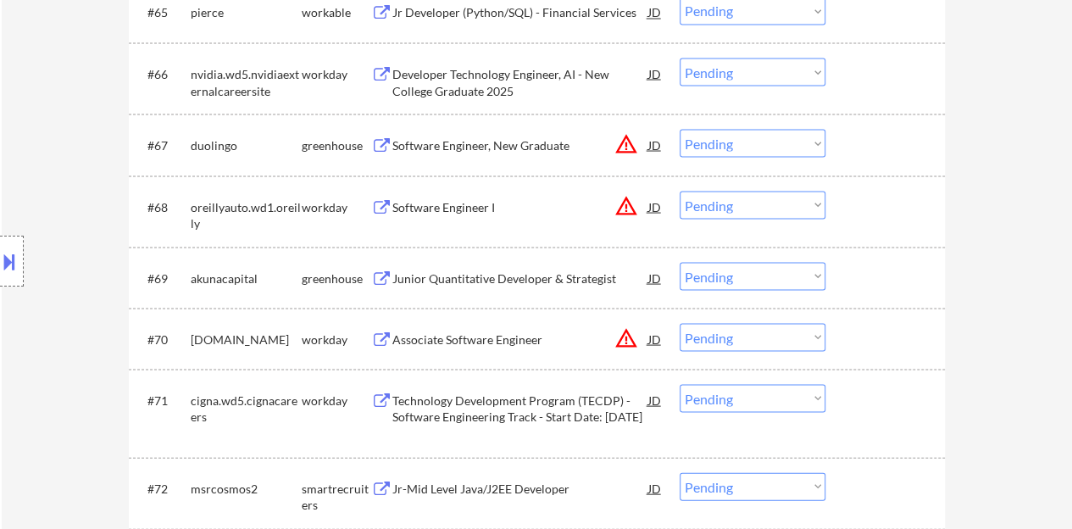
scroll to position [4829, 0]
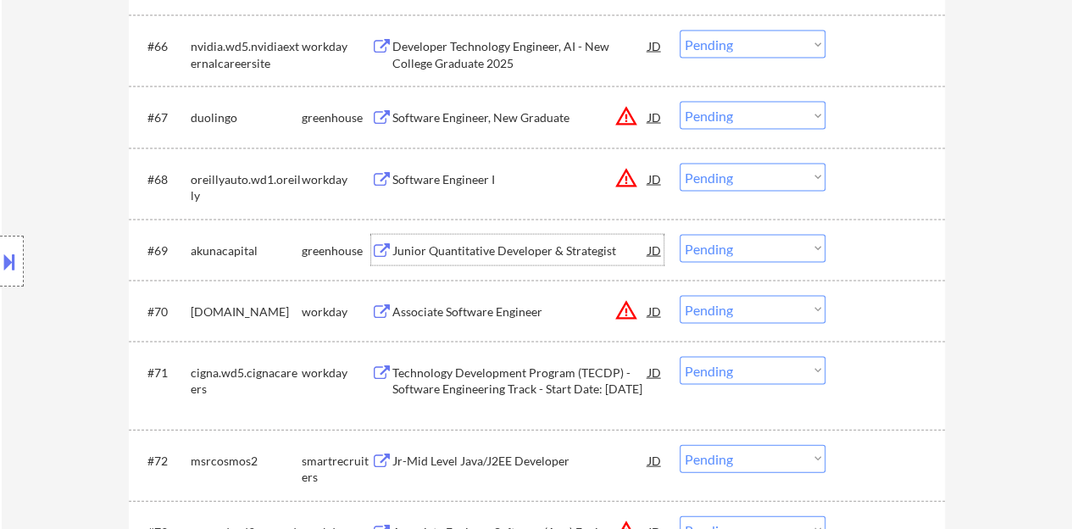
click at [483, 249] on div "Junior Quantitative Developer & Strategist" at bounding box center [520, 250] width 256 height 17
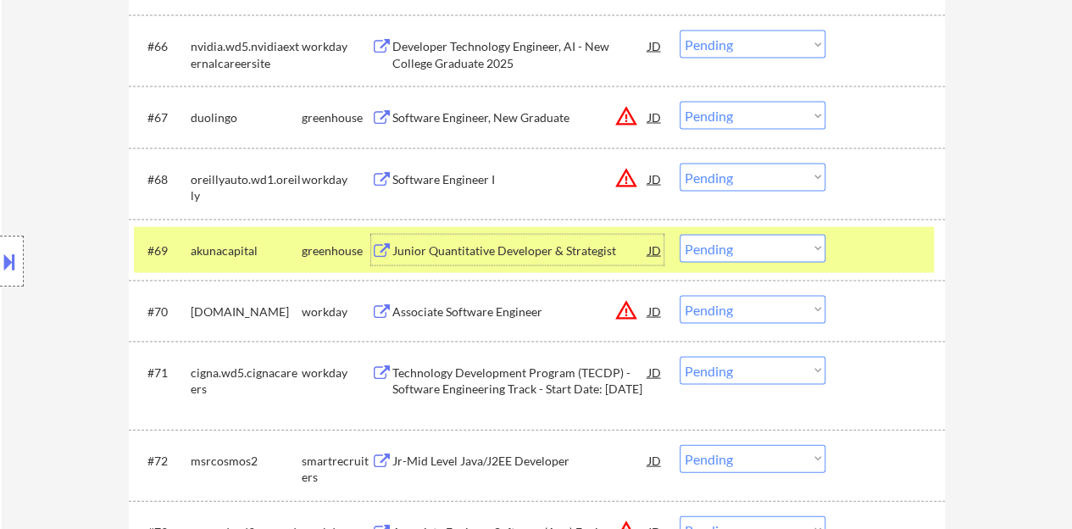
click at [715, 258] on select "Choose an option... Pending Applied Excluded (Questions) Excluded (Expired) Exc…" at bounding box center [752, 249] width 146 height 28
click at [679, 235] on select "Choose an option... Pending Applied Excluded (Questions) Excluded (Expired) Exc…" at bounding box center [752, 249] width 146 height 28
select select ""pending""
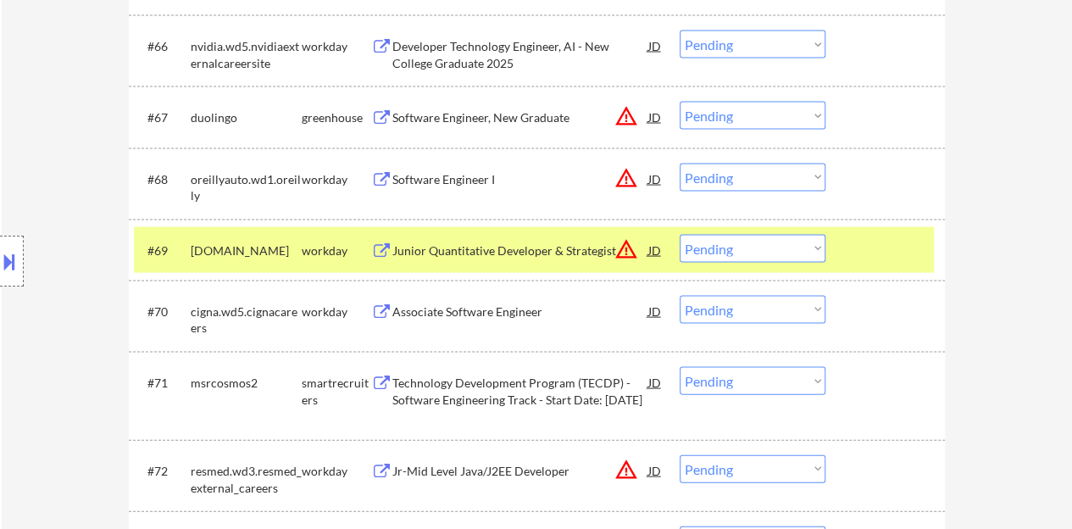
click at [903, 248] on div at bounding box center [887, 250] width 75 height 30
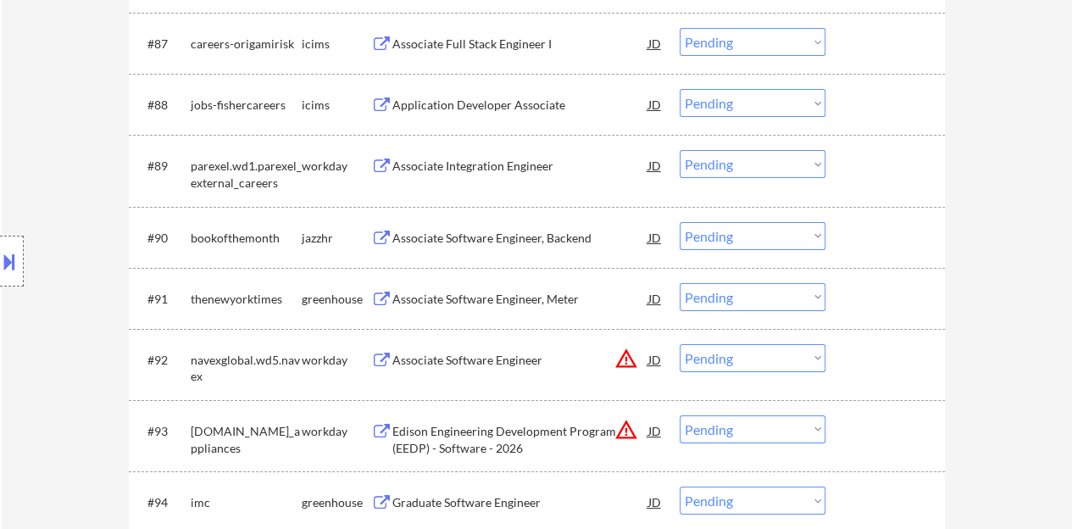
scroll to position [6269, 0]
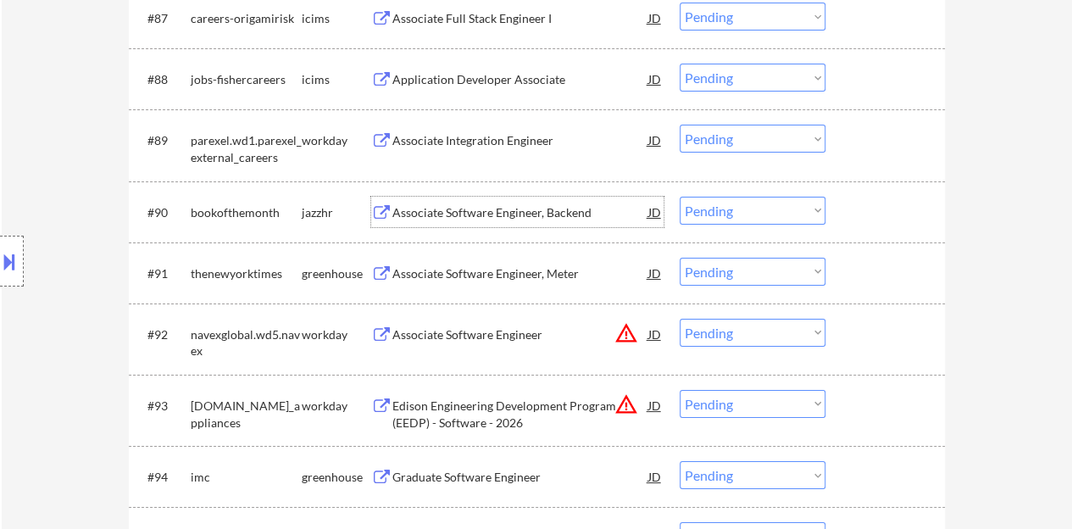
click at [474, 209] on div "Associate Software Engineer, Backend" at bounding box center [520, 212] width 256 height 17
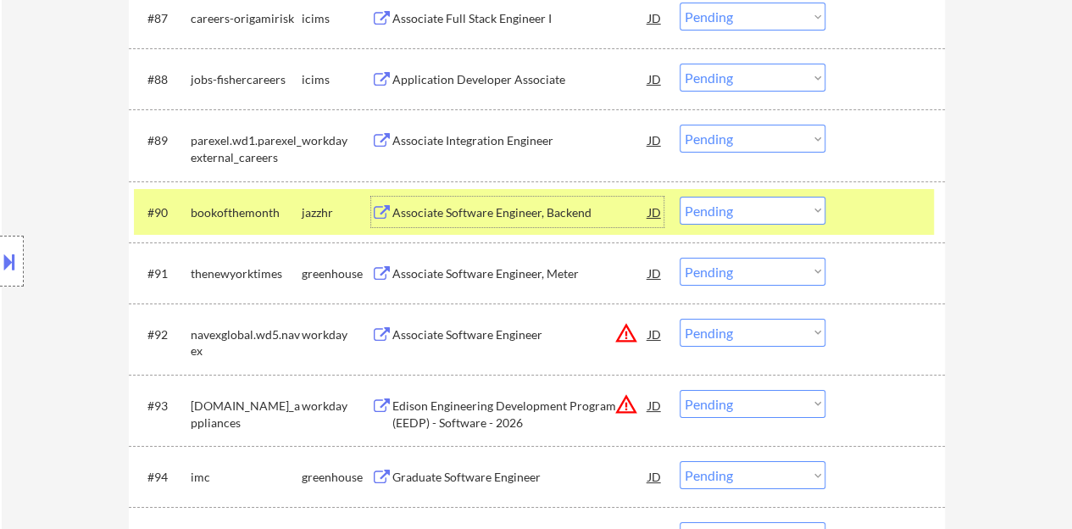
click at [718, 216] on select "Choose an option... Pending Applied Excluded (Questions) Excluded (Expired) Exc…" at bounding box center [752, 211] width 146 height 28
click at [679, 197] on select "Choose an option... Pending Applied Excluded (Questions) Excluded (Expired) Exc…" at bounding box center [752, 211] width 146 height 28
select select ""pending""
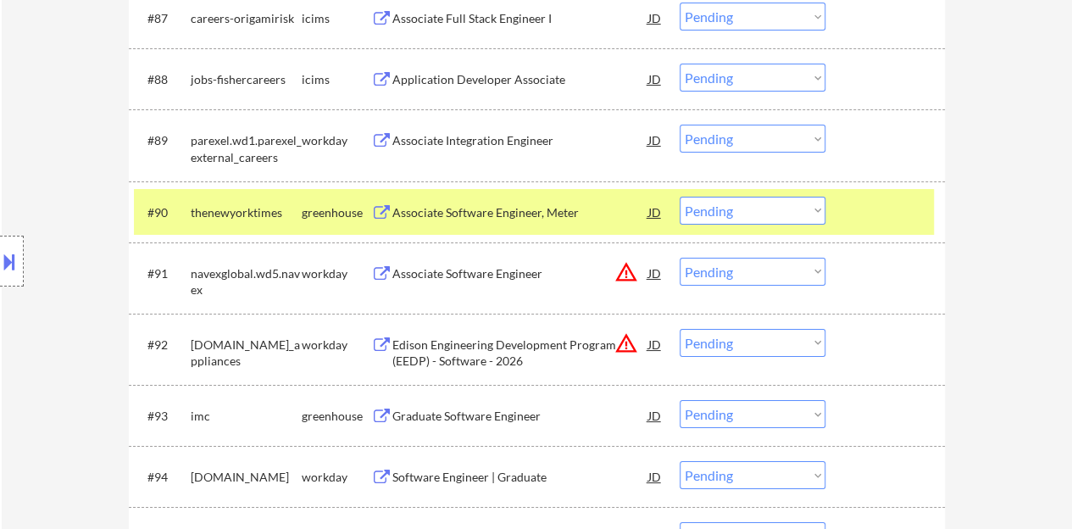
click at [857, 214] on div at bounding box center [887, 212] width 75 height 30
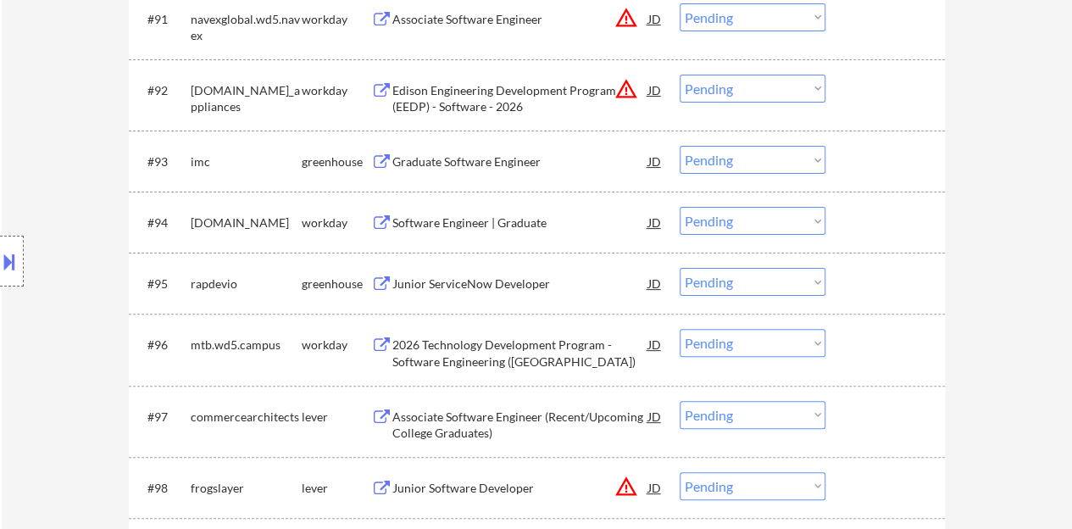
scroll to position [6608, 0]
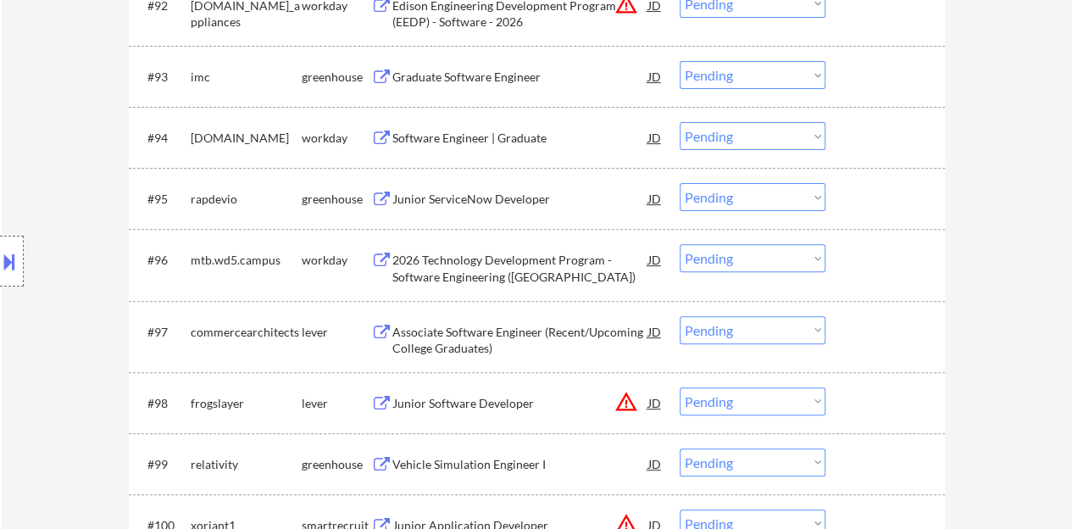
click at [461, 206] on div "Junior ServiceNow Developer" at bounding box center [520, 199] width 256 height 17
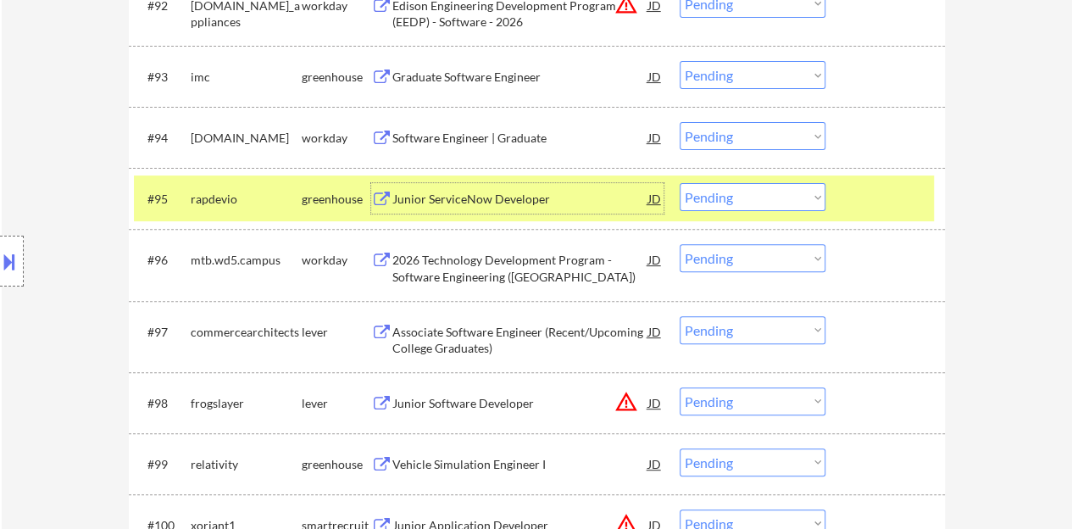
click at [755, 195] on select "Choose an option... Pending Applied Excluded (Questions) Excluded (Expired) Exc…" at bounding box center [752, 197] width 146 height 28
click at [679, 183] on select "Choose an option... Pending Applied Excluded (Questions) Excluded (Expired) Exc…" at bounding box center [752, 197] width 146 height 28
select select ""pending""
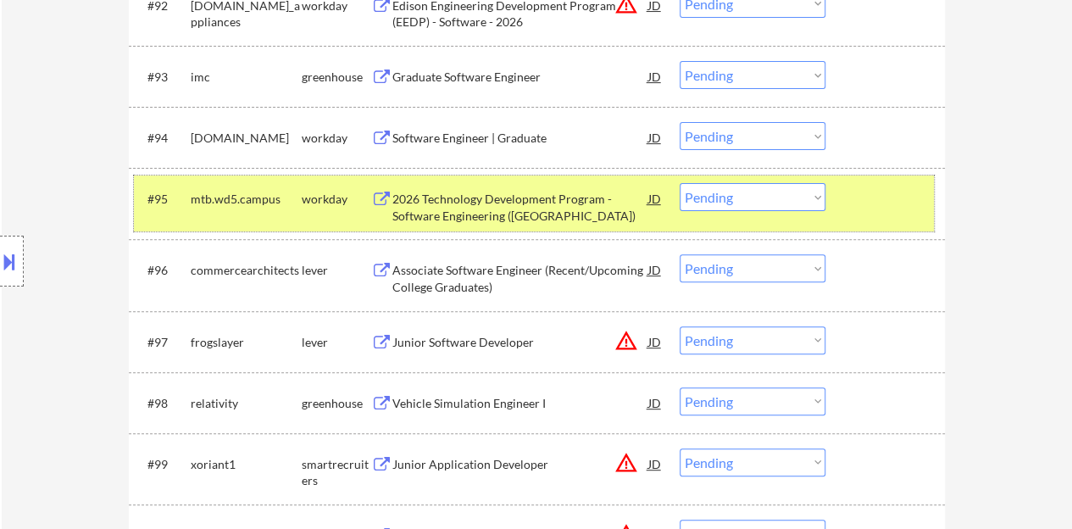
click at [884, 215] on div "#95 mtb.wd5.campus workday 2026 Technology Development Program - Software Engin…" at bounding box center [534, 203] width 800 height 56
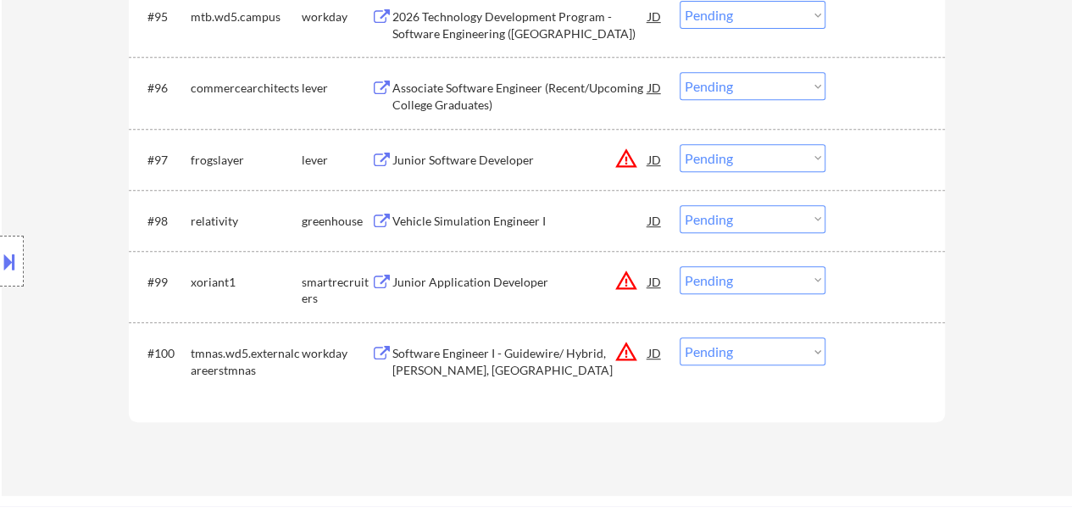
scroll to position [6862, 0]
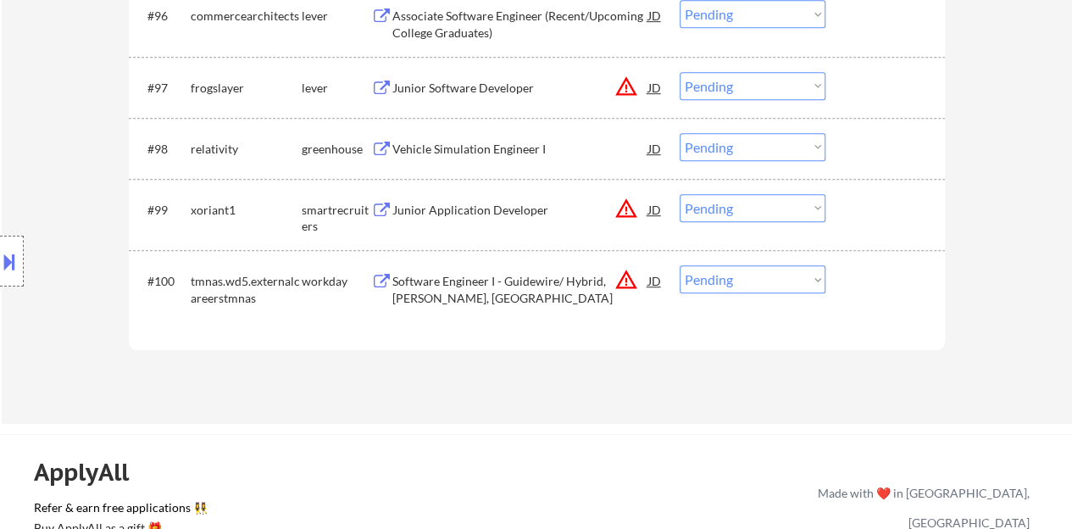
click at [508, 208] on div "Junior Application Developer" at bounding box center [520, 210] width 256 height 17
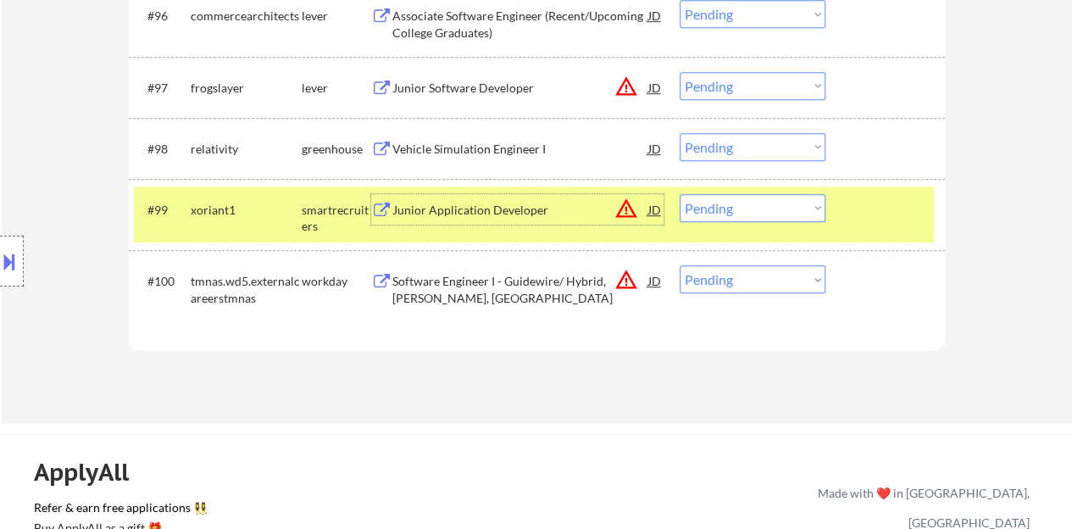
click at [732, 206] on select "Choose an option... Pending Applied Excluded (Questions) Excluded (Expired) Exc…" at bounding box center [752, 208] width 146 height 28
click at [679, 194] on select "Choose an option... Pending Applied Excluded (Questions) Excluded (Expired) Exc…" at bounding box center [752, 208] width 146 height 28
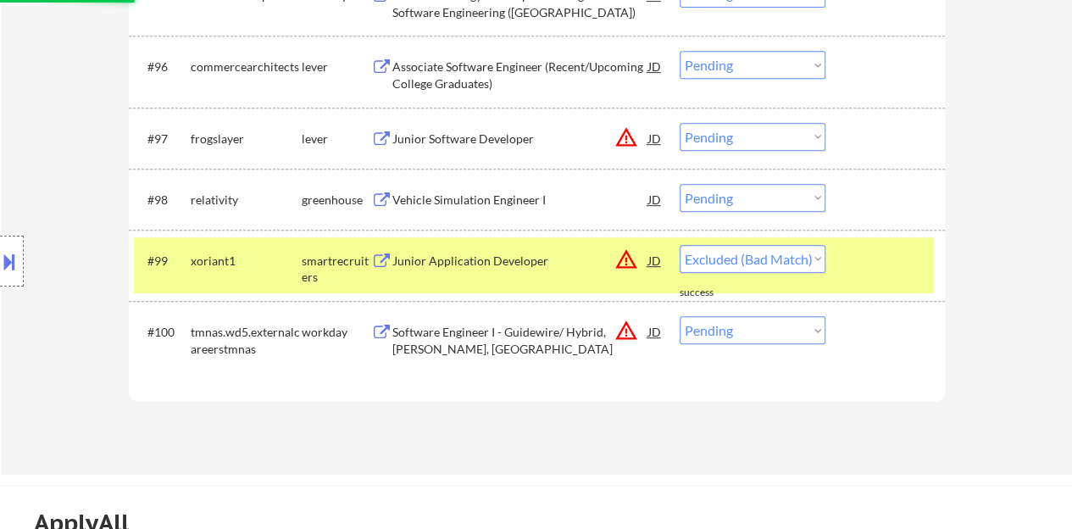
scroll to position [6777, 0]
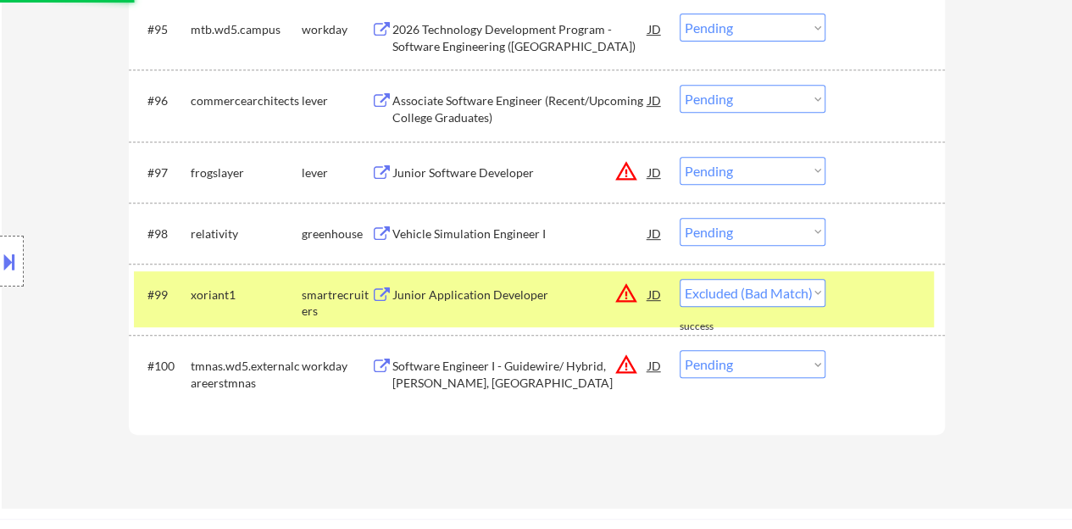
select select ""pending""
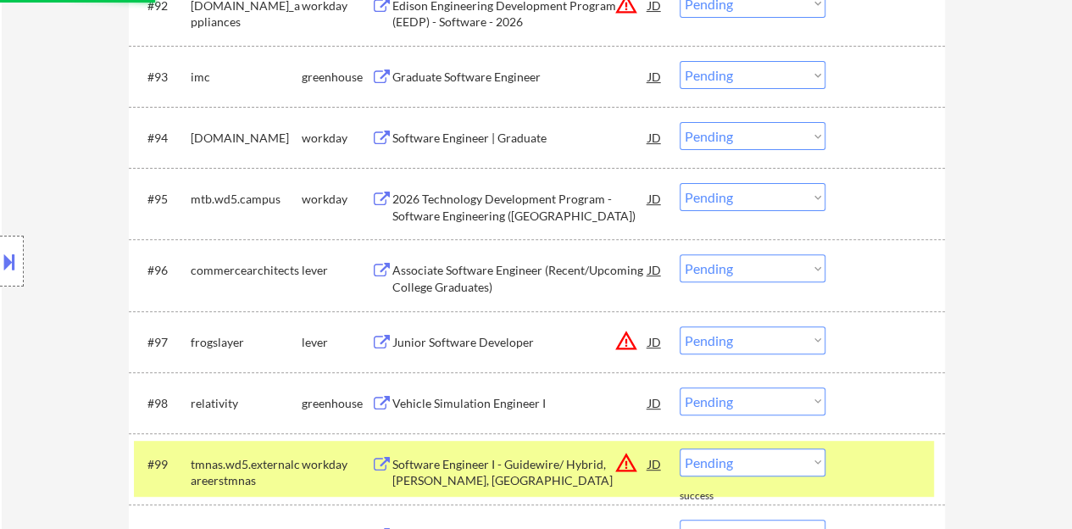
scroll to position [6693, 0]
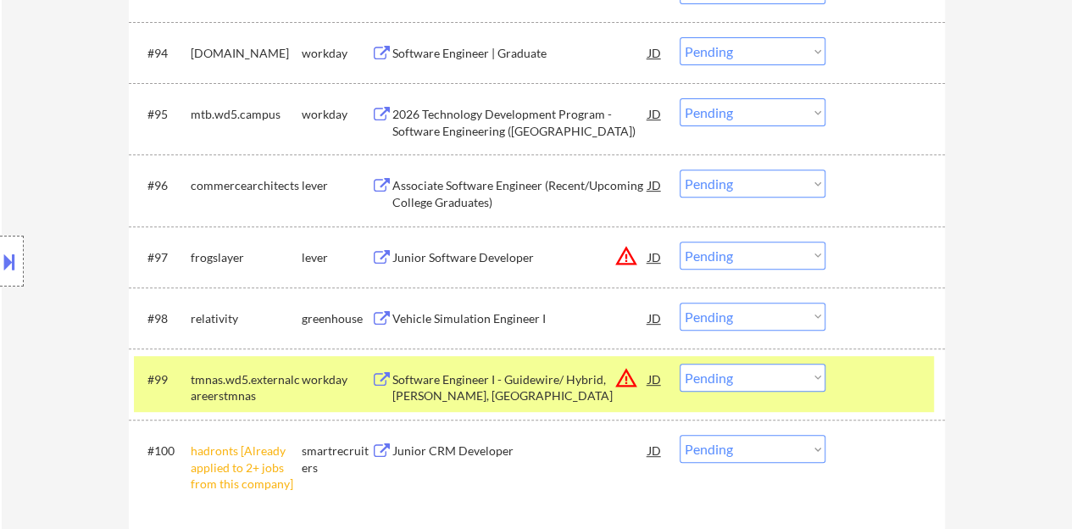
click at [868, 386] on div at bounding box center [887, 378] width 75 height 30
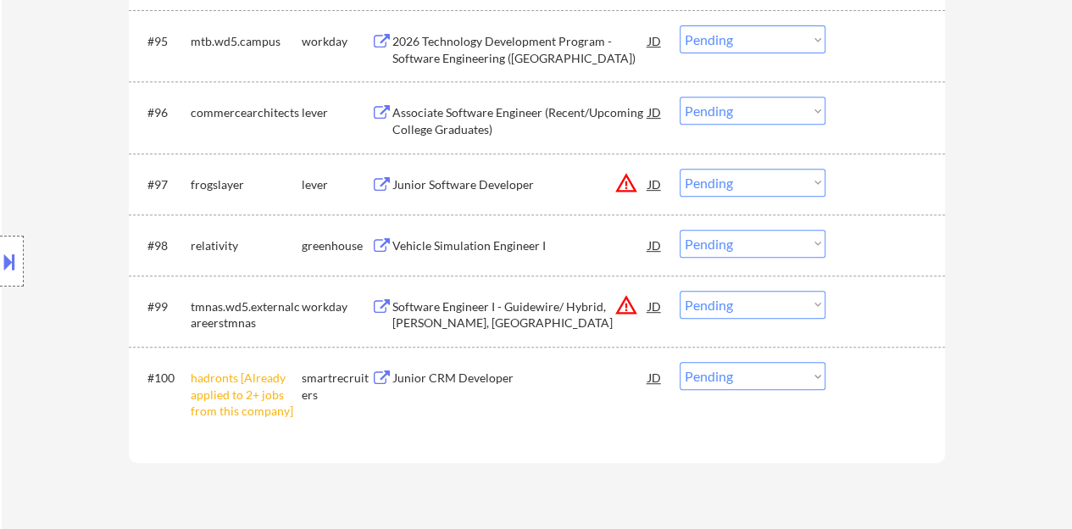
scroll to position [6862, 0]
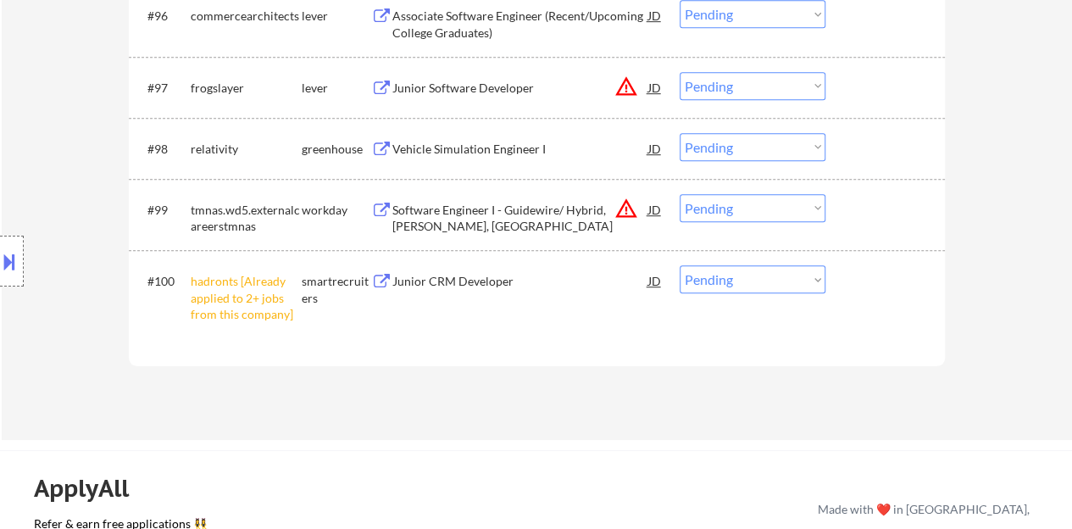
click at [724, 273] on select "Choose an option... Pending Applied Excluded (Questions) Excluded (Expired) Exc…" at bounding box center [752, 279] width 146 height 28
click at [679, 265] on select "Choose an option... Pending Applied Excluded (Questions) Excluded (Expired) Exc…" at bounding box center [752, 279] width 146 height 28
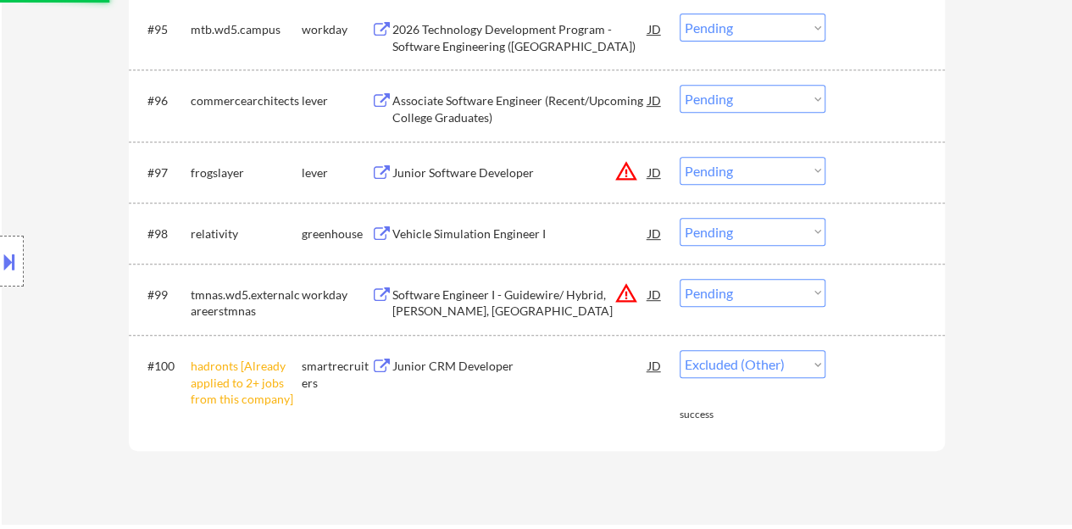
select select ""pending""
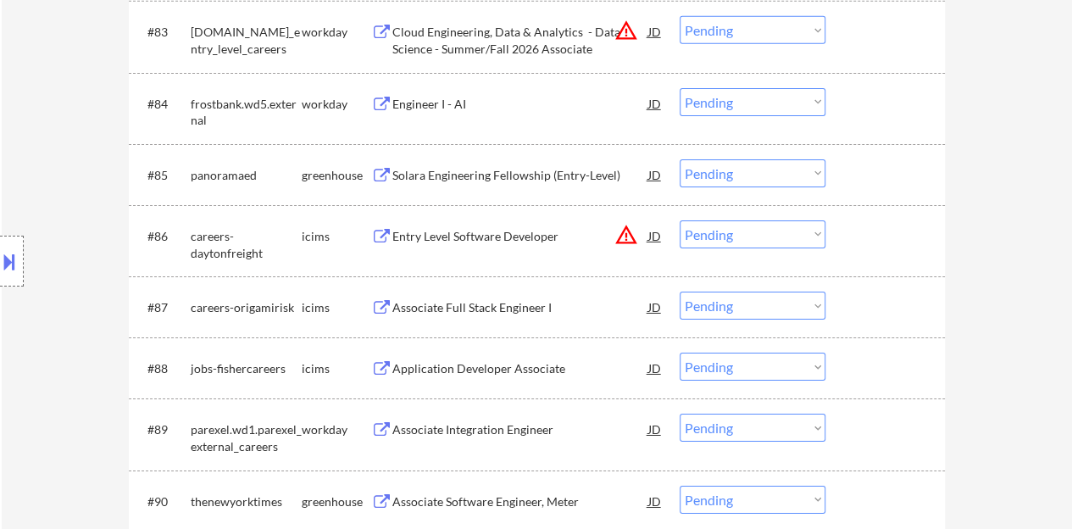
scroll to position [5930, 0]
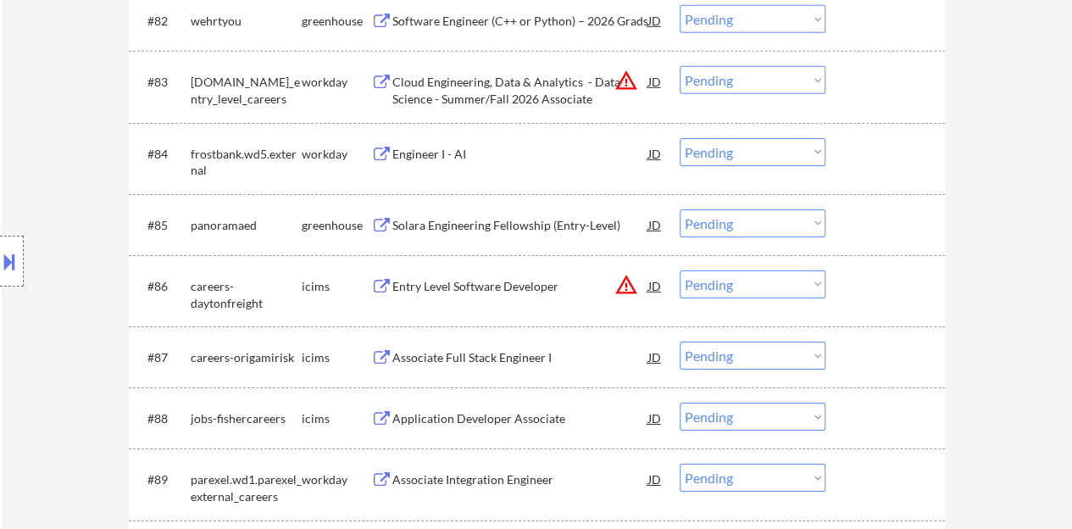
click at [483, 224] on div "Solara Engineering Fellowship (Entry-Level)" at bounding box center [520, 225] width 256 height 17
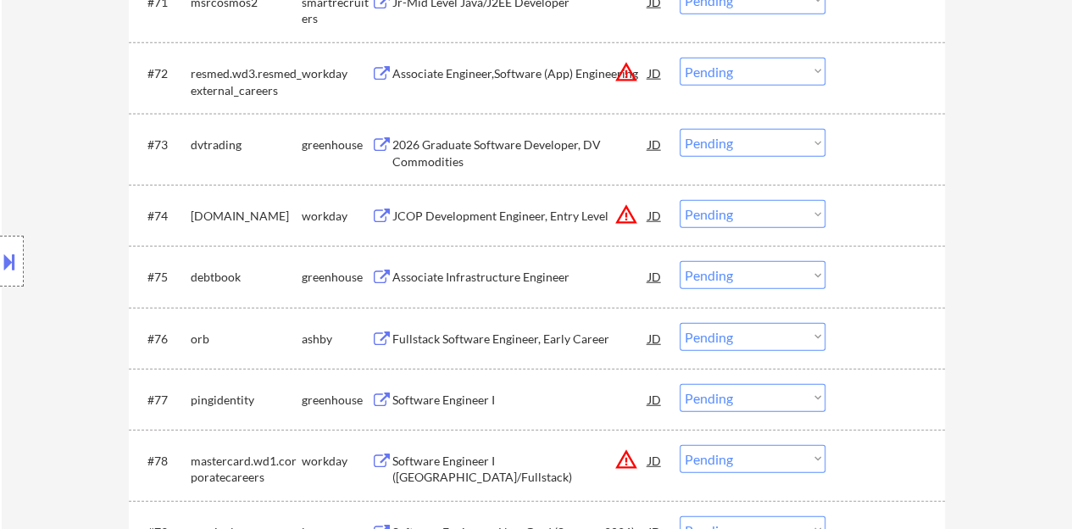
scroll to position [5252, 0]
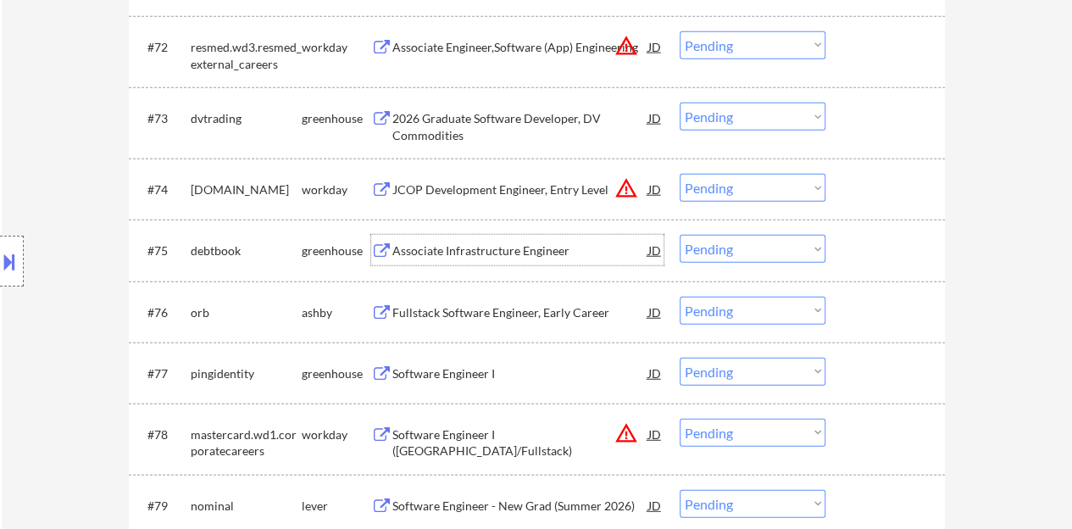
click at [498, 247] on div "Associate Infrastructure Engineer" at bounding box center [520, 250] width 256 height 17
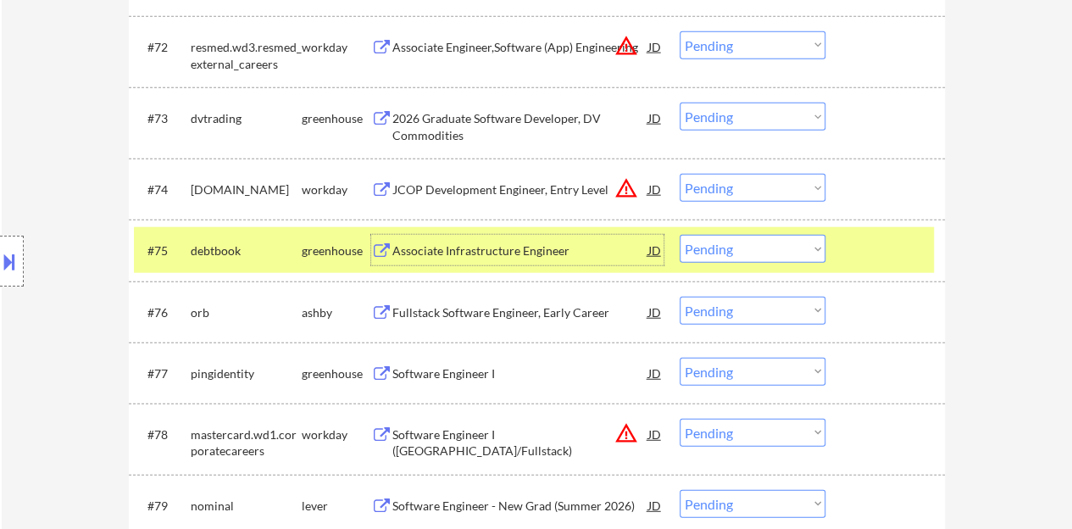
click at [721, 250] on select "Choose an option... Pending Applied Excluded (Questions) Excluded (Expired) Exc…" at bounding box center [752, 249] width 146 height 28
click at [679, 235] on select "Choose an option... Pending Applied Excluded (Questions) Excluded (Expired) Exc…" at bounding box center [752, 249] width 146 height 28
select select ""pending""
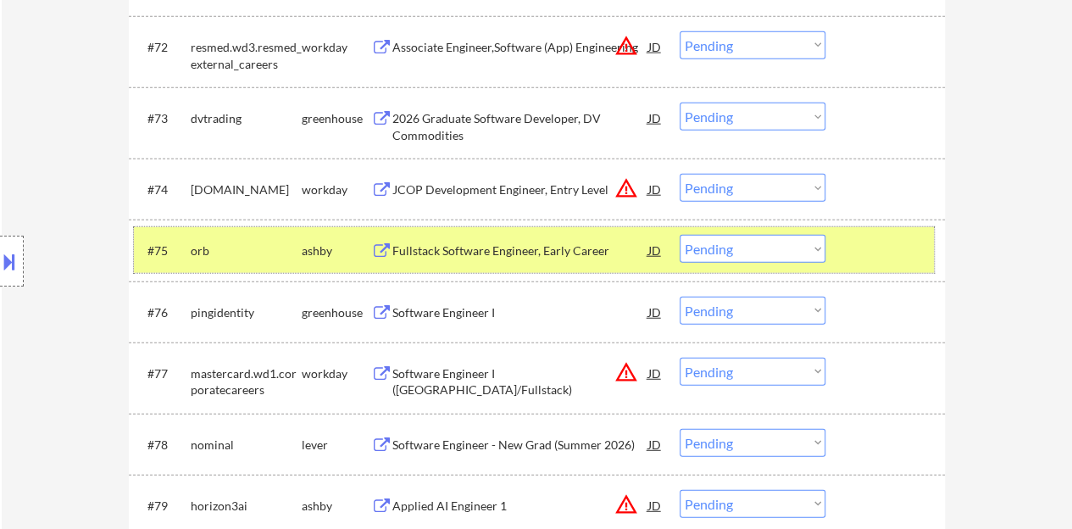
click at [872, 247] on div at bounding box center [887, 250] width 75 height 30
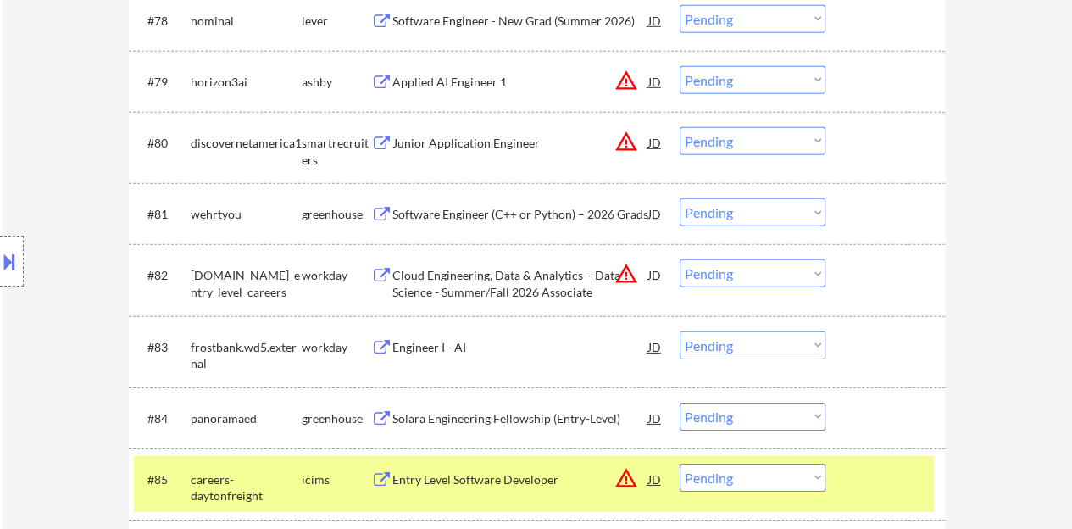
scroll to position [5845, 0]
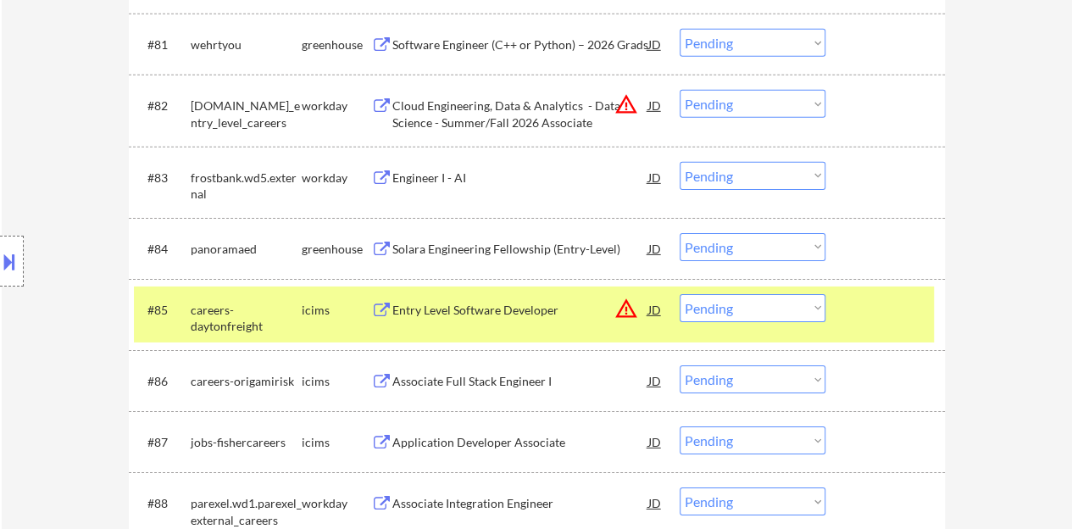
click at [900, 317] on div at bounding box center [887, 309] width 75 height 30
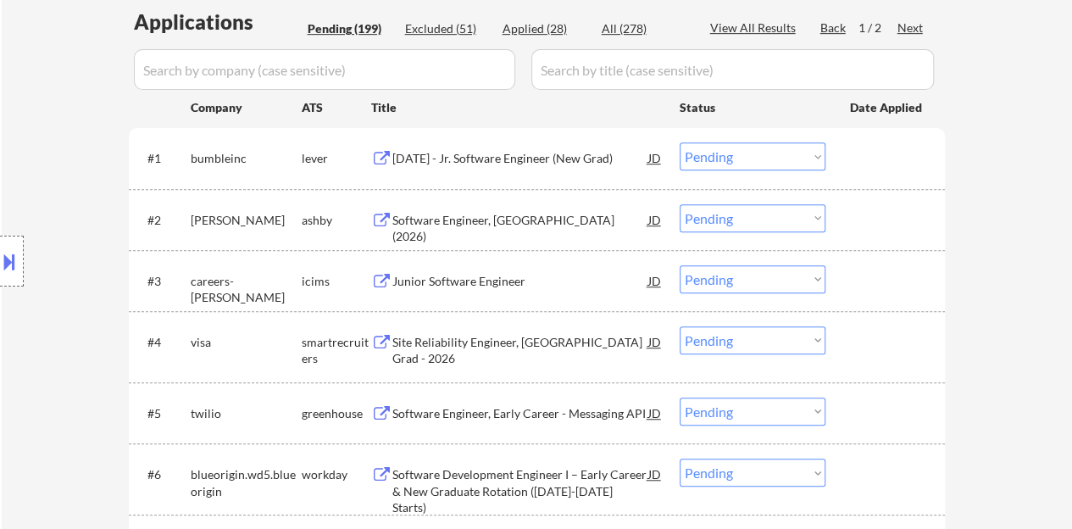
scroll to position [354, 0]
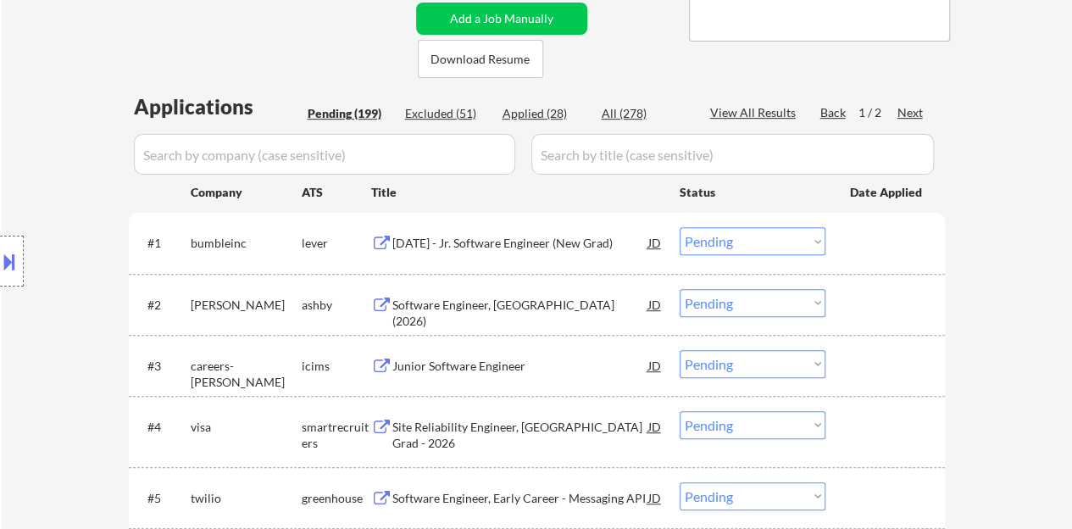
click at [524, 235] on div "2026 January - Jr. Software Engineer (New Grad)" at bounding box center [520, 243] width 256 height 17
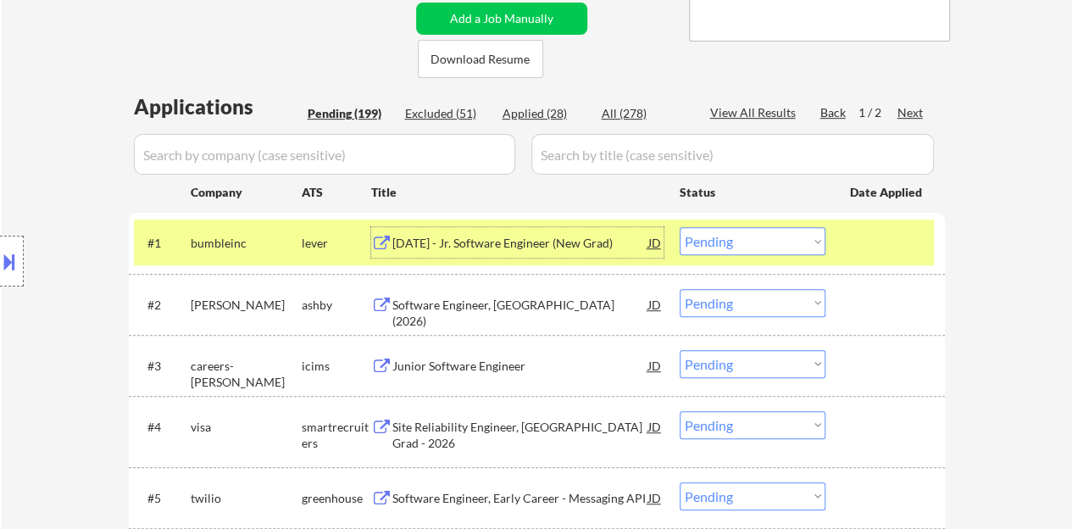
click at [793, 250] on select "Choose an option... Pending Applied Excluded (Questions) Excluded (Expired) Exc…" at bounding box center [752, 241] width 146 height 28
click at [679, 227] on select "Choose an option... Pending Applied Excluded (Questions) Excluded (Expired) Exc…" at bounding box center [752, 241] width 146 height 28
select select ""pending""
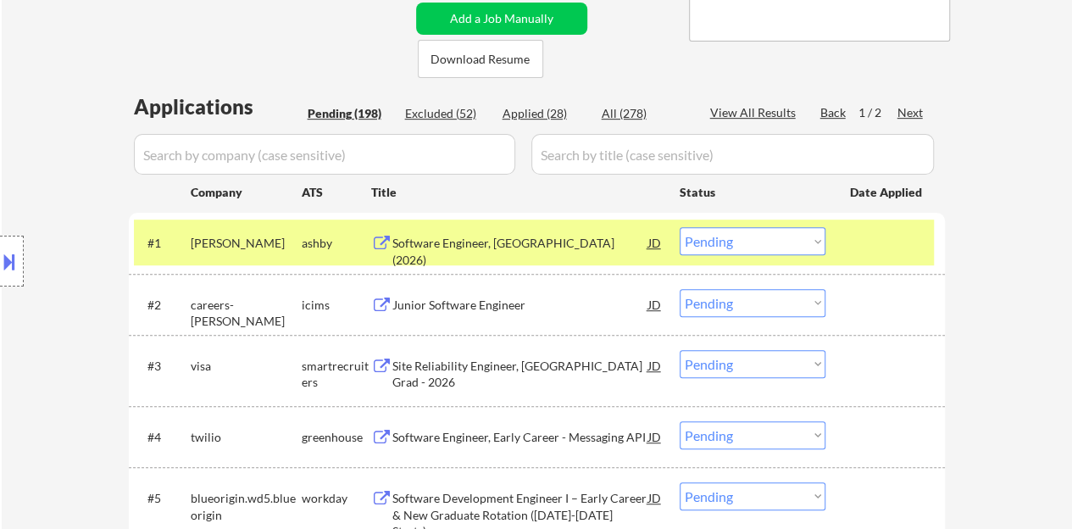
click at [478, 239] on div "Software Engineer, New Grad (2026)" at bounding box center [520, 251] width 256 height 33
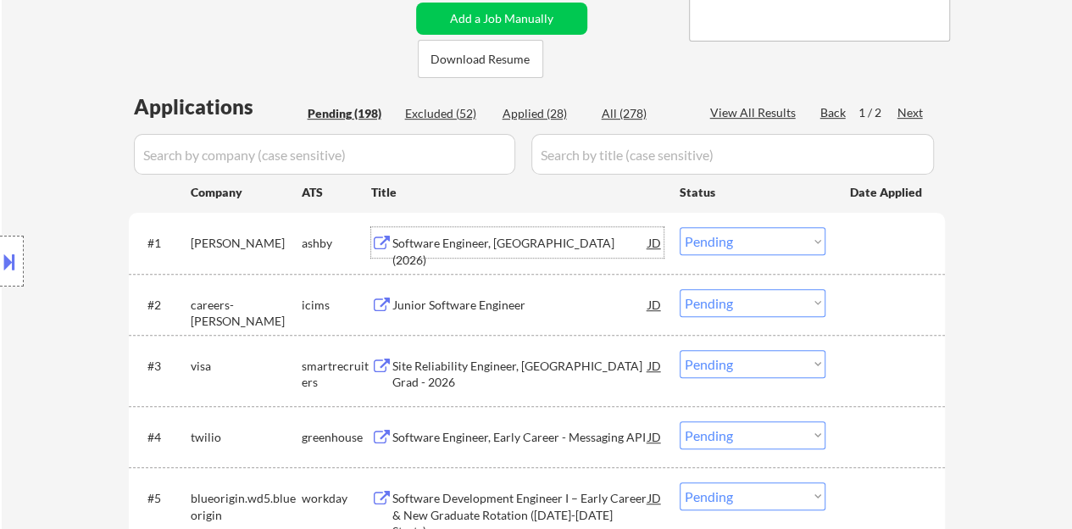
click at [891, 229] on div at bounding box center [887, 242] width 75 height 30
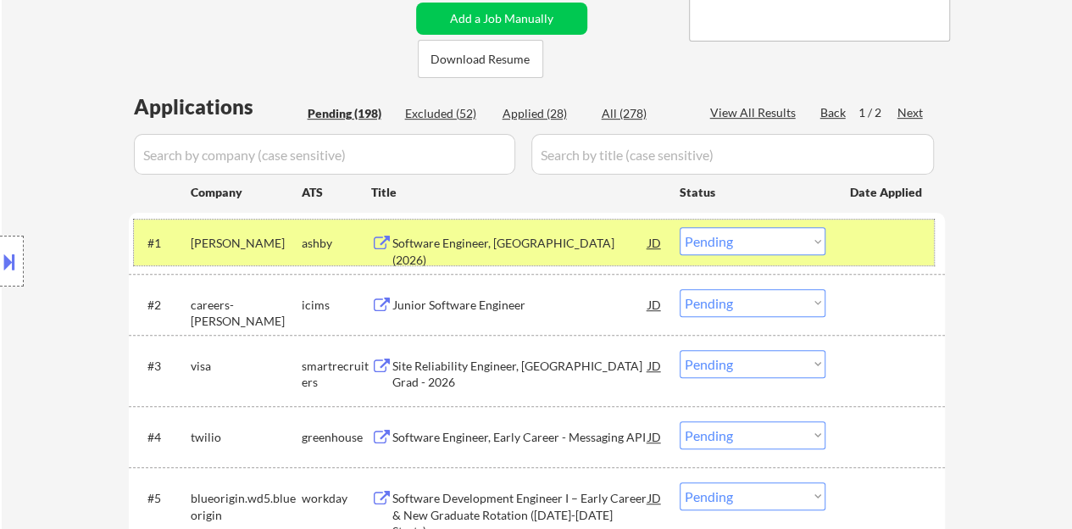
click at [890, 243] on div at bounding box center [887, 242] width 75 height 30
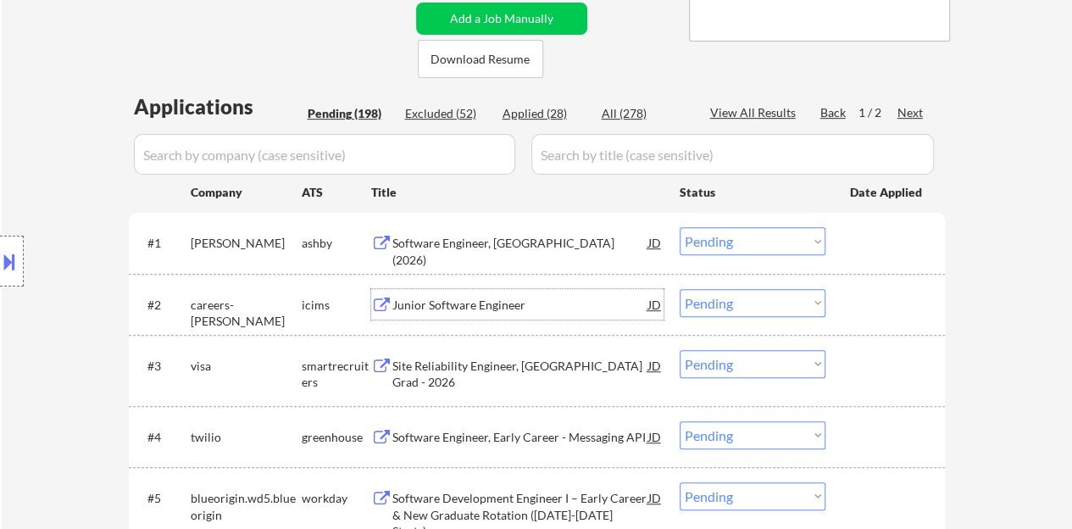
click at [398, 308] on div "Junior Software Engineer" at bounding box center [520, 305] width 256 height 17
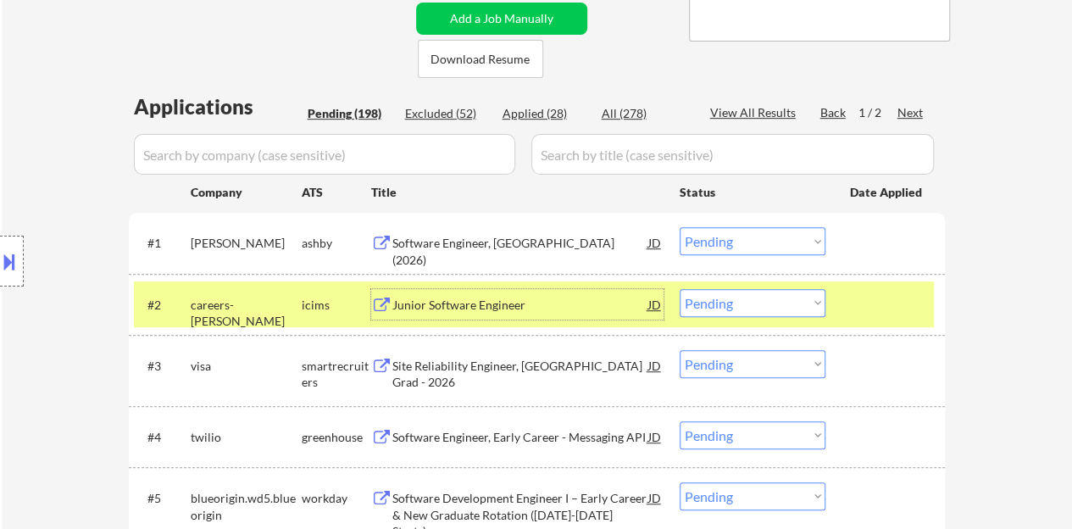
drag, startPoint x: 717, startPoint y: 297, endPoint x: 736, endPoint y: 311, distance: 23.7
click at [717, 297] on select "Choose an option... Pending Applied Excluded (Questions) Excluded (Expired) Exc…" at bounding box center [752, 303] width 146 height 28
click at [679, 289] on select "Choose an option... Pending Applied Excluded (Questions) Excluded (Expired) Exc…" at bounding box center [752, 303] width 146 height 28
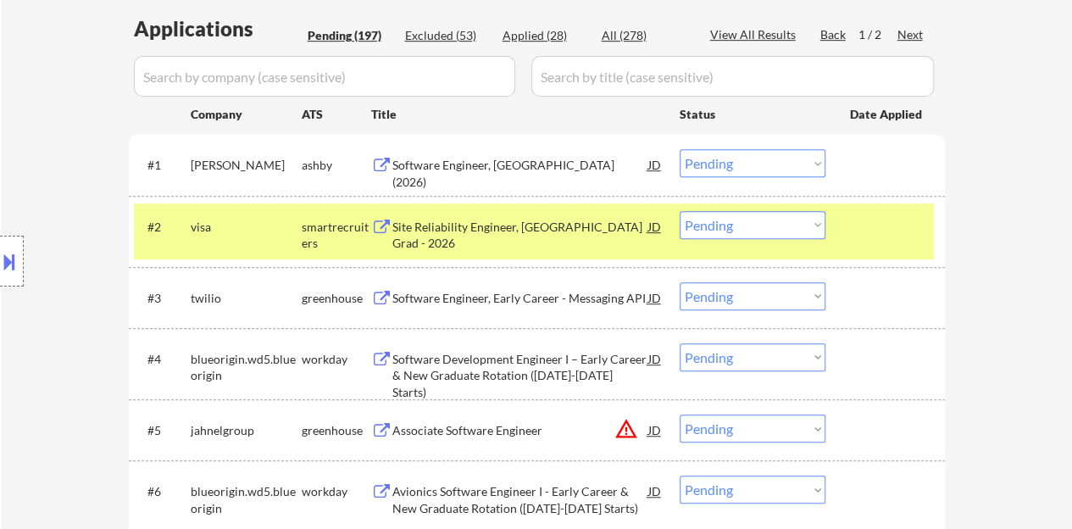
scroll to position [439, 0]
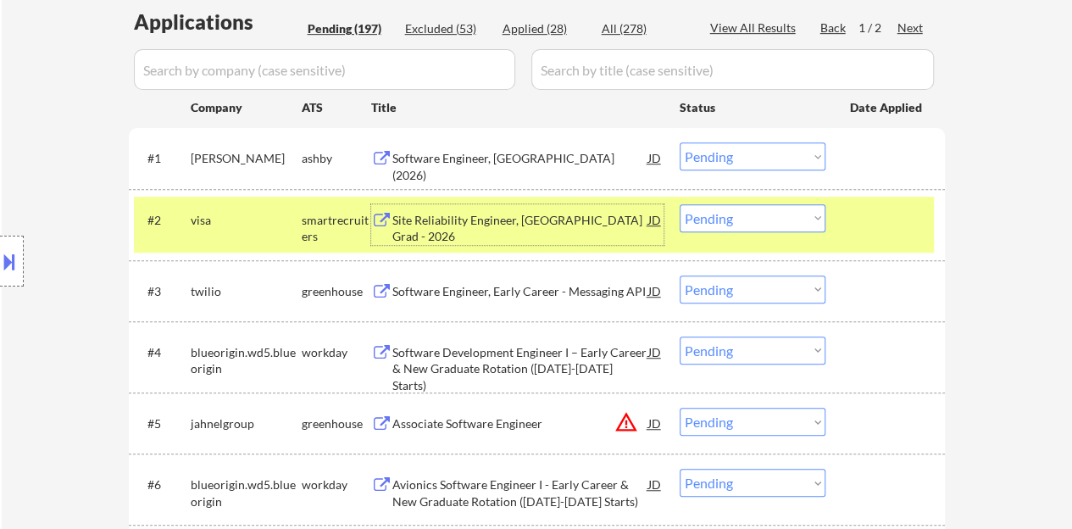
click at [562, 231] on div "Site Reliability Engineer, New College Grad - 2026" at bounding box center [520, 228] width 256 height 33
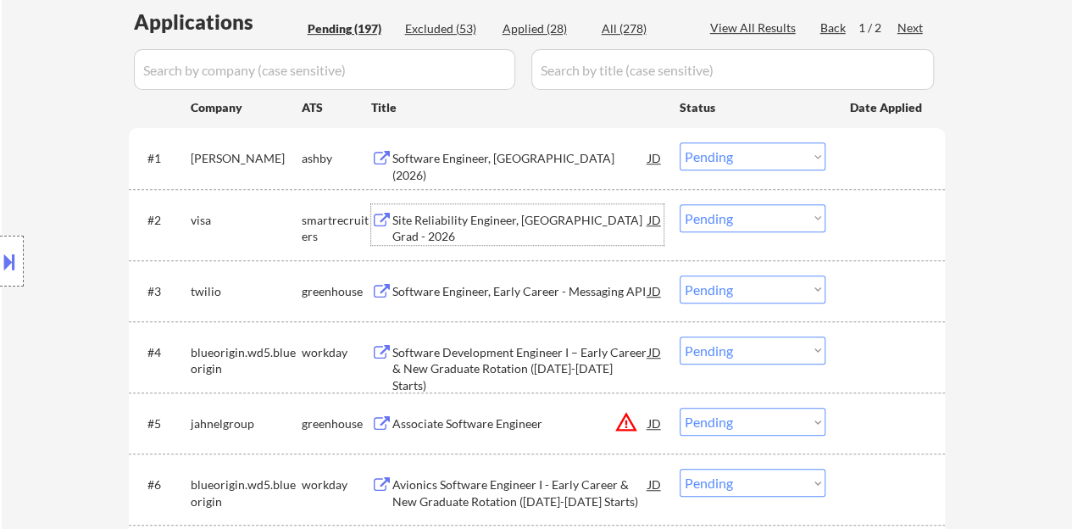
click at [870, 236] on div "#2 visa smartrecruiters Site Reliability Engineer, New College Grad - 2026 JD C…" at bounding box center [534, 225] width 800 height 56
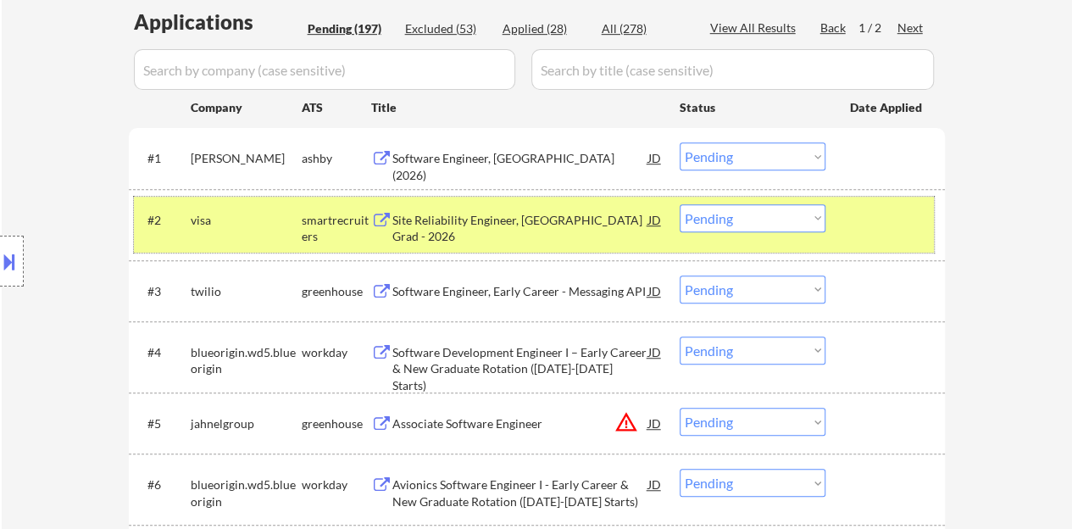
click at [721, 213] on select "Choose an option... Pending Applied Excluded (Questions) Excluded (Expired) Exc…" at bounding box center [752, 218] width 146 height 28
click at [679, 204] on select "Choose an option... Pending Applied Excluded (Questions) Excluded (Expired) Exc…" at bounding box center [752, 218] width 146 height 28
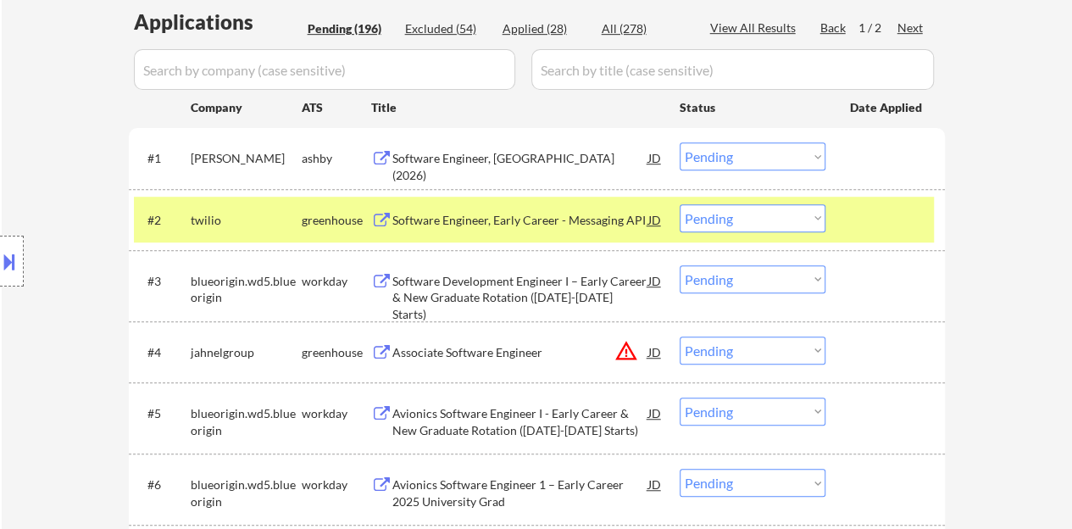
click at [479, 223] on div "Software Engineer, Early Career - Messaging API" at bounding box center [520, 220] width 256 height 17
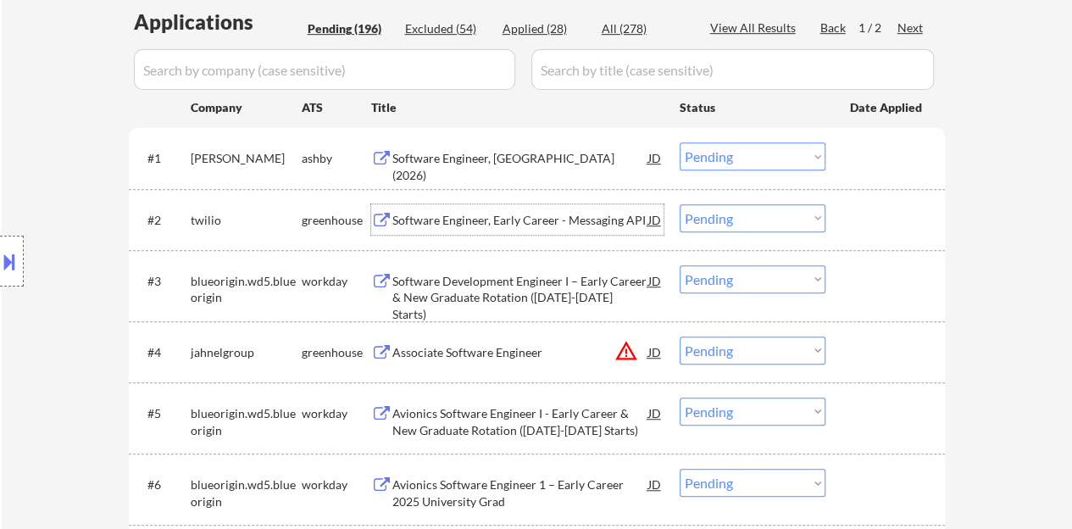
click at [866, 204] on div at bounding box center [887, 219] width 75 height 30
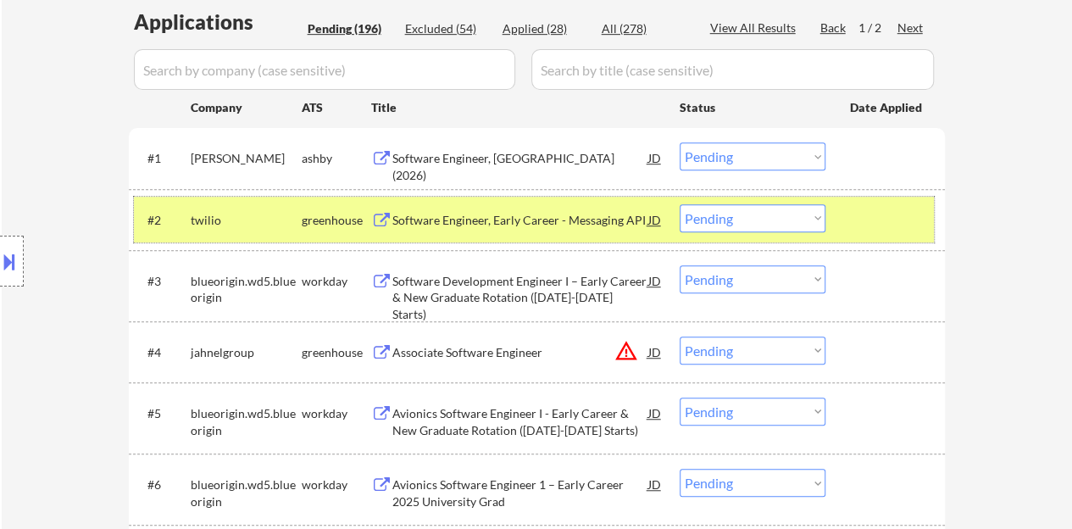
click at [723, 215] on select "Choose an option... Pending Applied Excluded (Questions) Excluded (Expired) Exc…" at bounding box center [752, 218] width 146 height 28
click at [679, 204] on select "Choose an option... Pending Applied Excluded (Questions) Excluded (Expired) Exc…" at bounding box center [752, 218] width 146 height 28
select select ""pending""
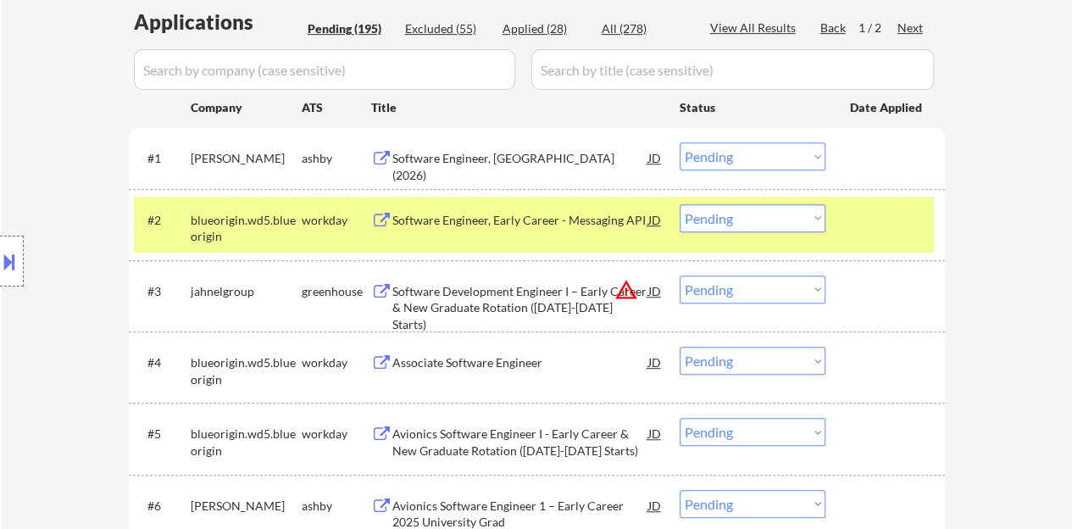
click at [867, 219] on div at bounding box center [887, 219] width 75 height 30
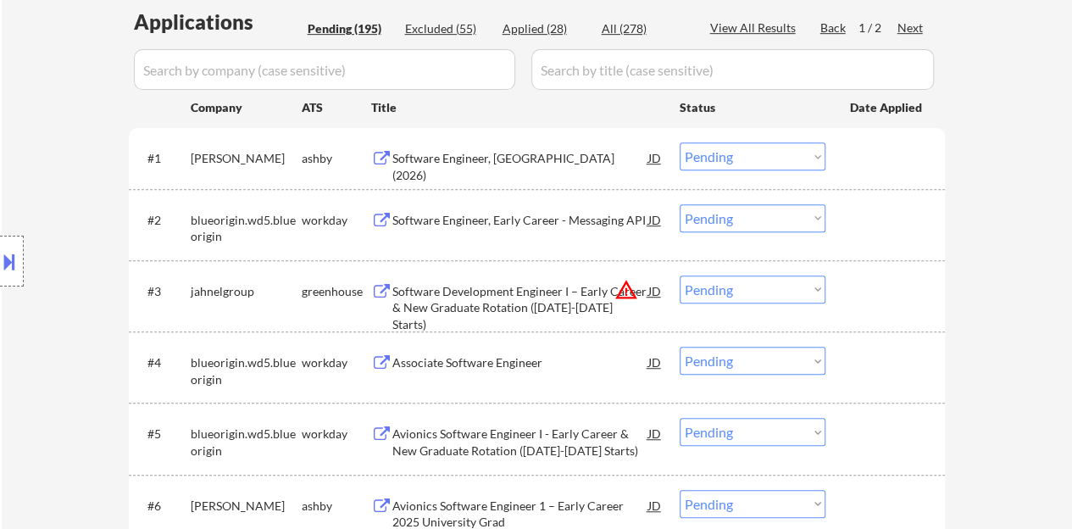
scroll to position [524, 0]
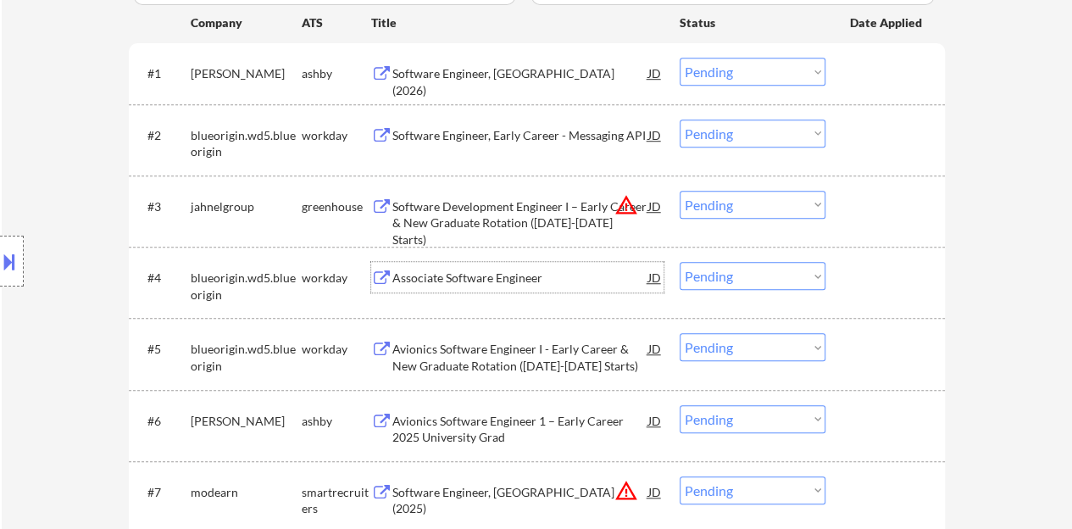
click at [507, 270] on div "Associate Software Engineer" at bounding box center [520, 277] width 256 height 17
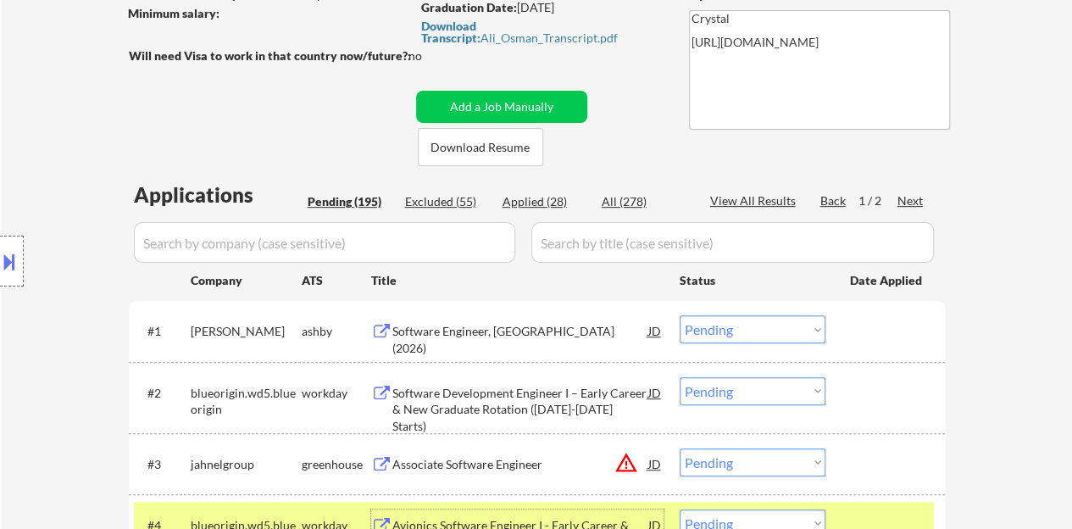
scroll to position [185, 0]
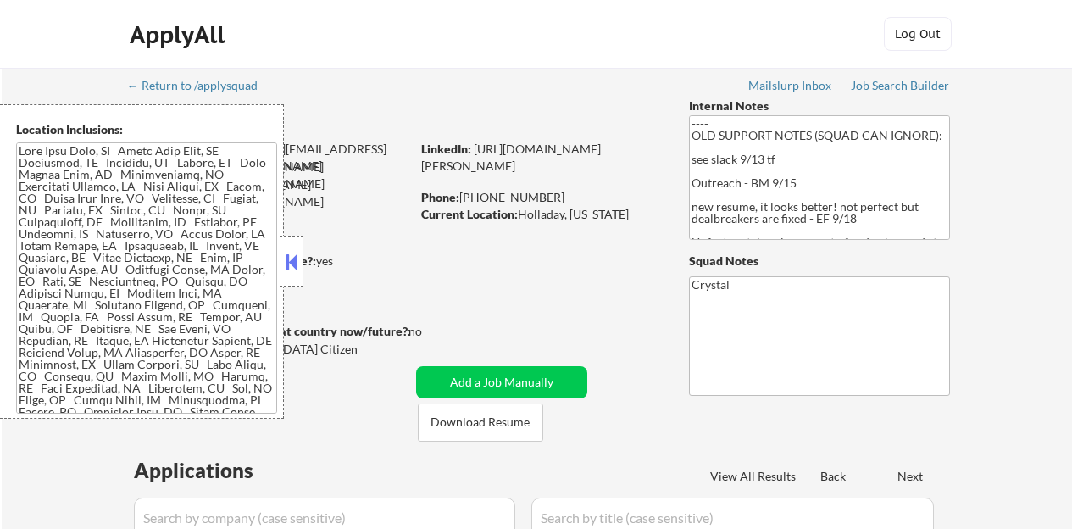
select select ""pending""
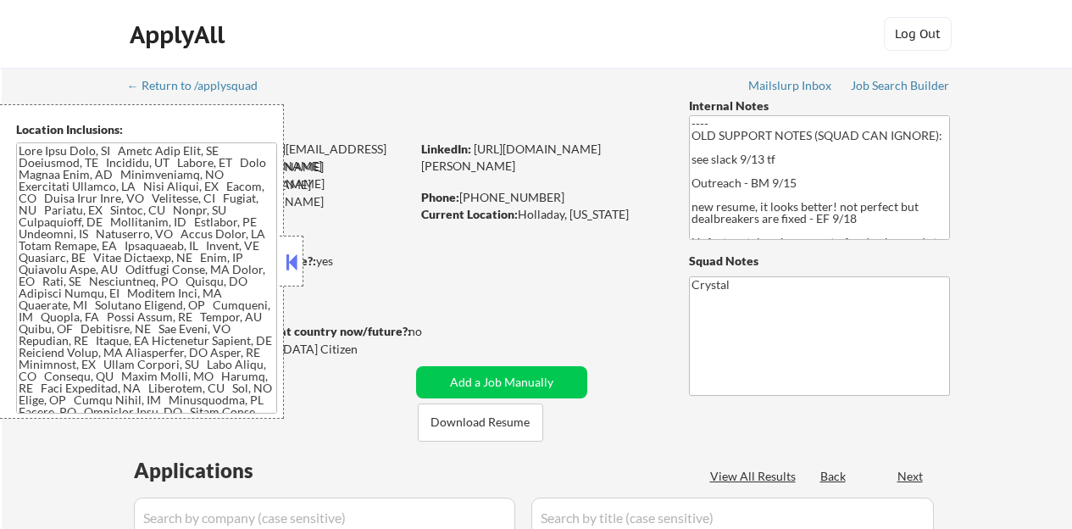
select select ""pending""
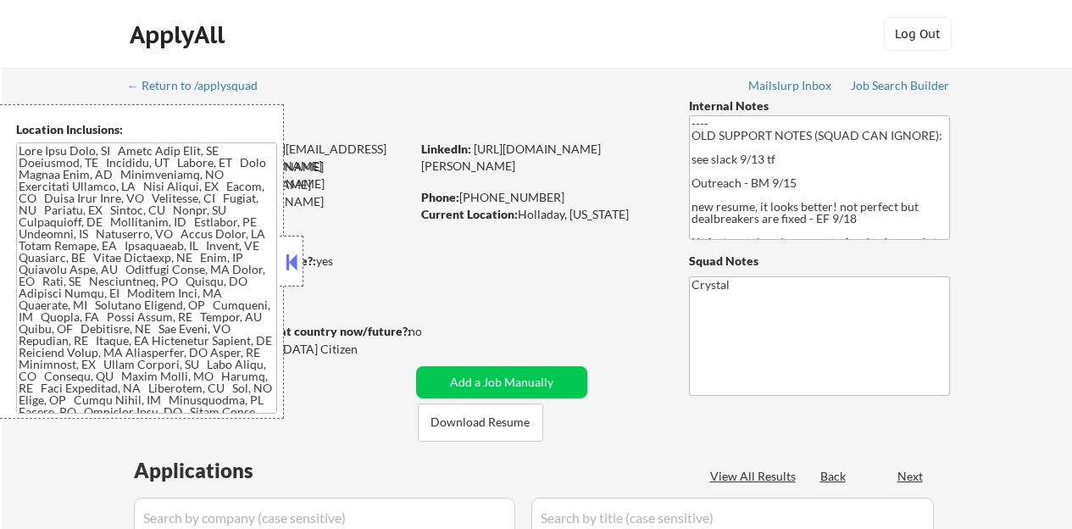
select select ""pending""
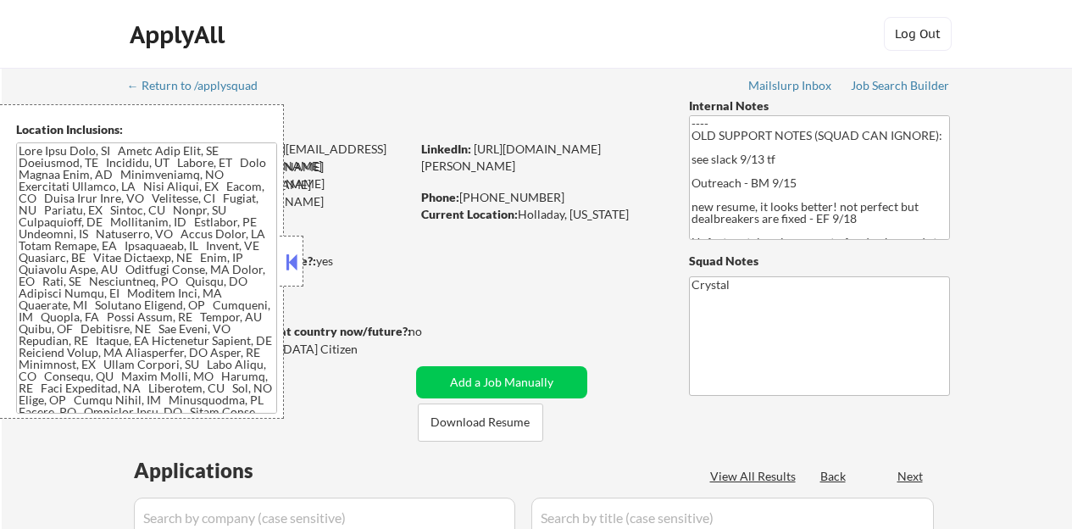
select select ""pending""
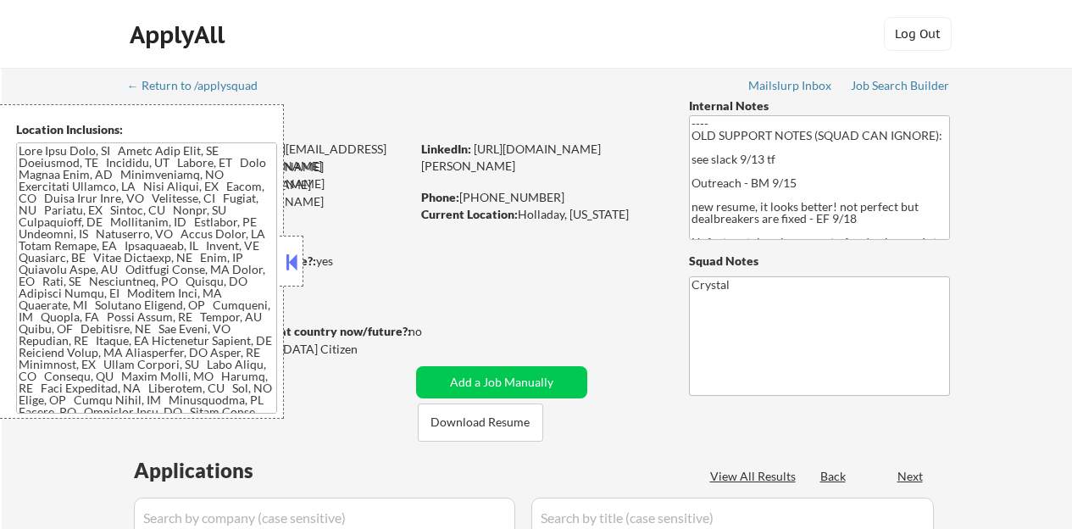
select select ""pending""
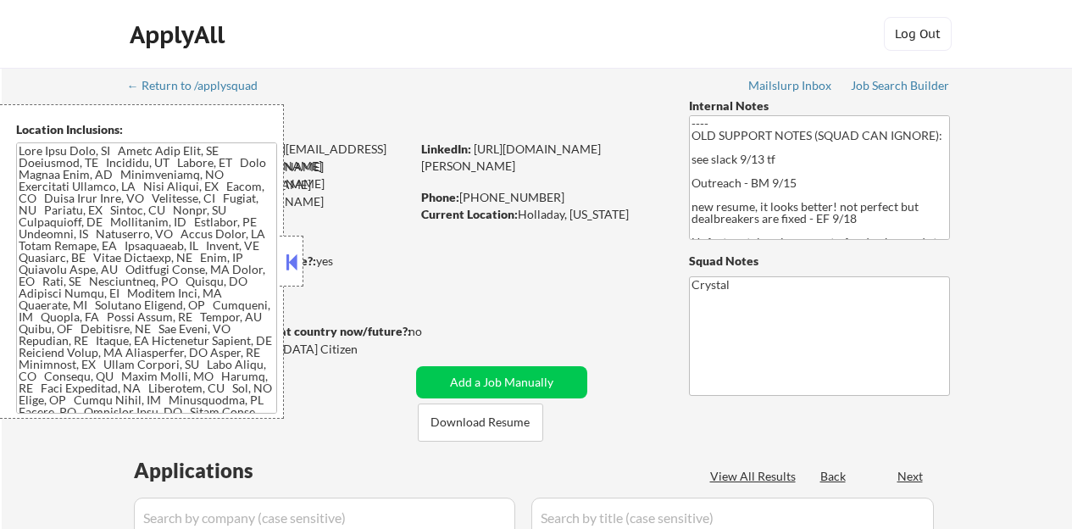
select select ""pending""
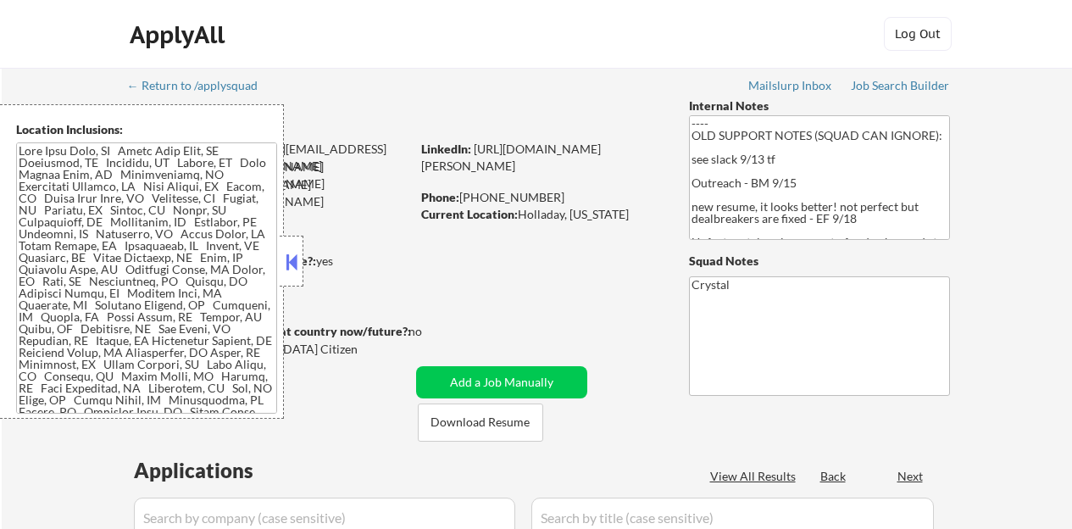
select select ""pending""
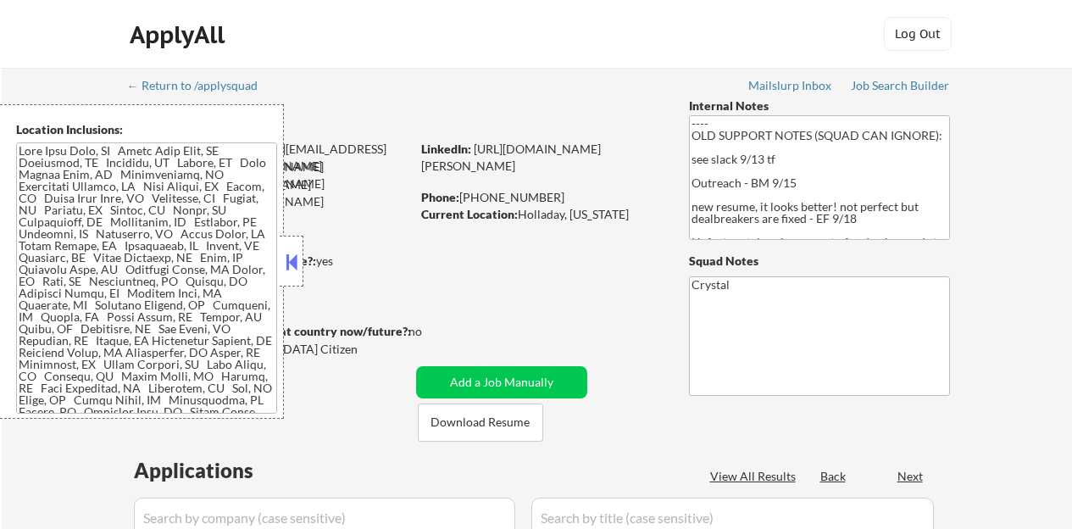
select select ""pending""
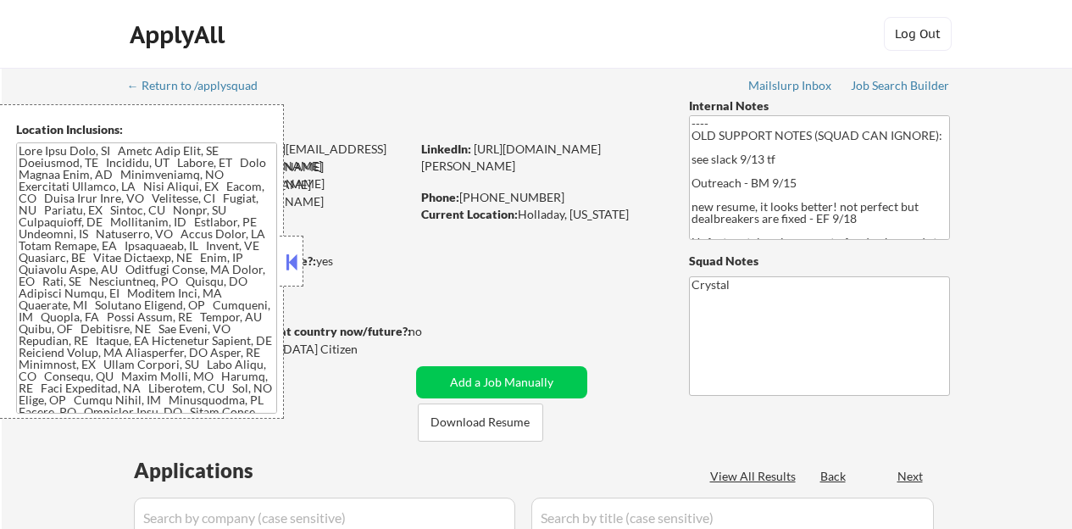
select select ""pending""
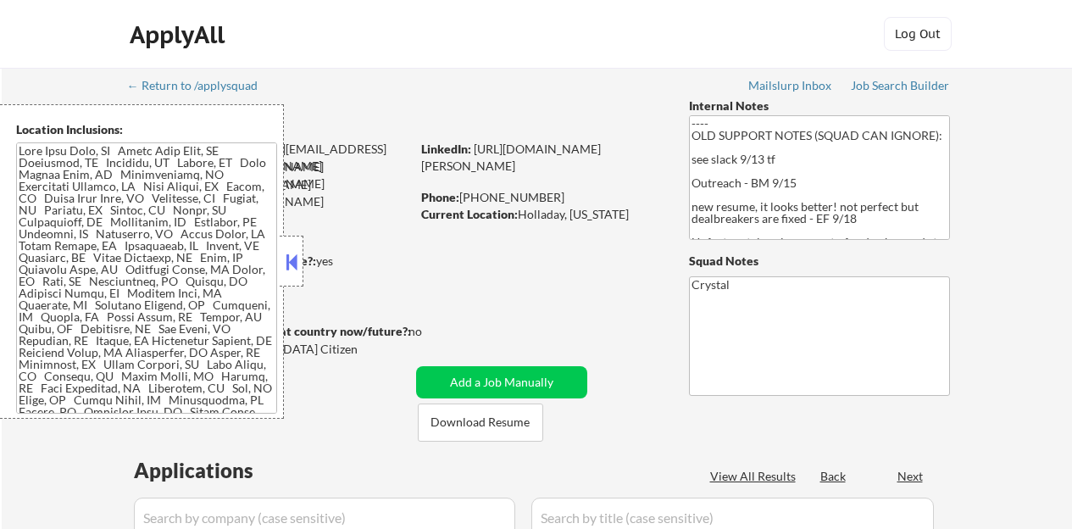
select select ""pending""
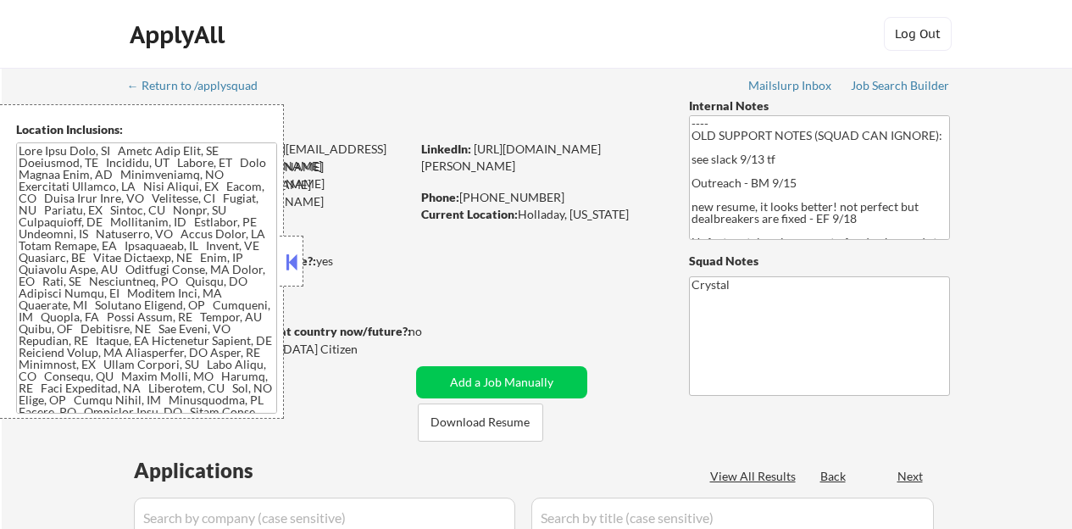
select select ""pending""
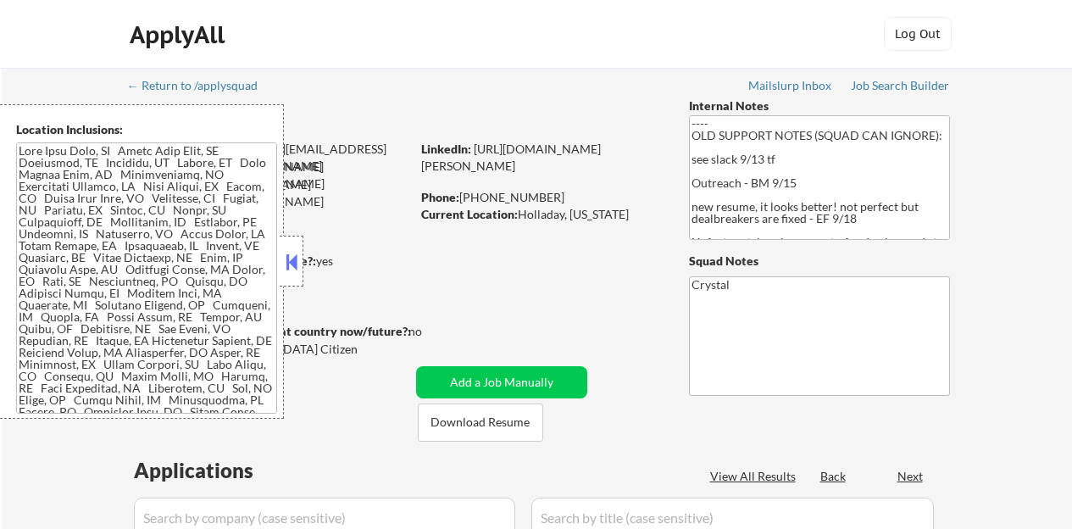
select select ""pending""
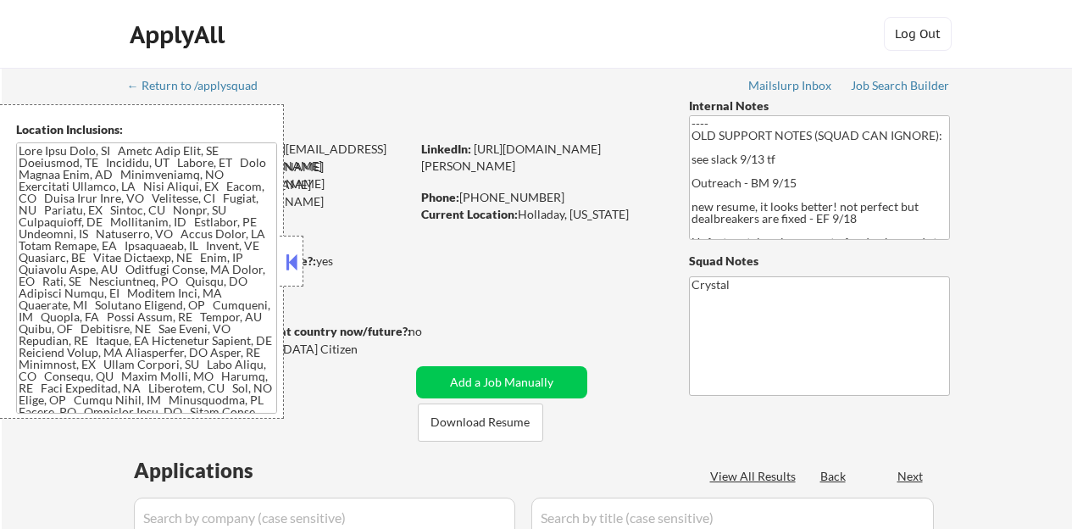
select select ""pending""
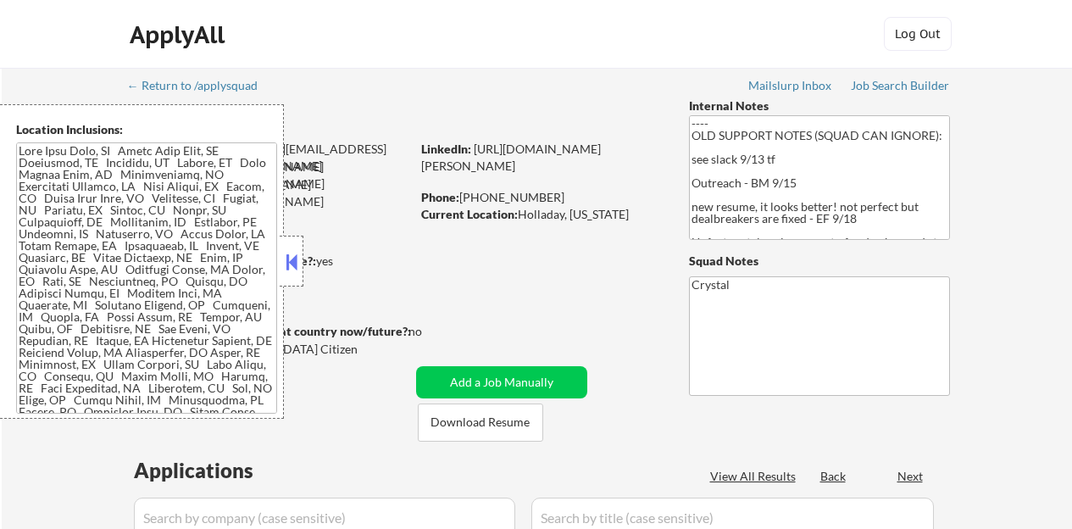
select select ""pending""
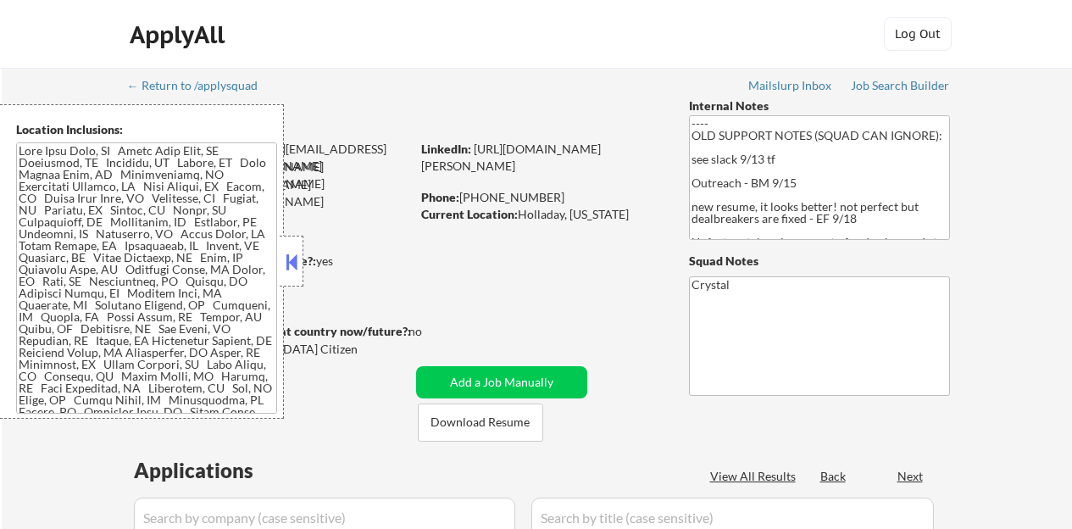
select select ""pending""
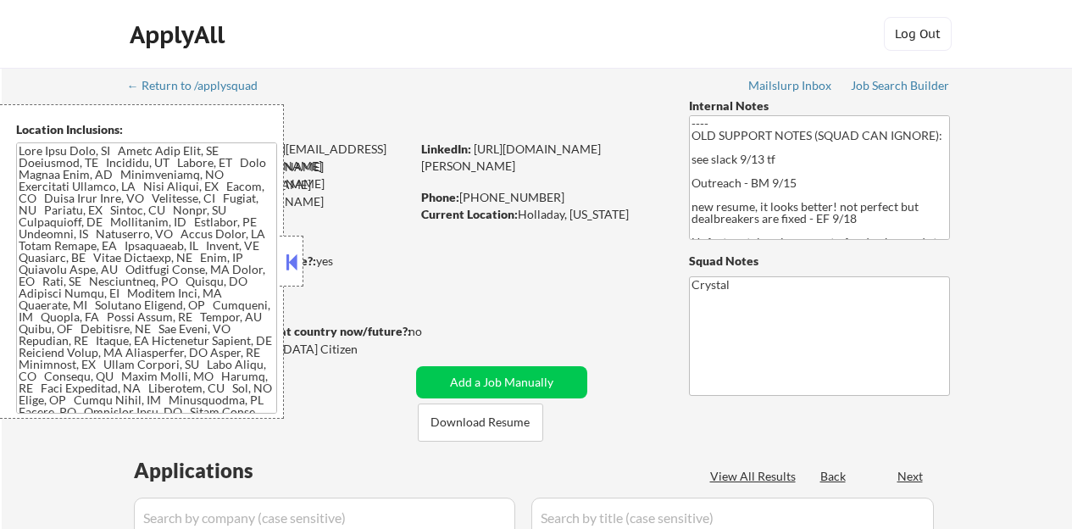
select select ""pending""
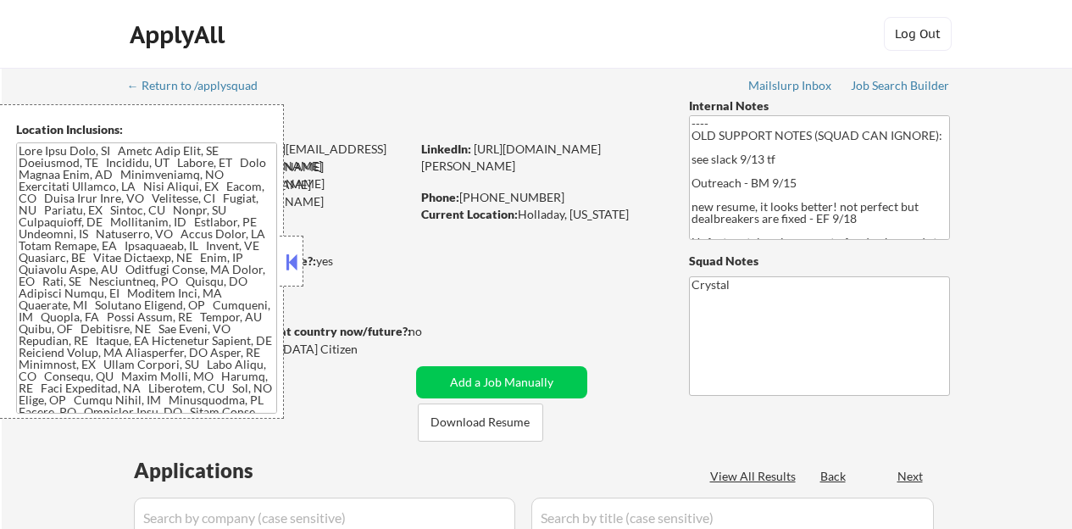
select select ""pending""
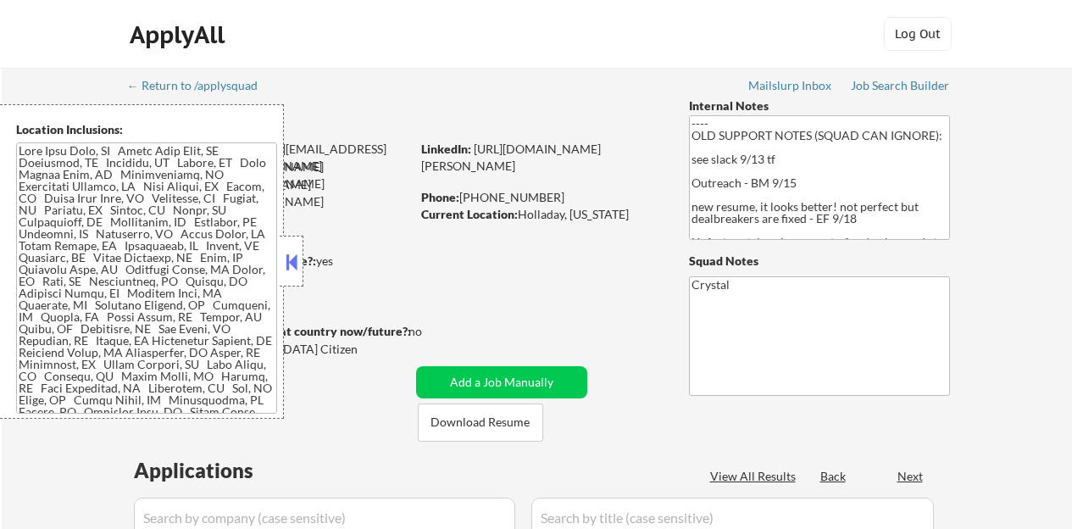
select select ""pending""
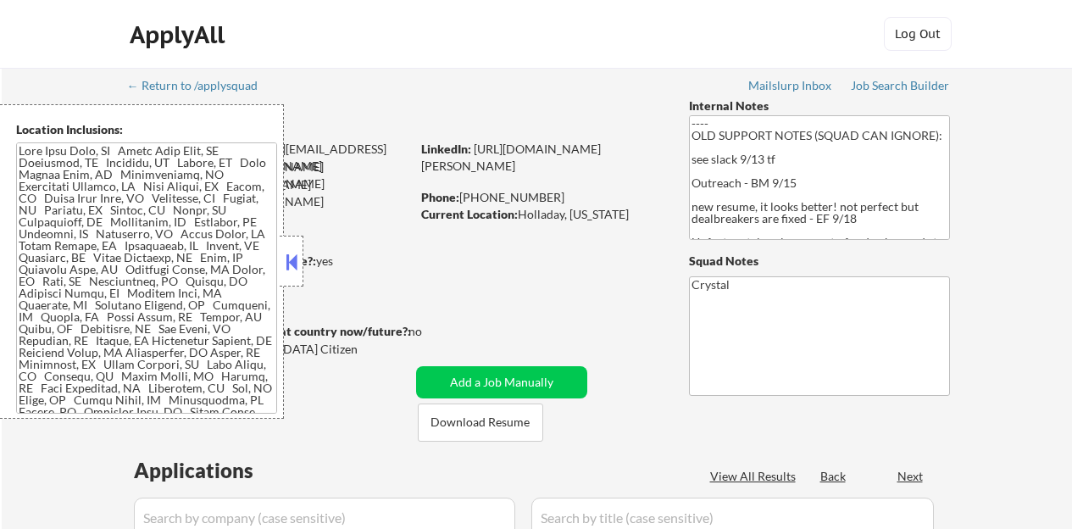
select select ""pending""
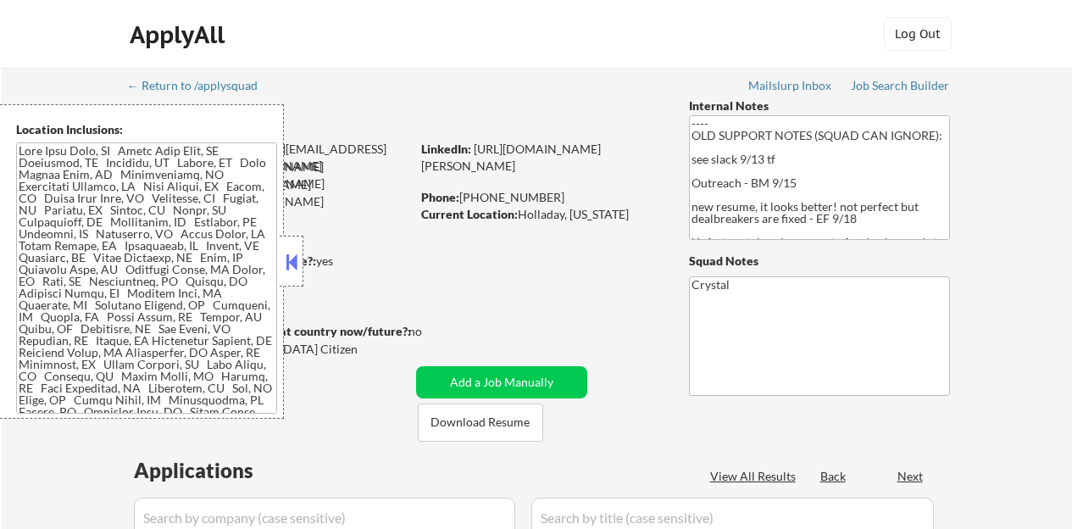
select select ""pending""
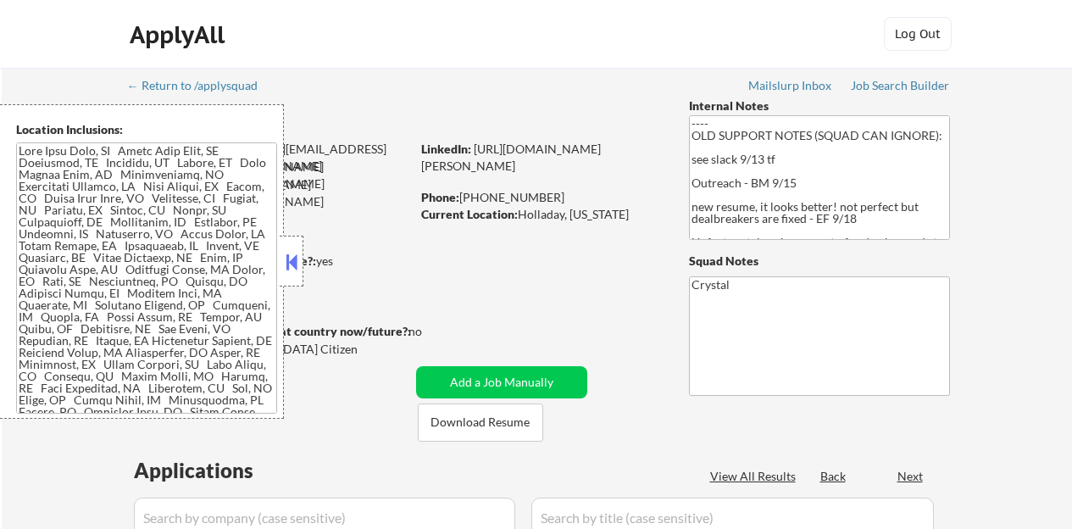
click at [297, 267] on button at bounding box center [291, 261] width 19 height 25
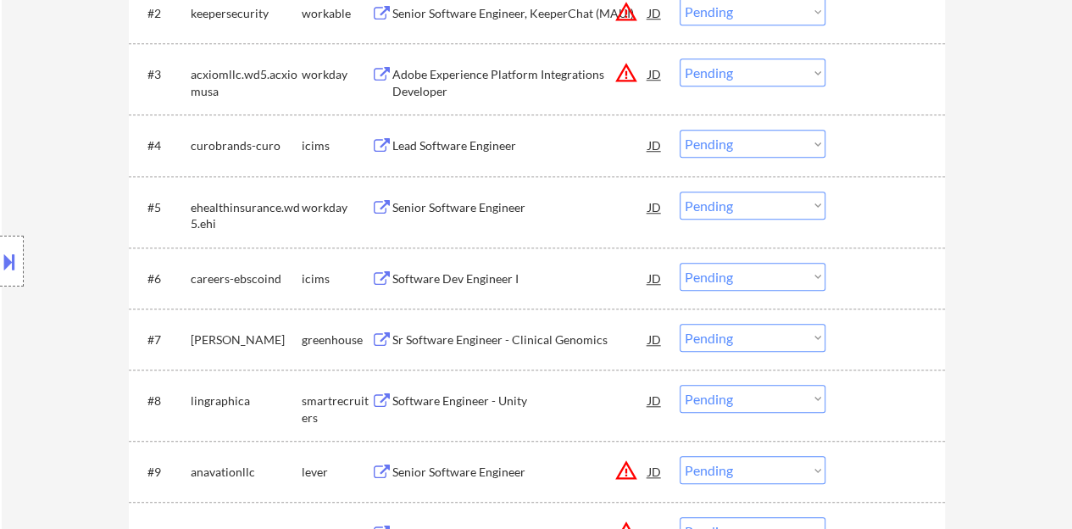
scroll to position [678, 0]
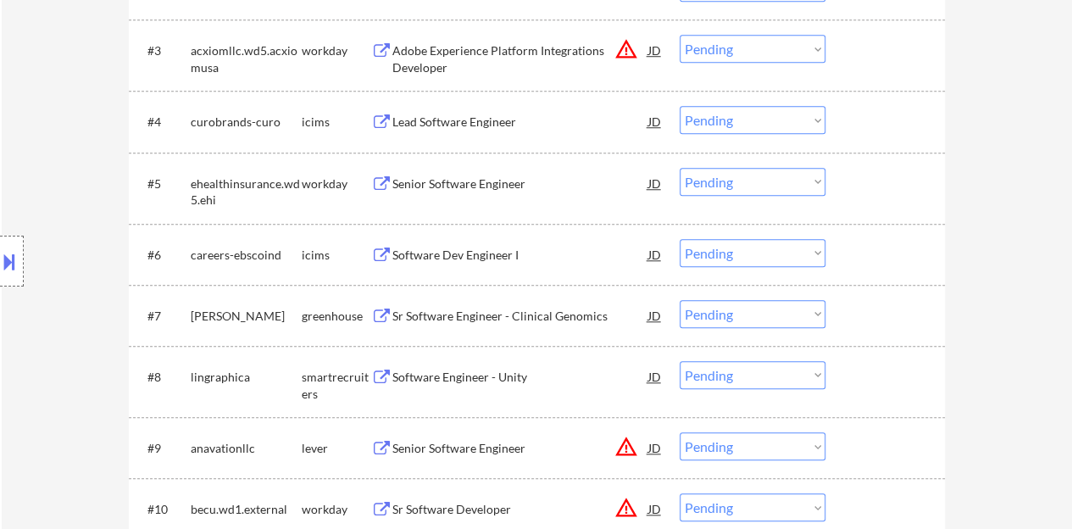
click at [407, 186] on div "Senior Software Engineer" at bounding box center [520, 183] width 256 height 17
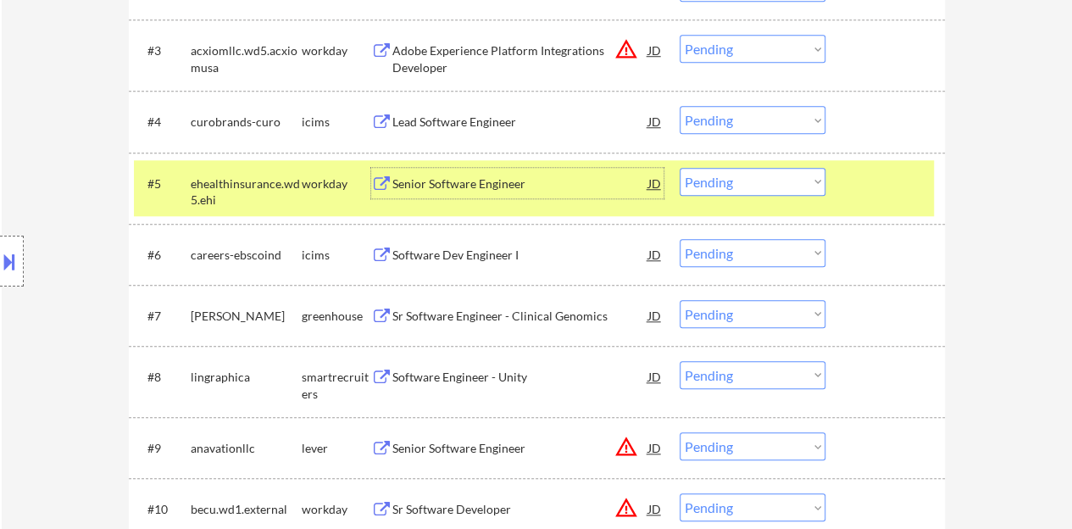
click at [708, 175] on select "Choose an option... Pending Applied Excluded (Questions) Excluded (Expired) Exc…" at bounding box center [752, 182] width 146 height 28
click at [679, 168] on select "Choose an option... Pending Applied Excluded (Questions) Excluded (Expired) Exc…" at bounding box center [752, 182] width 146 height 28
select select ""pending""
